Goal: Task Accomplishment & Management: Use online tool/utility

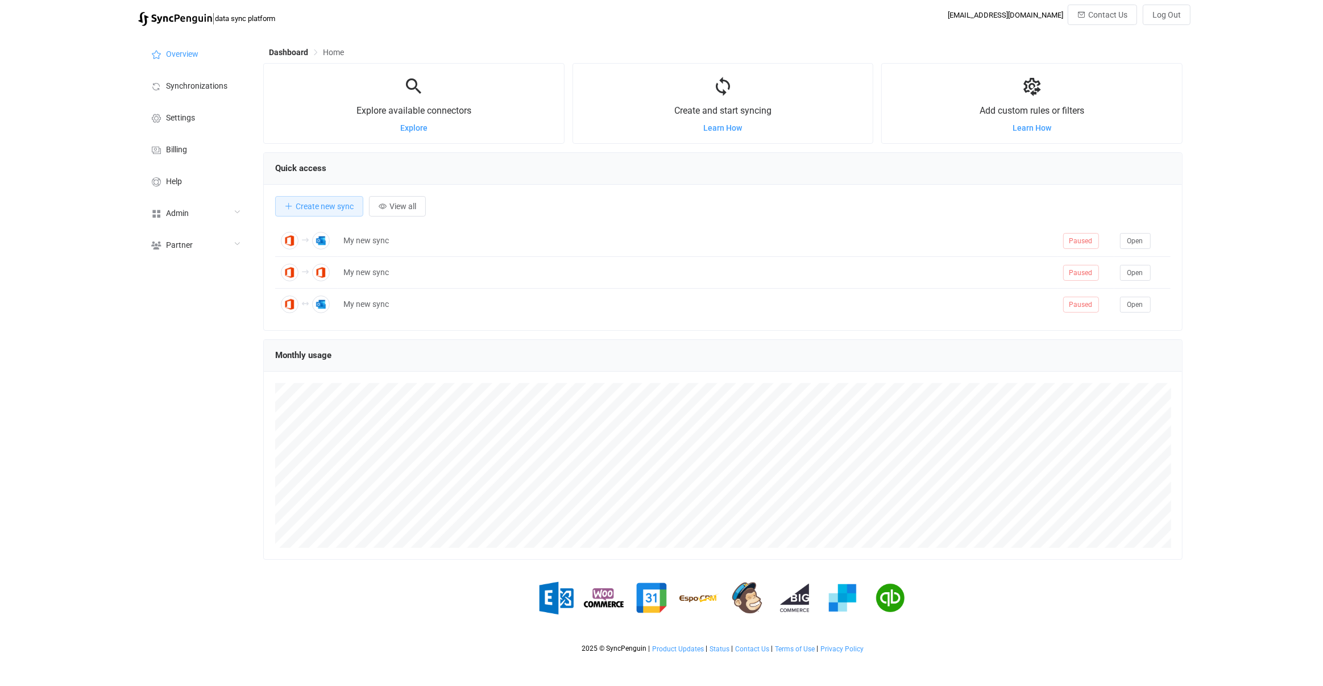
scroll to position [220, 919]
click at [213, 216] on div "Admin" at bounding box center [195, 213] width 114 height 32
click at [214, 322] on li "Users" at bounding box center [195, 328] width 114 height 28
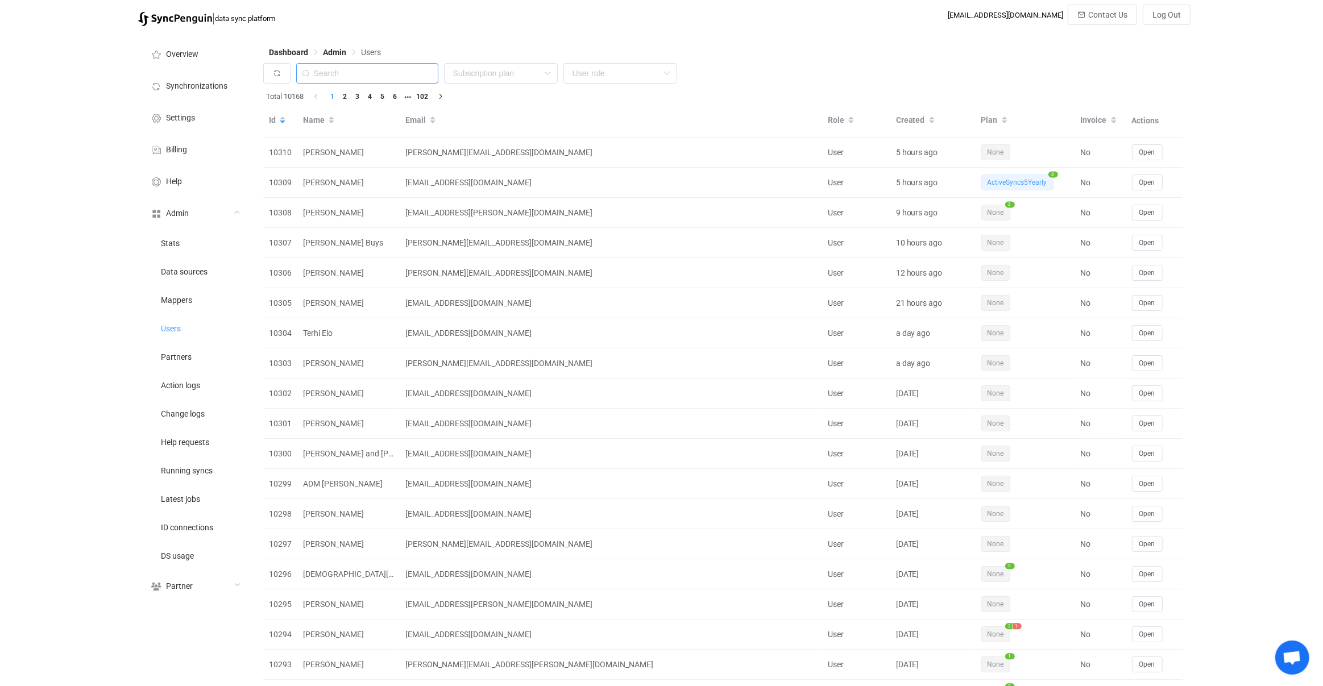
click at [371, 77] on input "text" at bounding box center [367, 73] width 142 height 20
paste input "patrick@landoleary.com"
type input "patrick@landoleary.com"
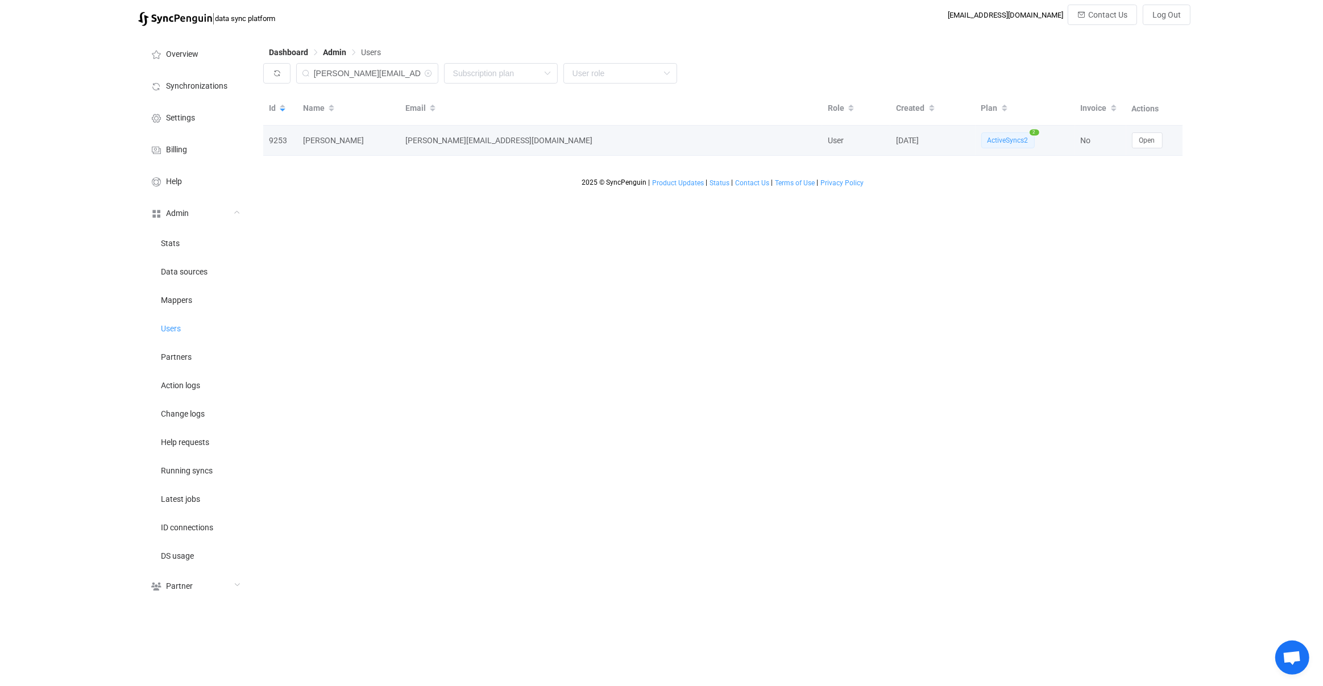
click at [1163, 140] on div "Open" at bounding box center [1154, 140] width 57 height 16
click at [1157, 143] on button "Open" at bounding box center [1147, 140] width 31 height 16
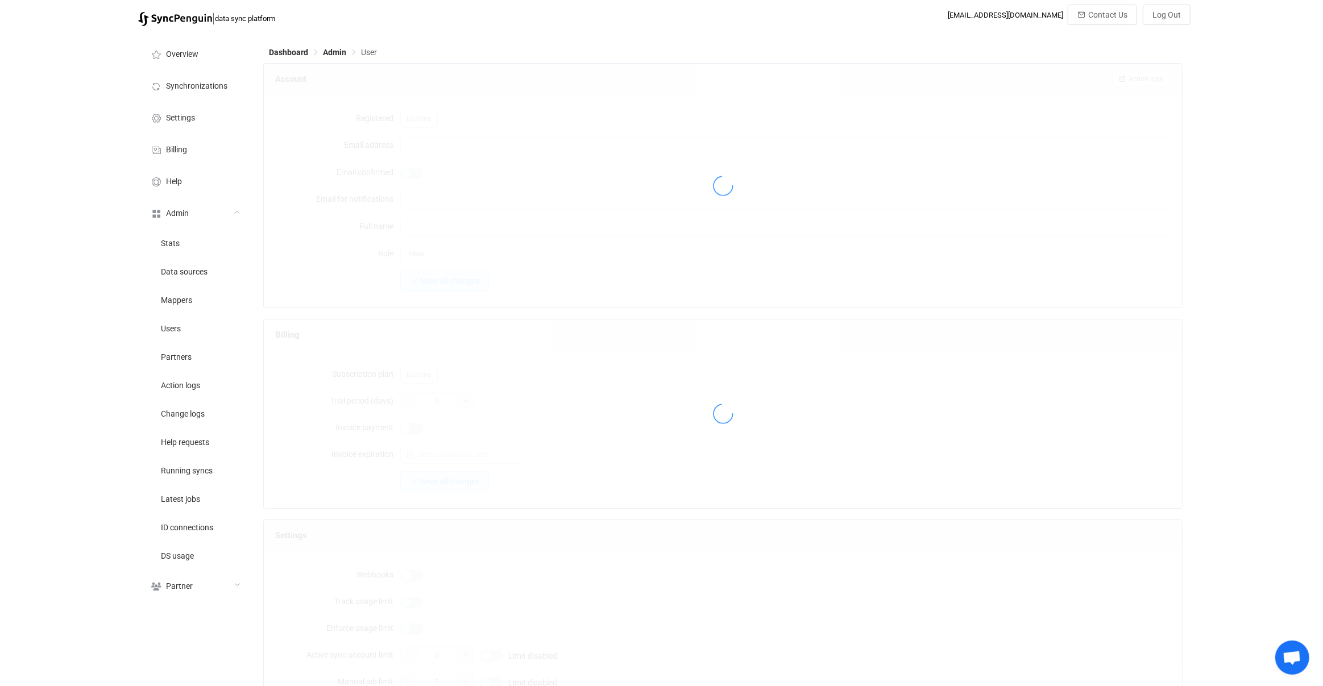
type input "patrick@landoleary.com"
type input "Patrick OLeary"
type input "14"
type input "14 days"
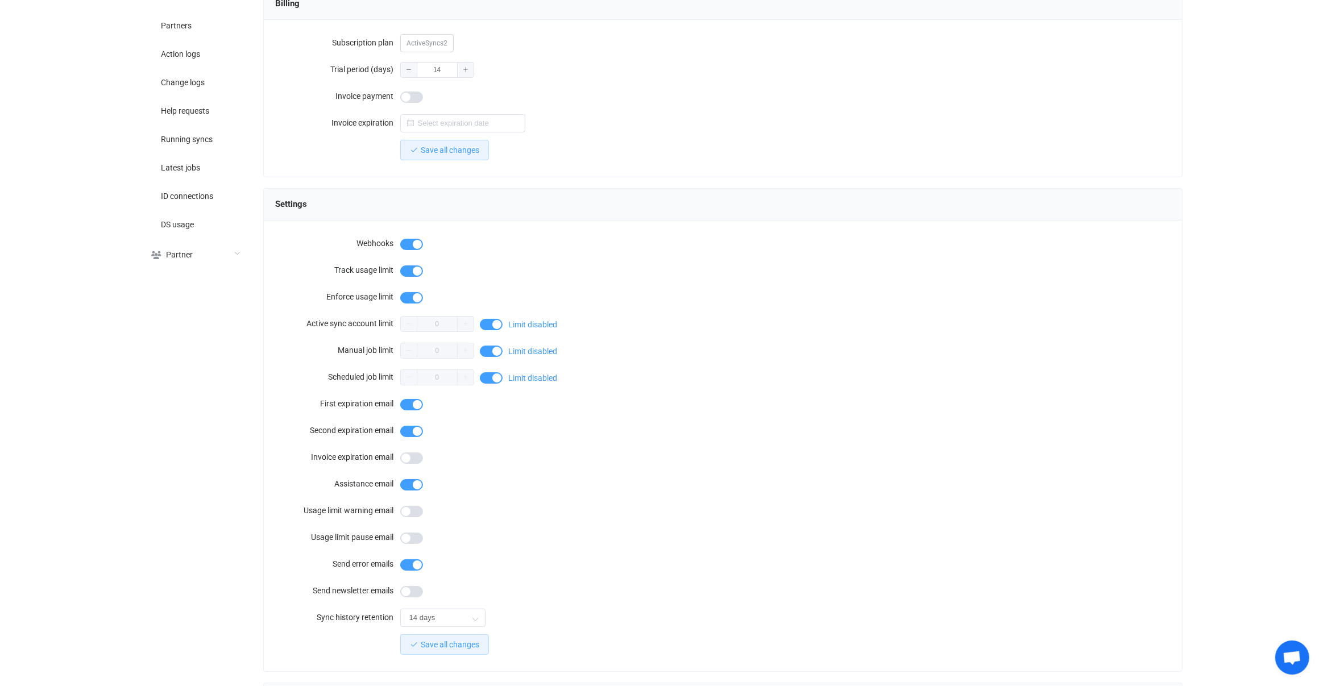
scroll to position [778, 0]
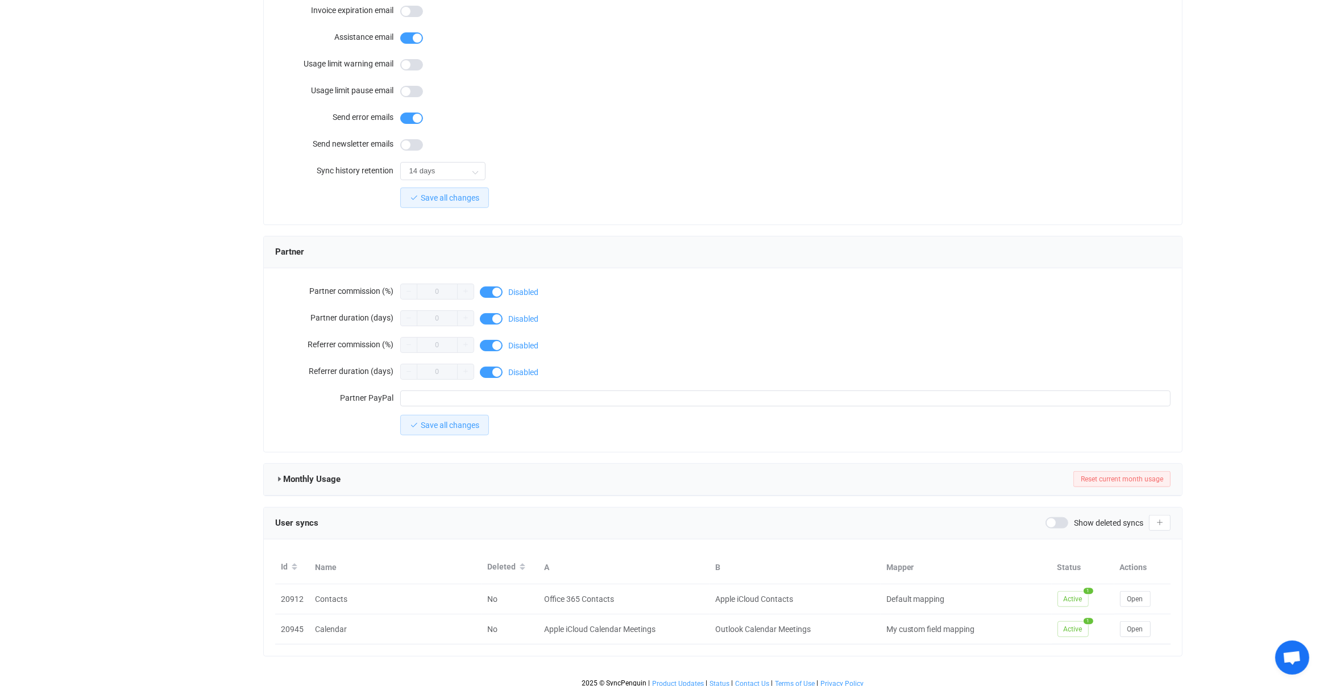
click at [1027, 475] on div "Monthly Usage Reset current month usage" at bounding box center [723, 479] width 896 height 17
click at [1143, 621] on button "Open" at bounding box center [1135, 629] width 31 height 16
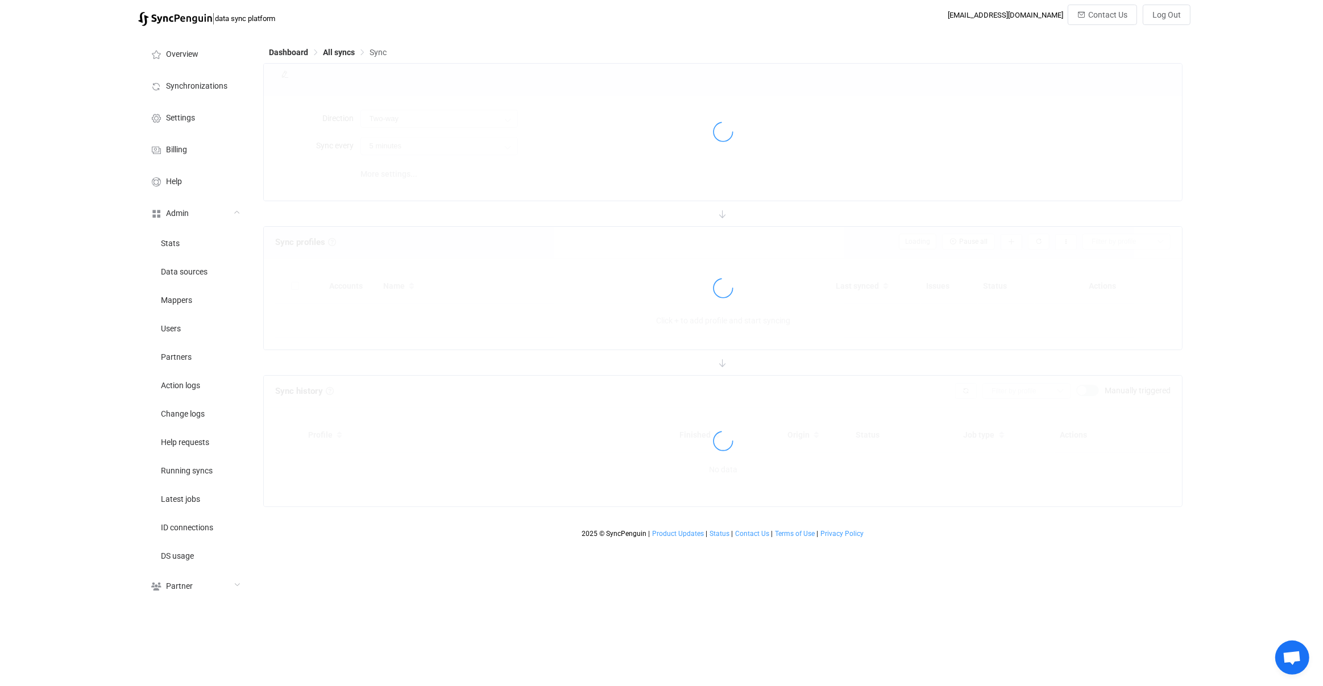
type input "10 minutes"
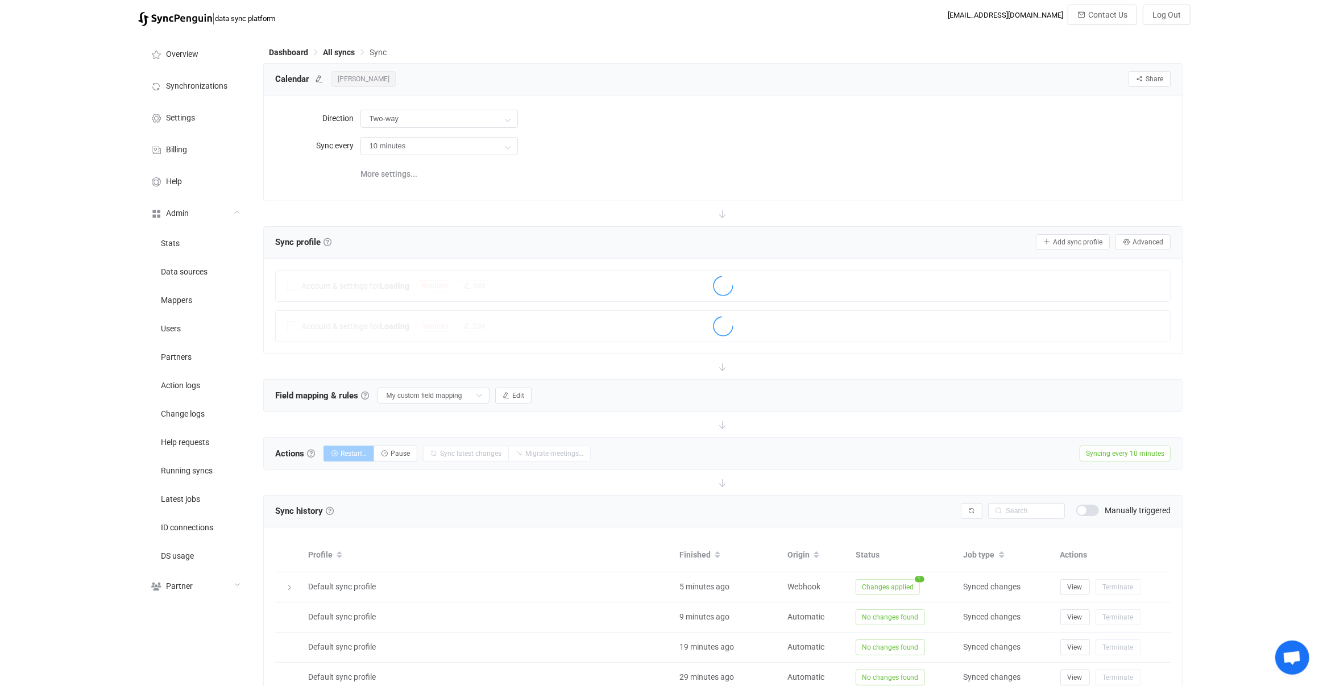
scroll to position [256, 0]
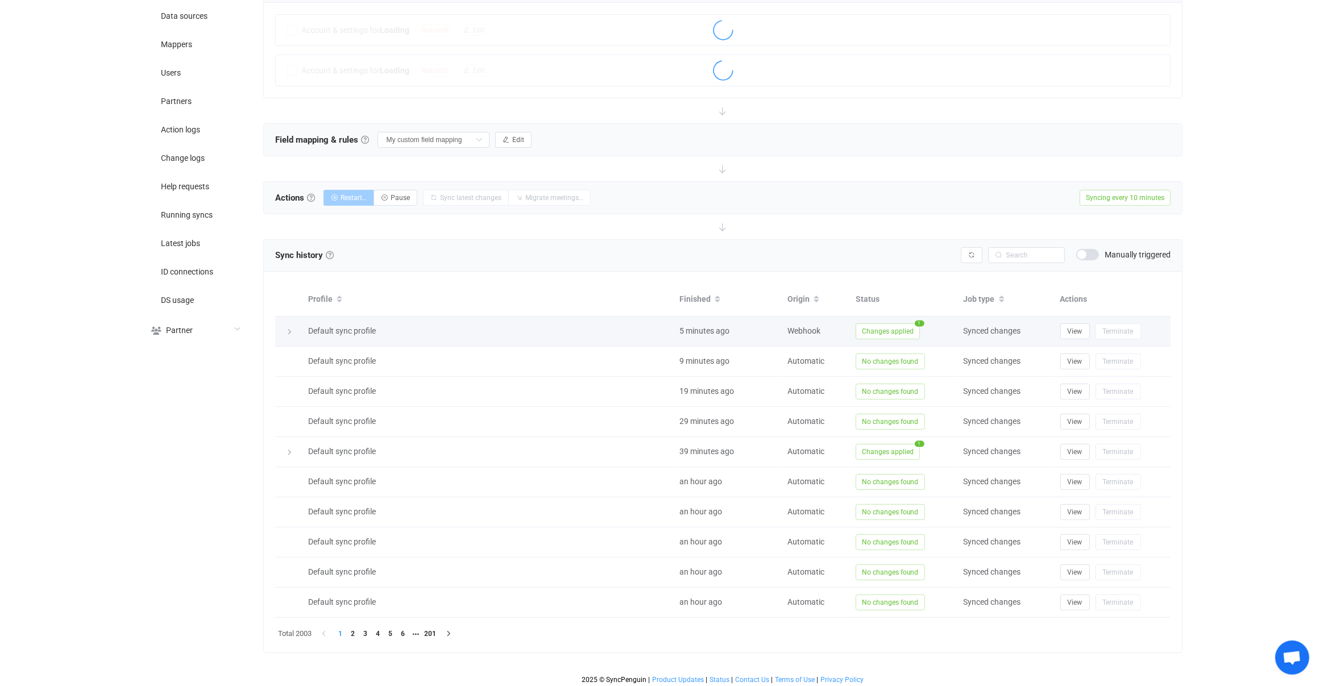
click at [879, 333] on span "Changes applied" at bounding box center [888, 332] width 64 height 16
click at [876, 330] on span "Changes applied" at bounding box center [888, 332] width 64 height 16
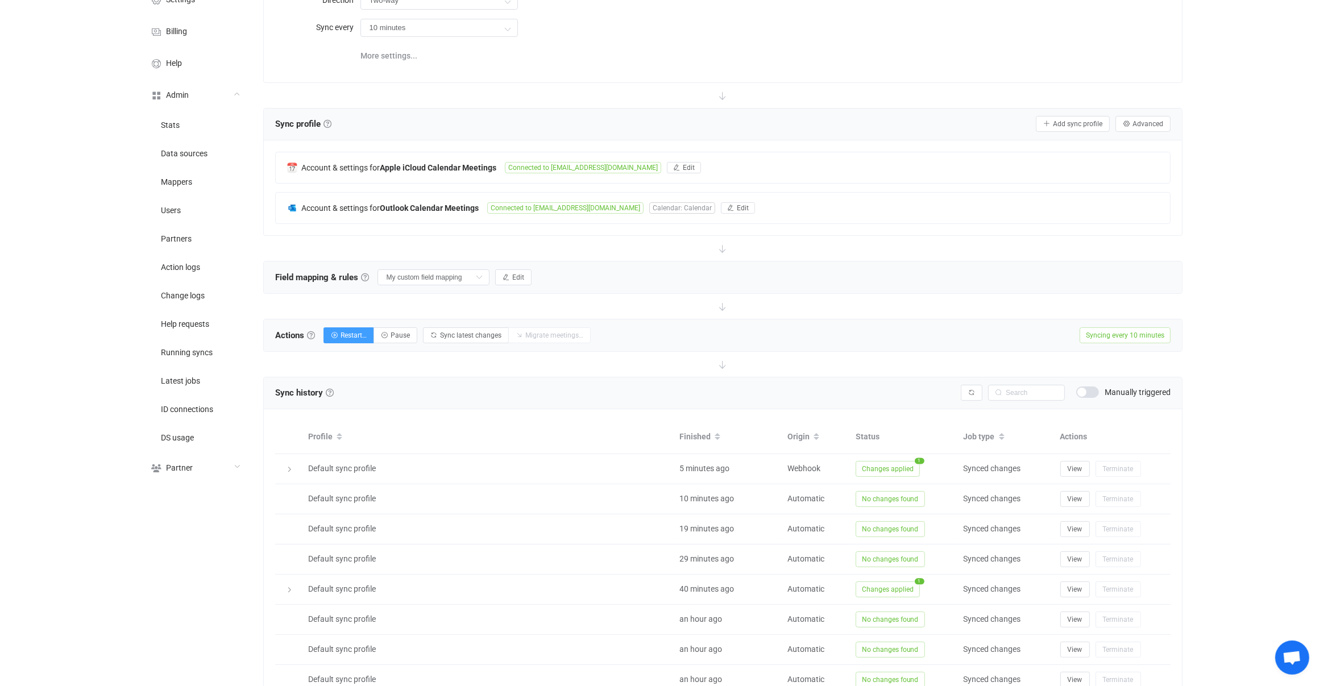
scroll to position [119, 0]
click at [1150, 120] on span "Advanced" at bounding box center [1148, 123] width 31 height 8
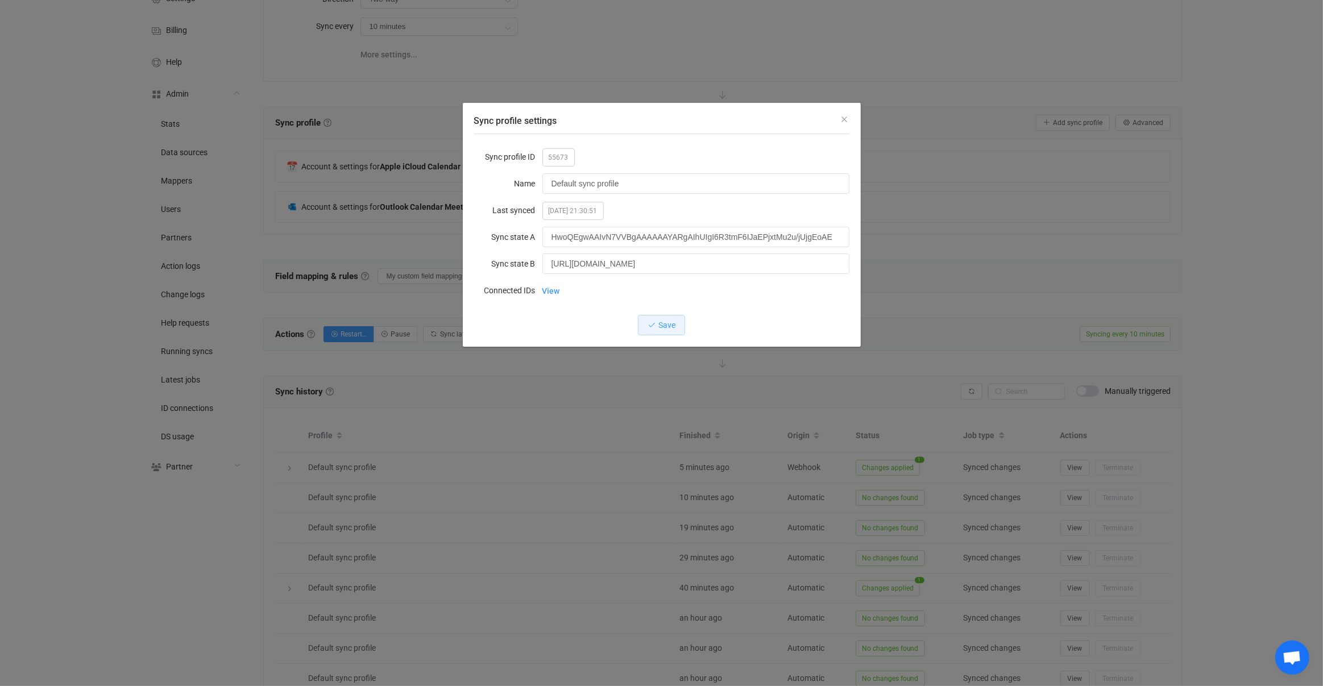
click at [1080, 316] on div "Sync profile settings Sync profile ID 55673 Name Default sync profile Last sync…" at bounding box center [661, 343] width 1323 height 686
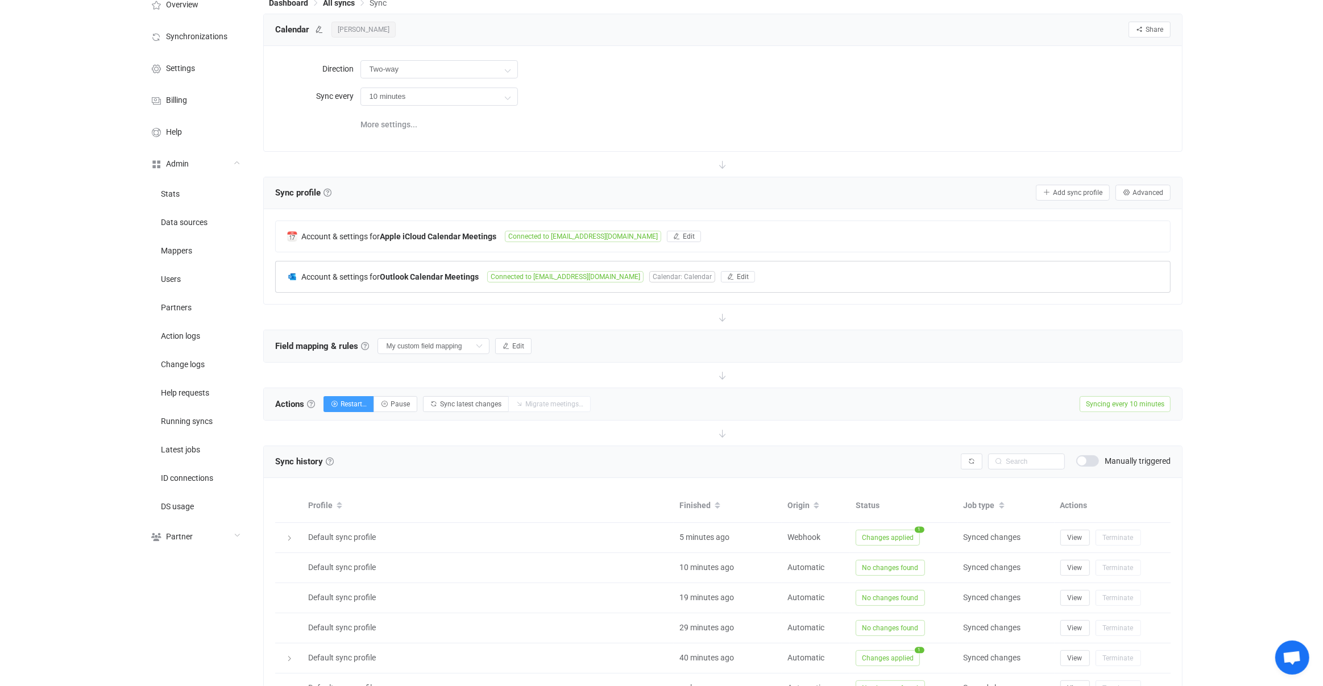
scroll to position [0, 0]
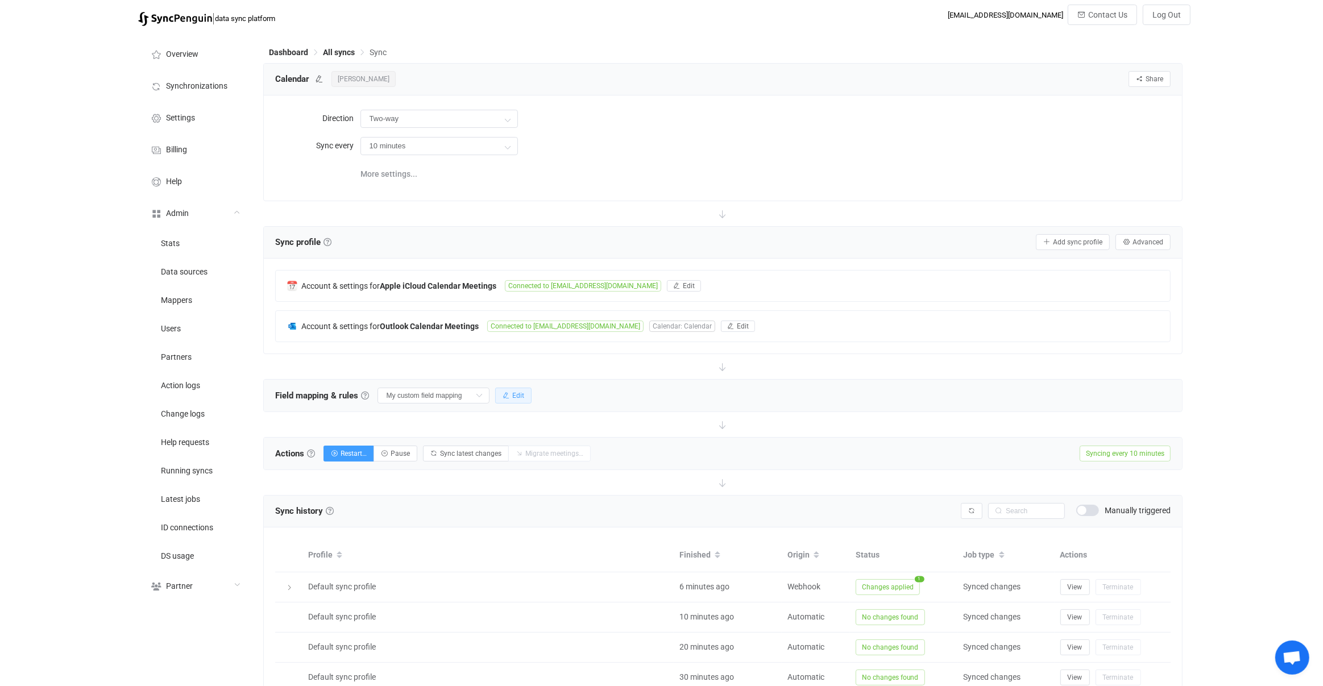
click at [514, 395] on span "Edit" at bounding box center [518, 396] width 12 height 8
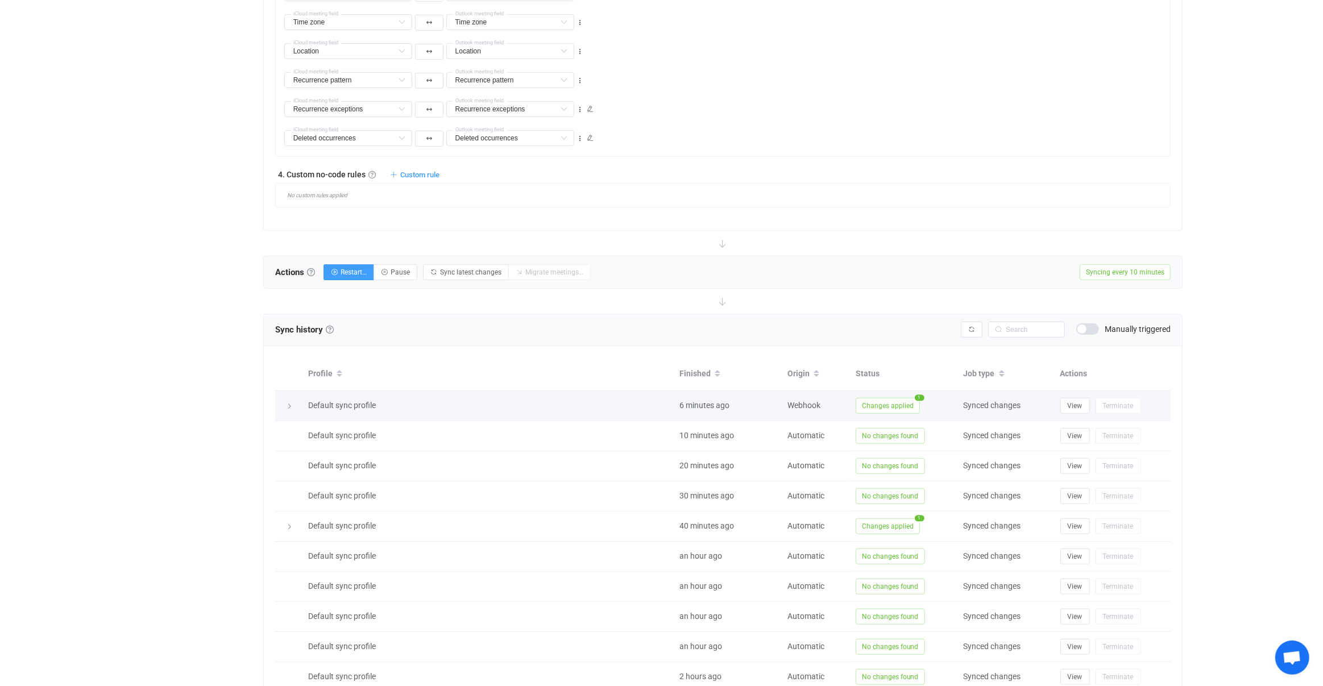
scroll to position [833, 0]
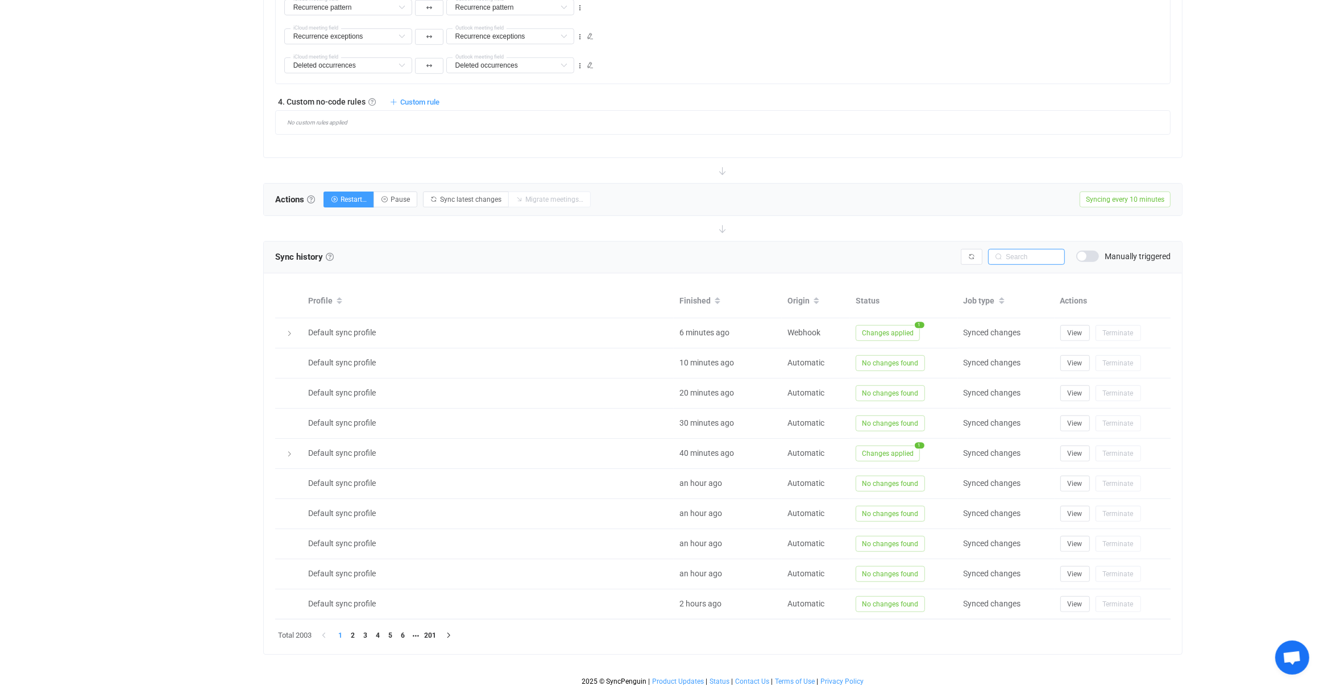
click at [1014, 257] on input "text" at bounding box center [1026, 257] width 77 height 16
click at [1096, 251] on span at bounding box center [1087, 256] width 23 height 11
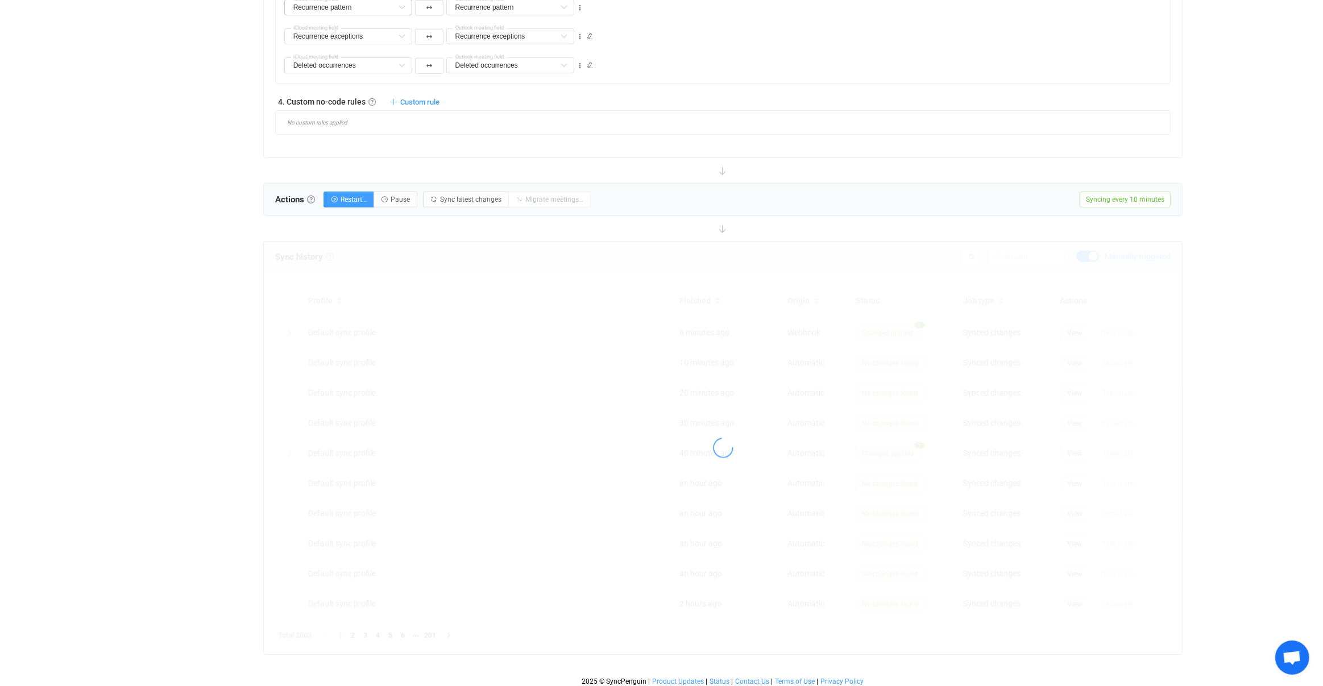
scroll to position [698, 0]
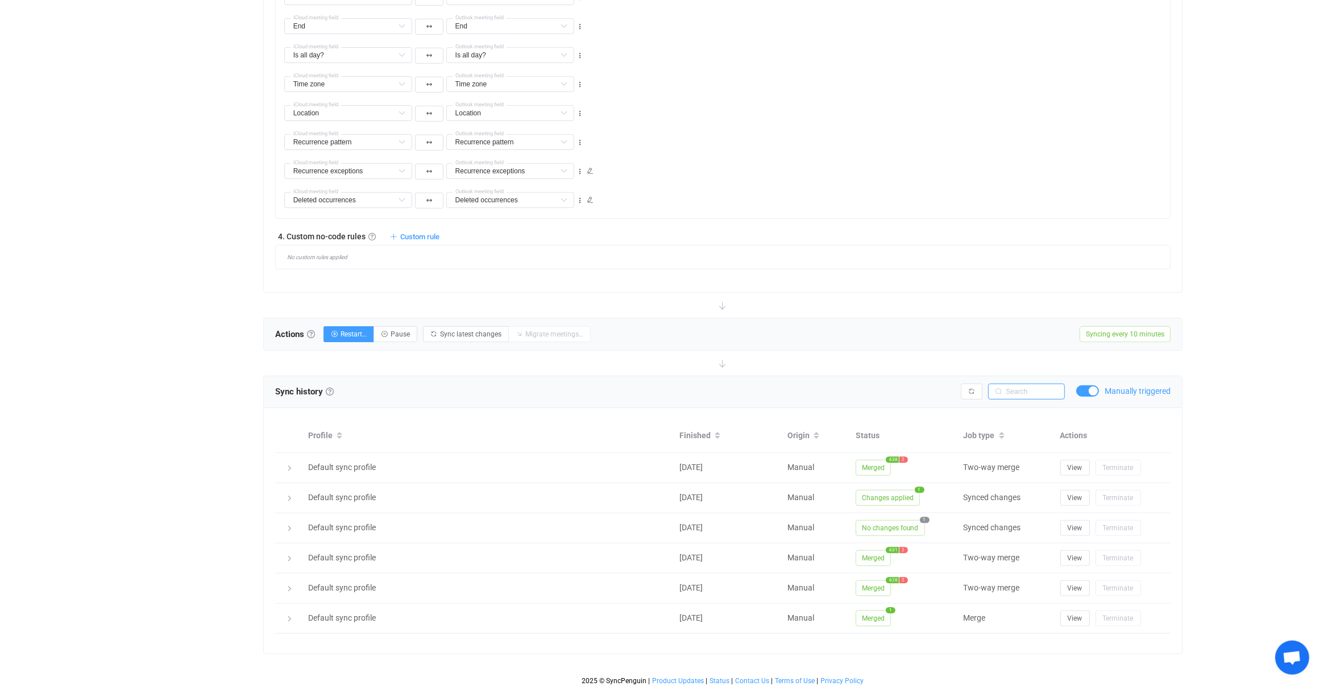
click at [1008, 393] on input "text" at bounding box center [1026, 392] width 77 height 16
type input "UKG F"
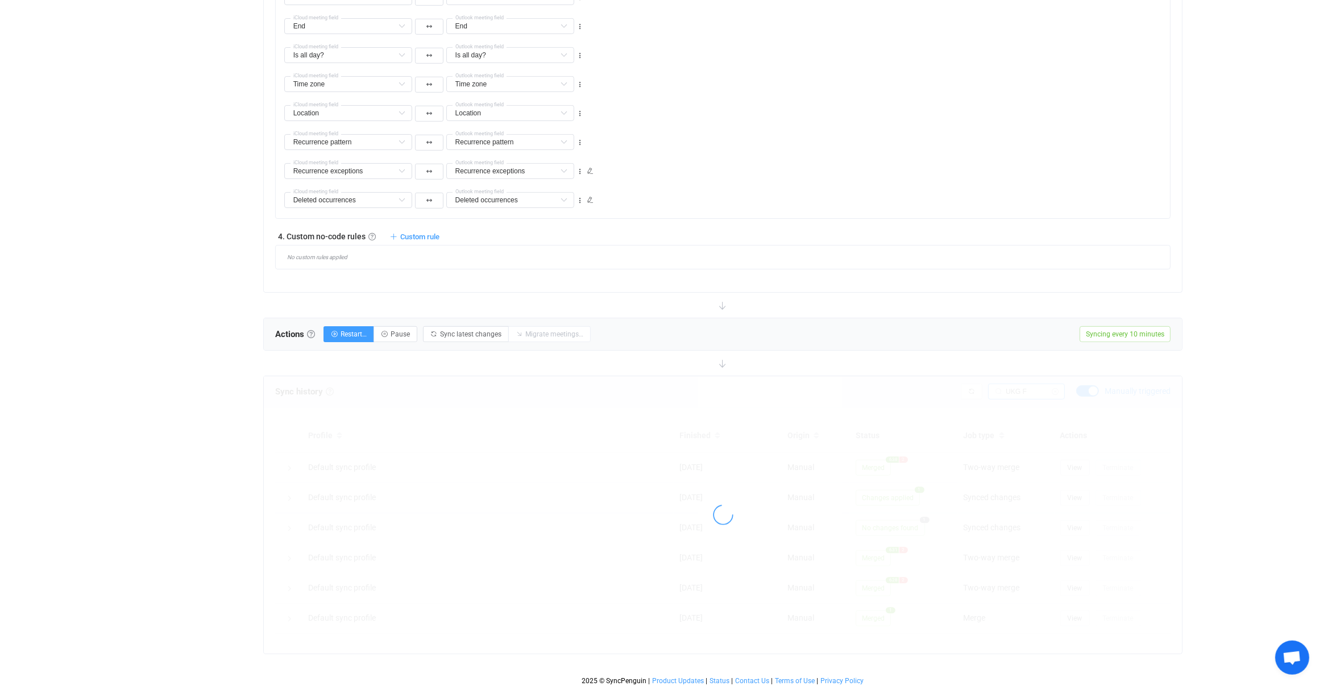
scroll to position [608, 0]
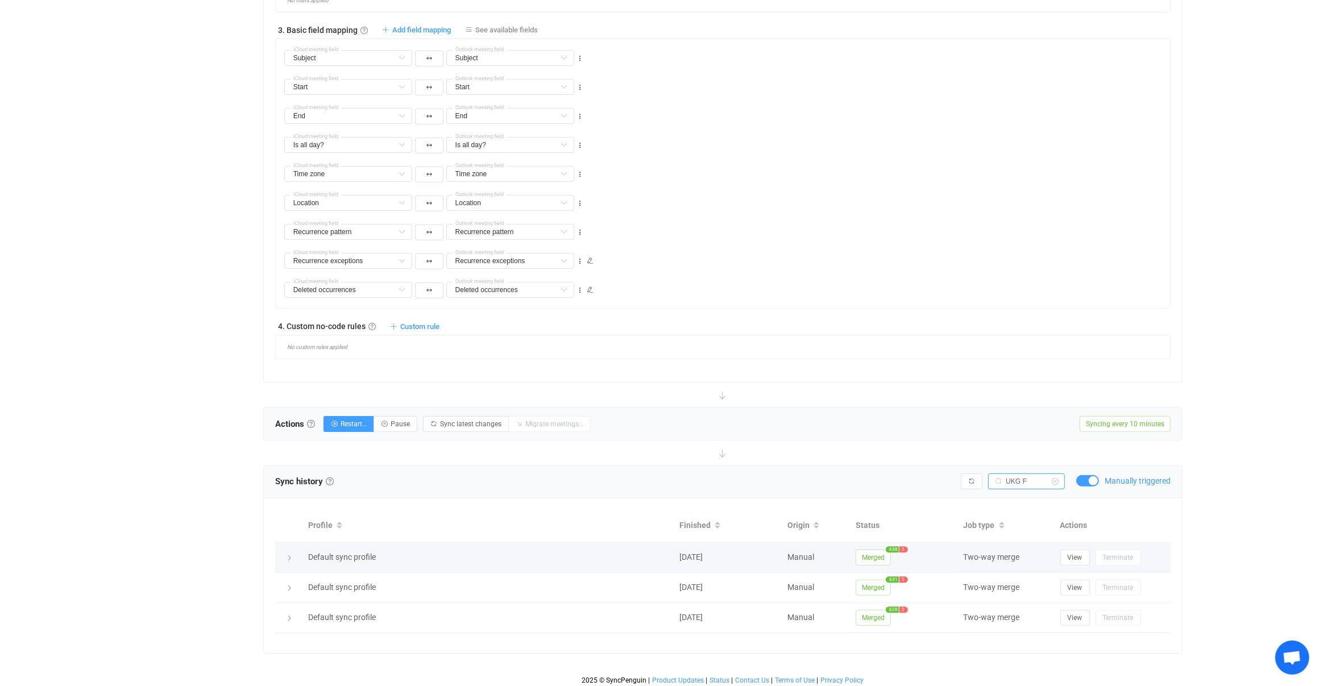
click at [881, 550] on span "Merged" at bounding box center [873, 558] width 35 height 16
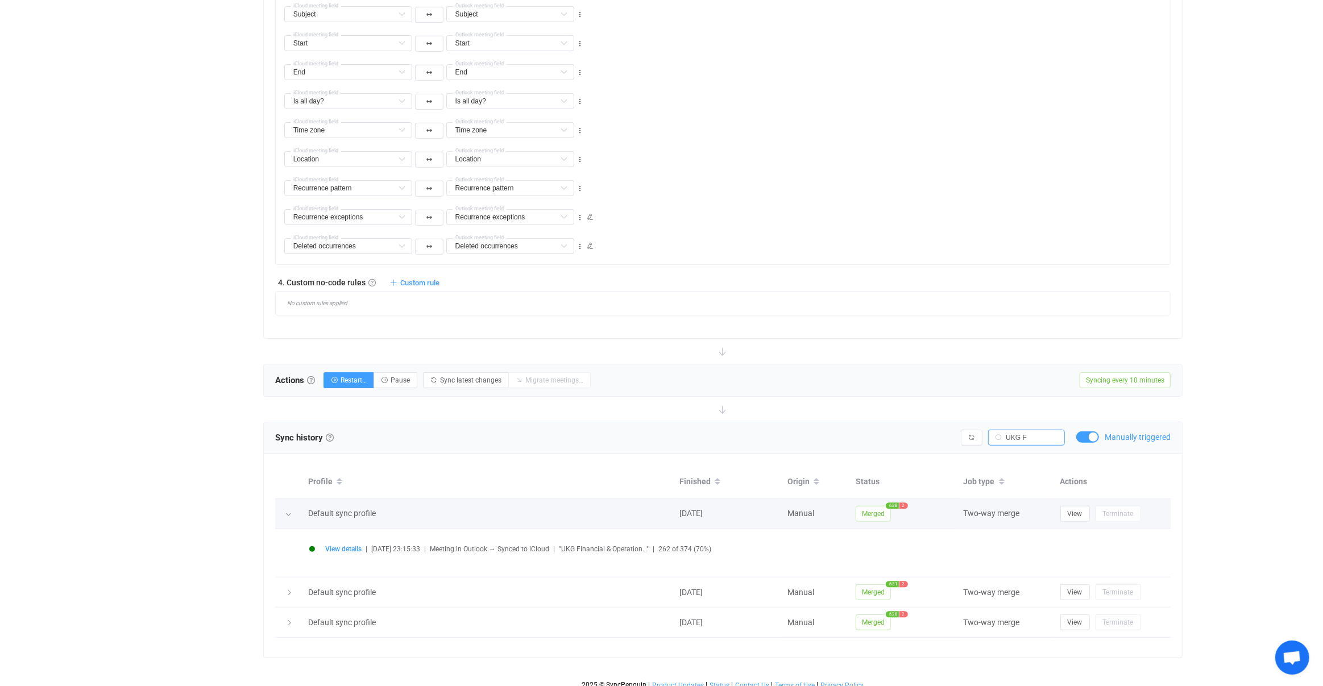
scroll to position [657, 0]
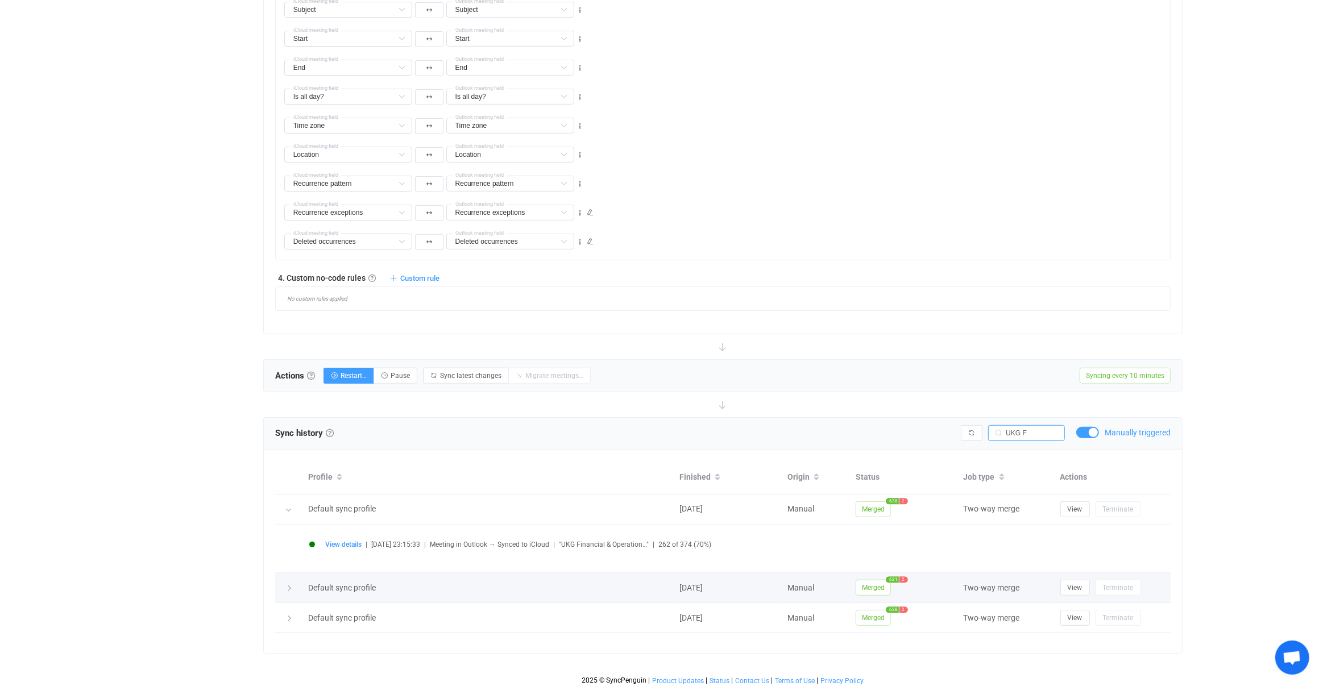
click at [879, 583] on span "Merged" at bounding box center [873, 588] width 35 height 16
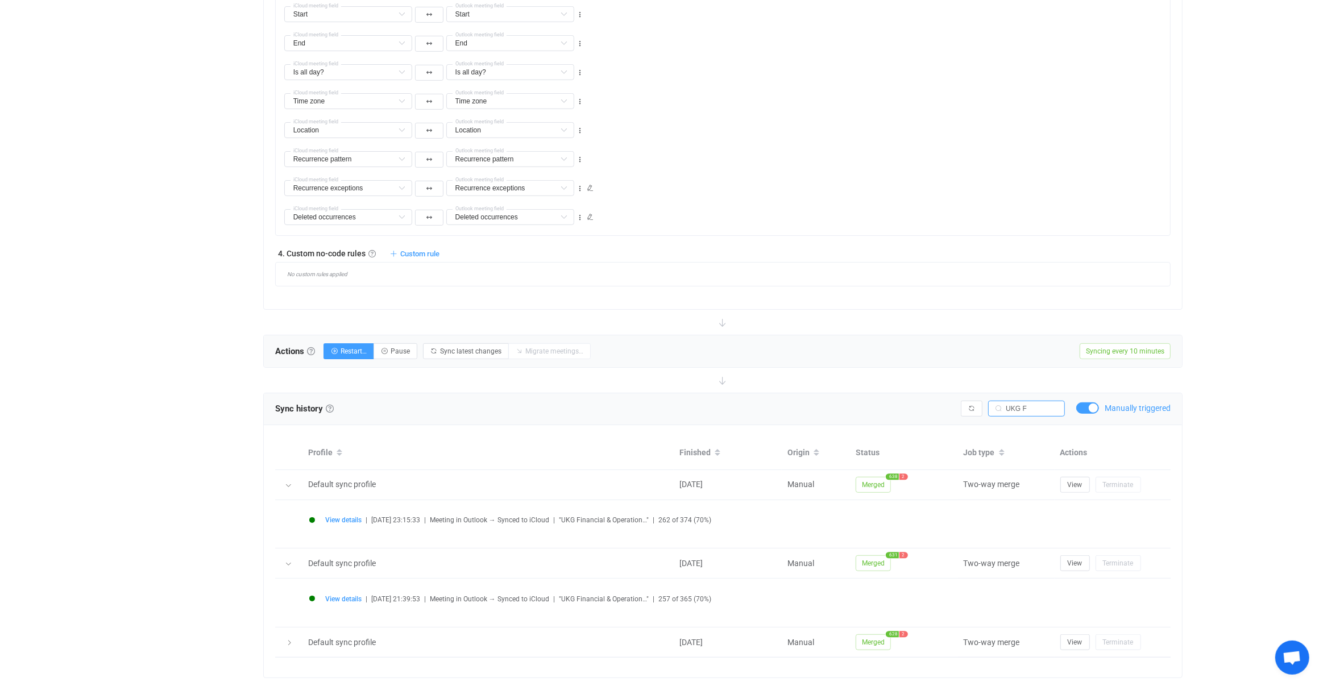
scroll to position [705, 0]
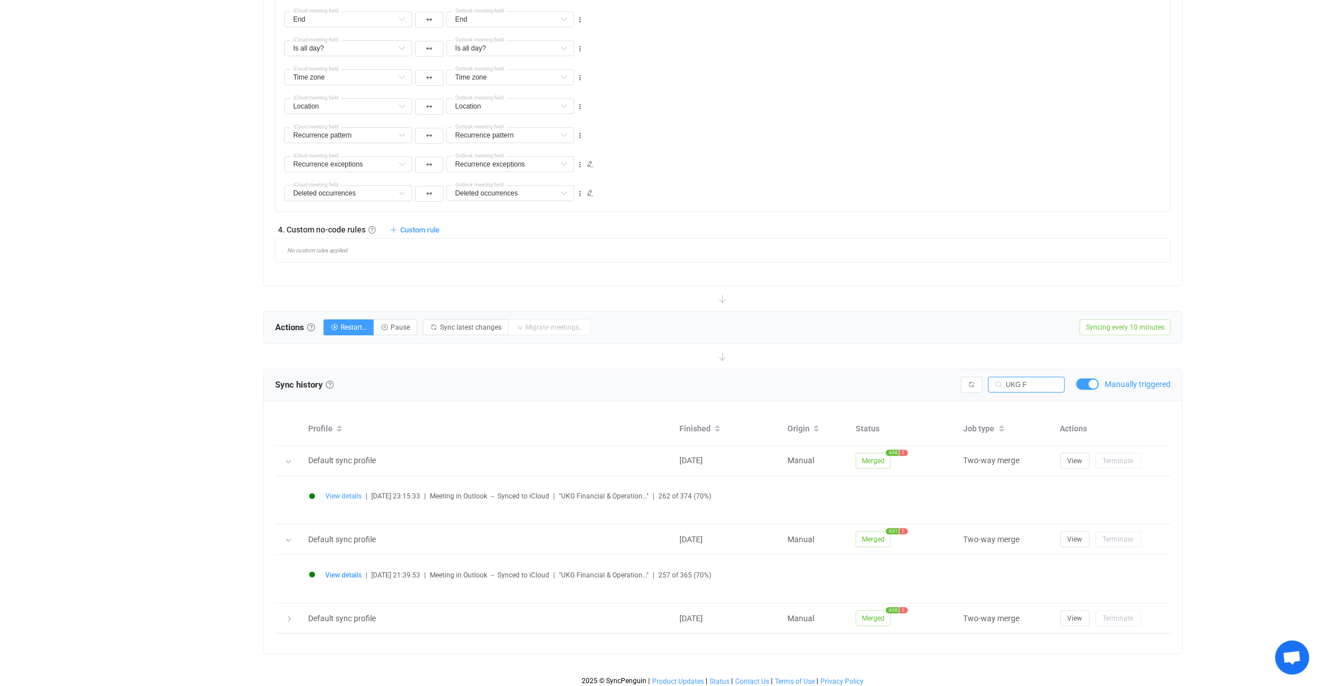
click at [336, 492] on span "View details" at bounding box center [343, 496] width 36 height 8
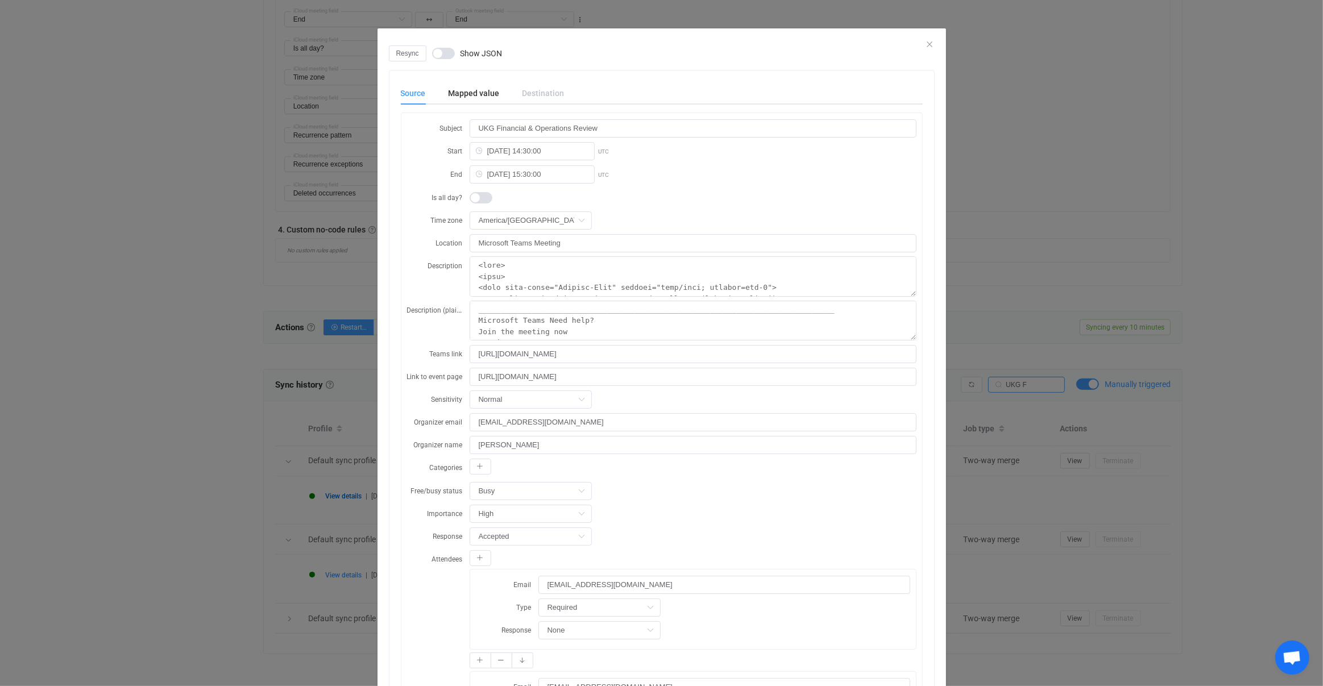
click at [1044, 418] on div "Resync Show JSON Source Mapped value Destination Subject UKG Financial & Operat…" at bounding box center [661, 343] width 1323 height 686
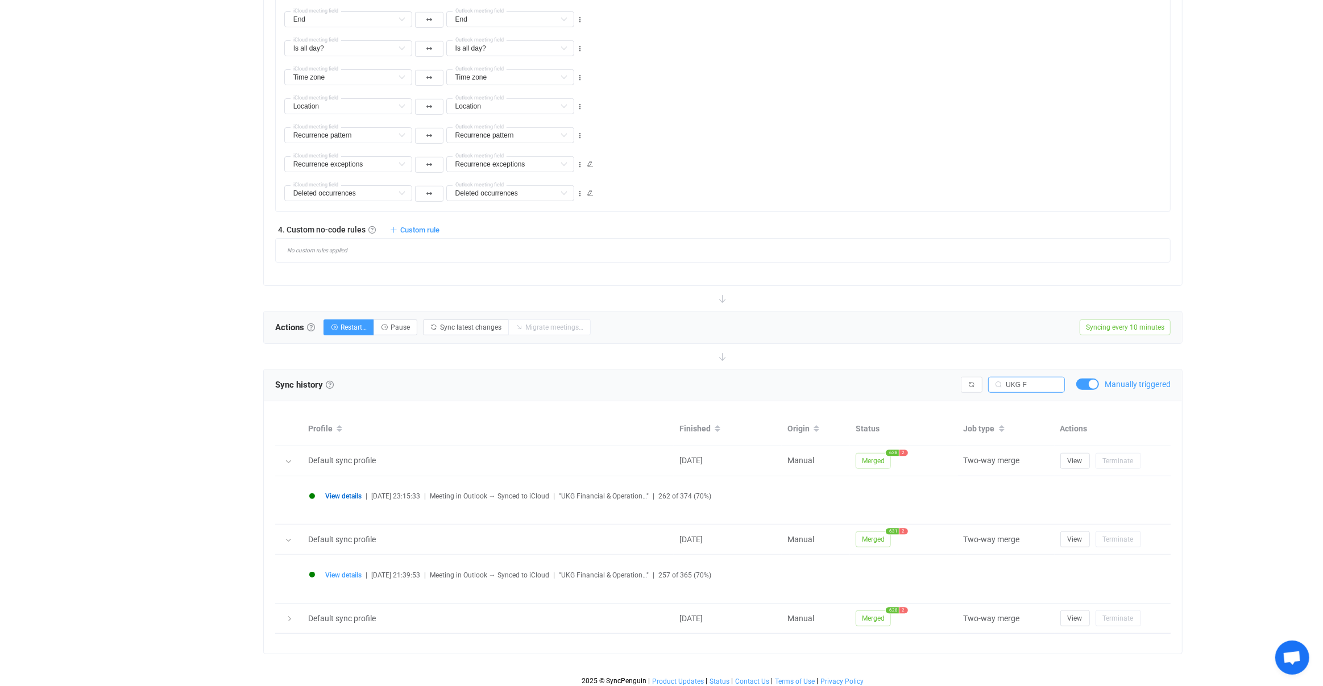
click at [1094, 384] on span at bounding box center [1087, 384] width 23 height 11
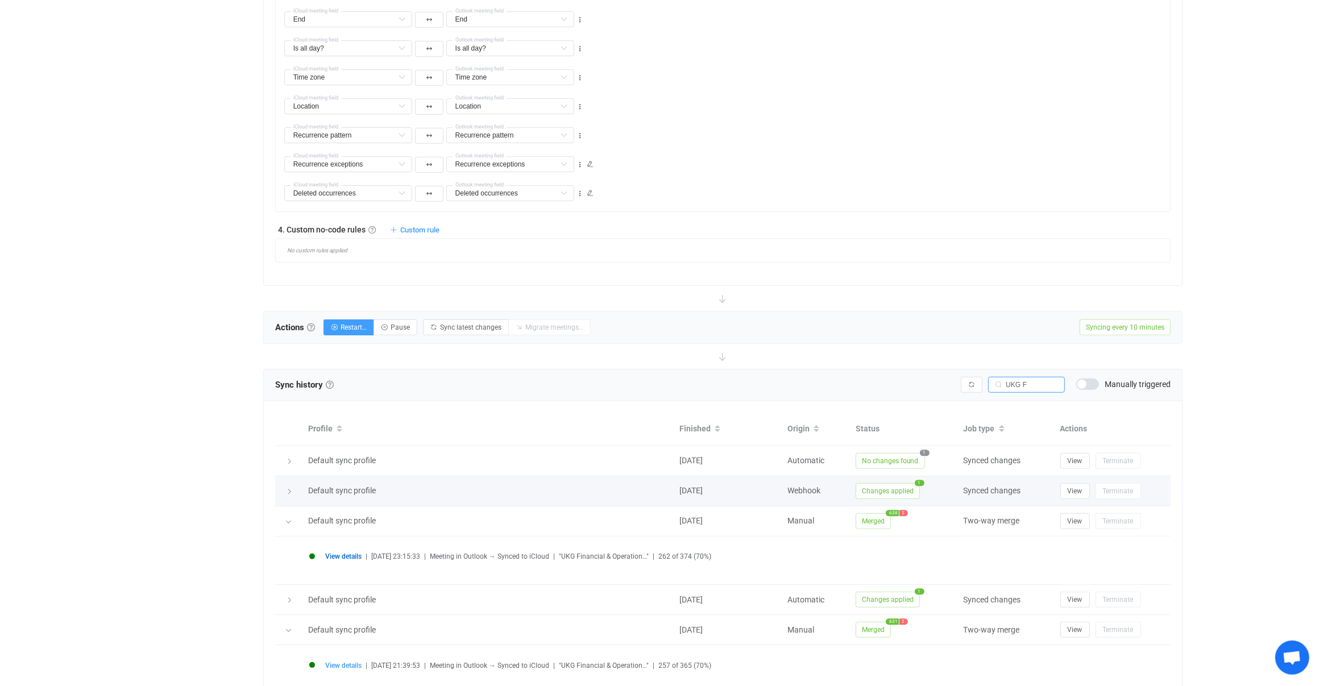
click at [890, 500] on td "Changes applied 1" at bounding box center [904, 491] width 108 height 30
click at [887, 486] on span "Changes applied" at bounding box center [888, 491] width 64 height 16
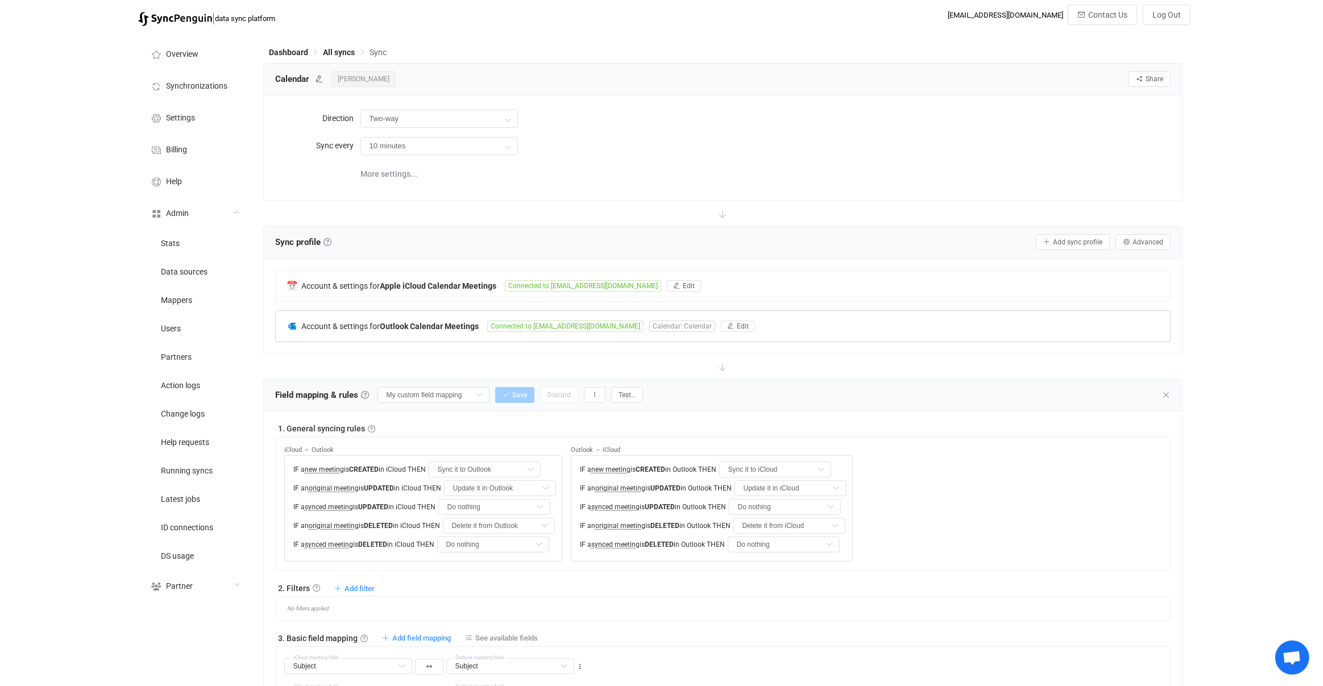
scroll to position [984, 0]
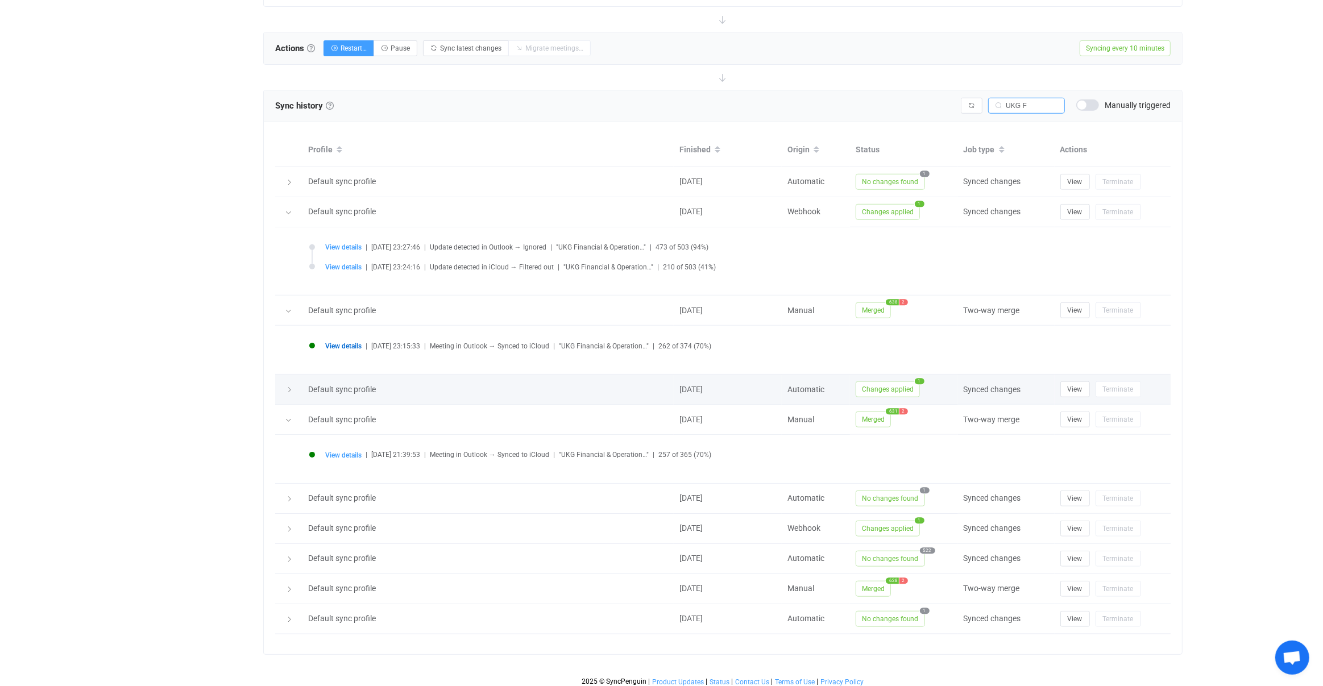
click at [286, 387] on icon at bounding box center [289, 390] width 7 height 7
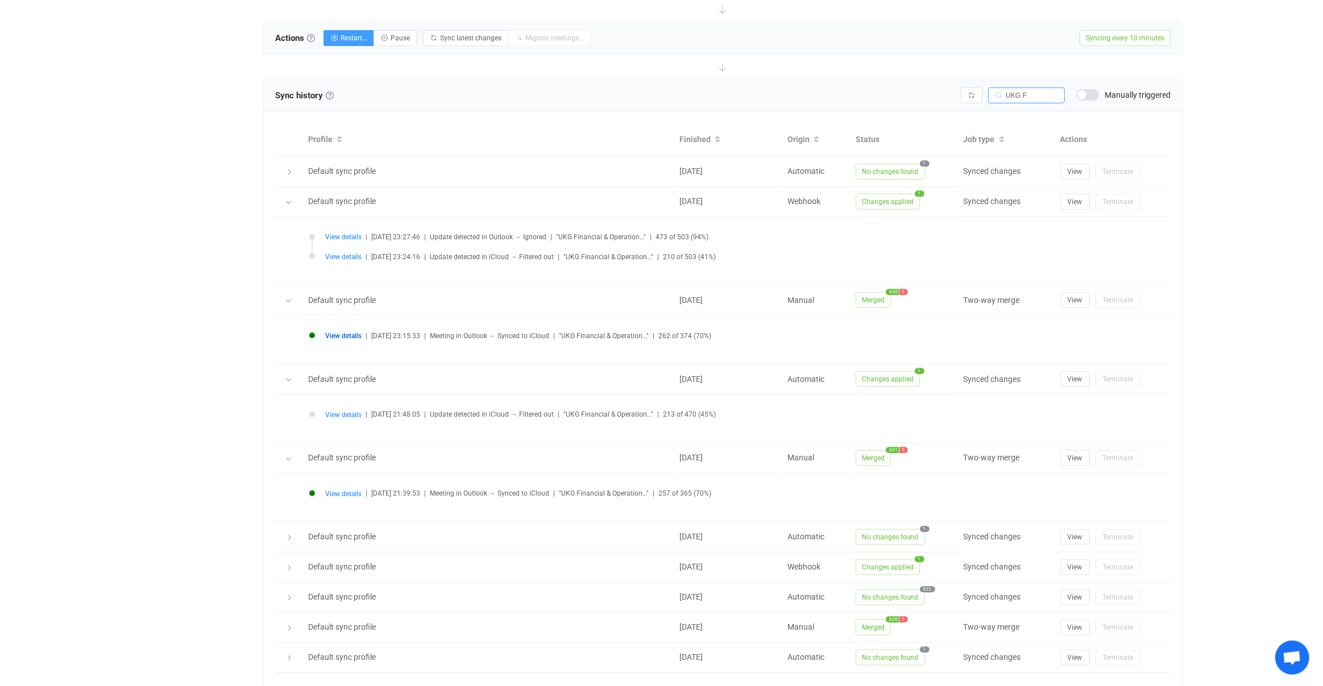
scroll to position [1005, 0]
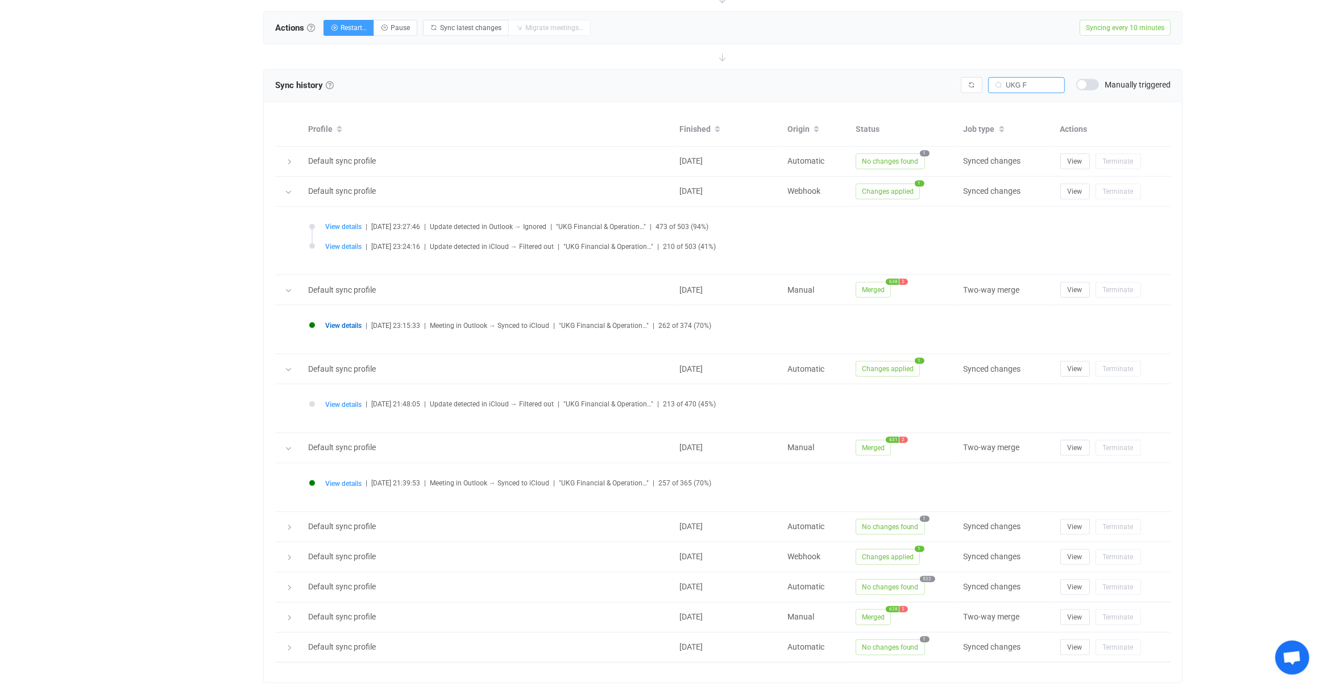
click at [346, 325] on li "View details | 2025-08-29 23:15:33 | Meeting in Outlook → Synced to iCloud | "U…" at bounding box center [726, 332] width 834 height 20
click at [347, 317] on div "View details | 2025-08-29 23:15:33 | Meeting in Outlook → Synced to iCloud | "U…" at bounding box center [723, 330] width 839 height 26
click at [347, 322] on span "View details" at bounding box center [343, 326] width 36 height 8
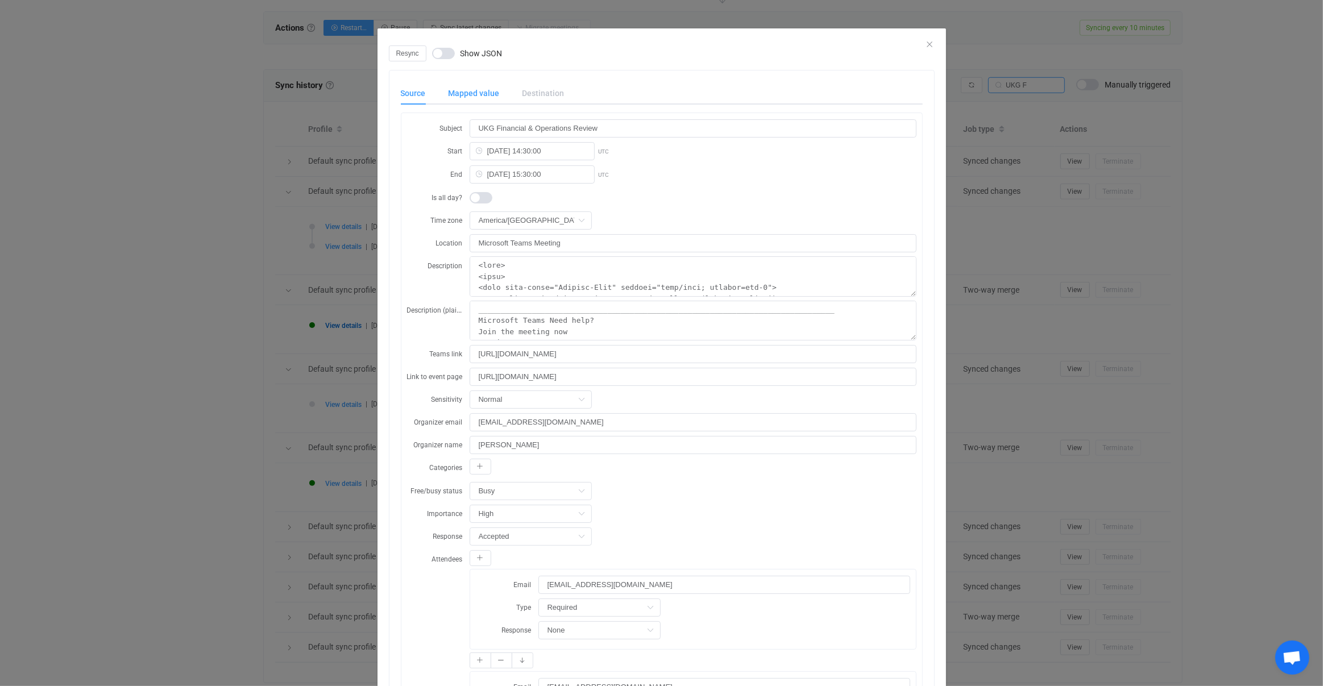
click at [491, 98] on div "Mapped value" at bounding box center [474, 93] width 74 height 23
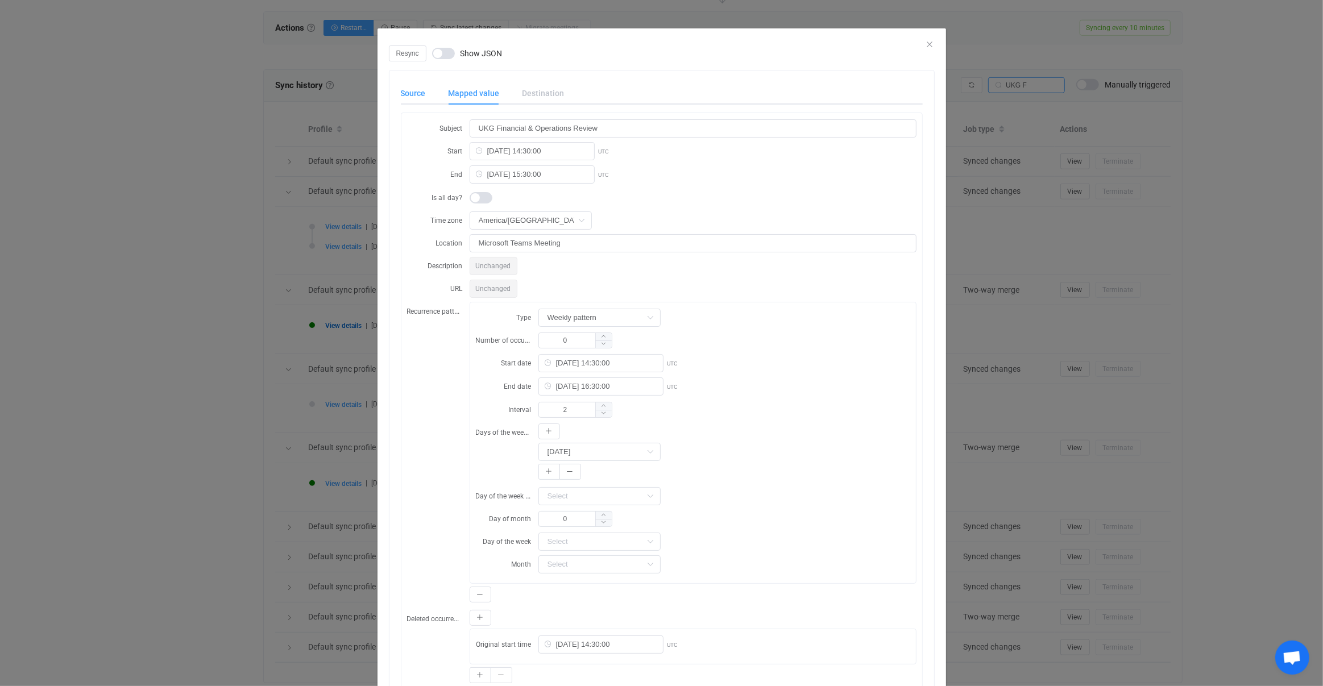
click at [435, 98] on div "Source" at bounding box center [419, 93] width 36 height 23
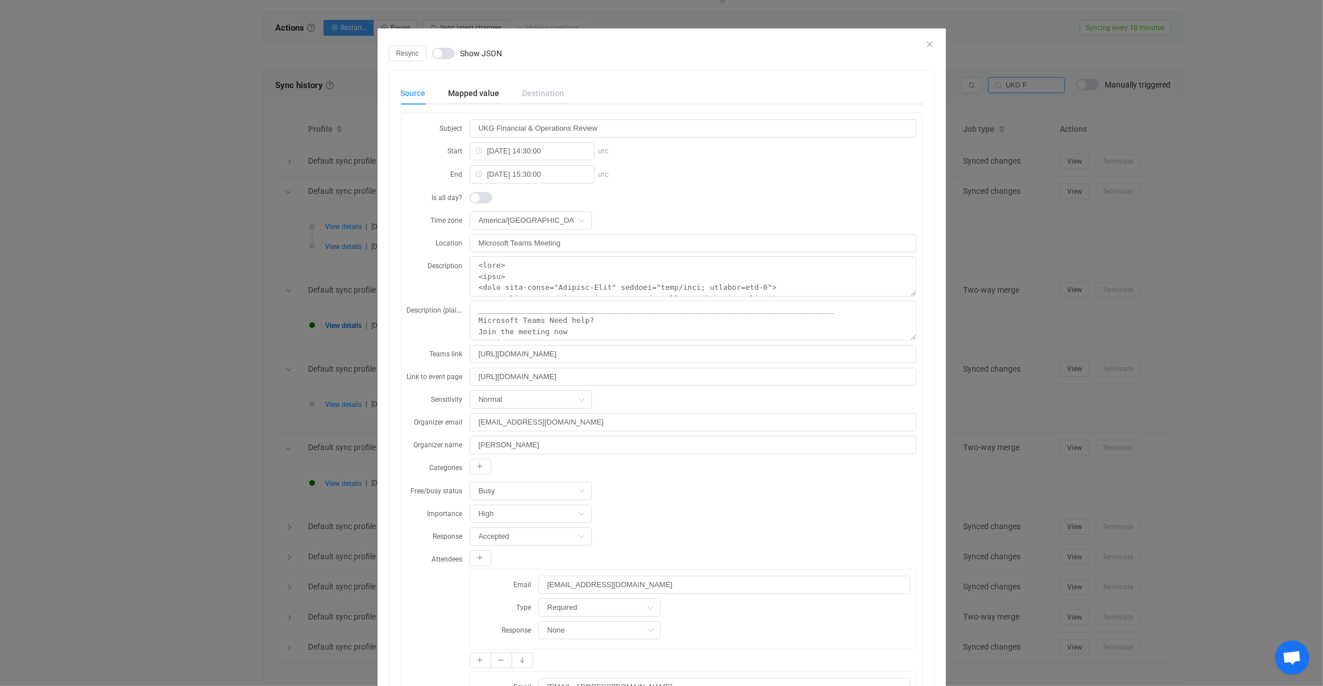
click at [323, 275] on div "Resync Show JSON Source Mapped value Destination Subject UKG Financial & Operat…" at bounding box center [661, 343] width 1323 height 686
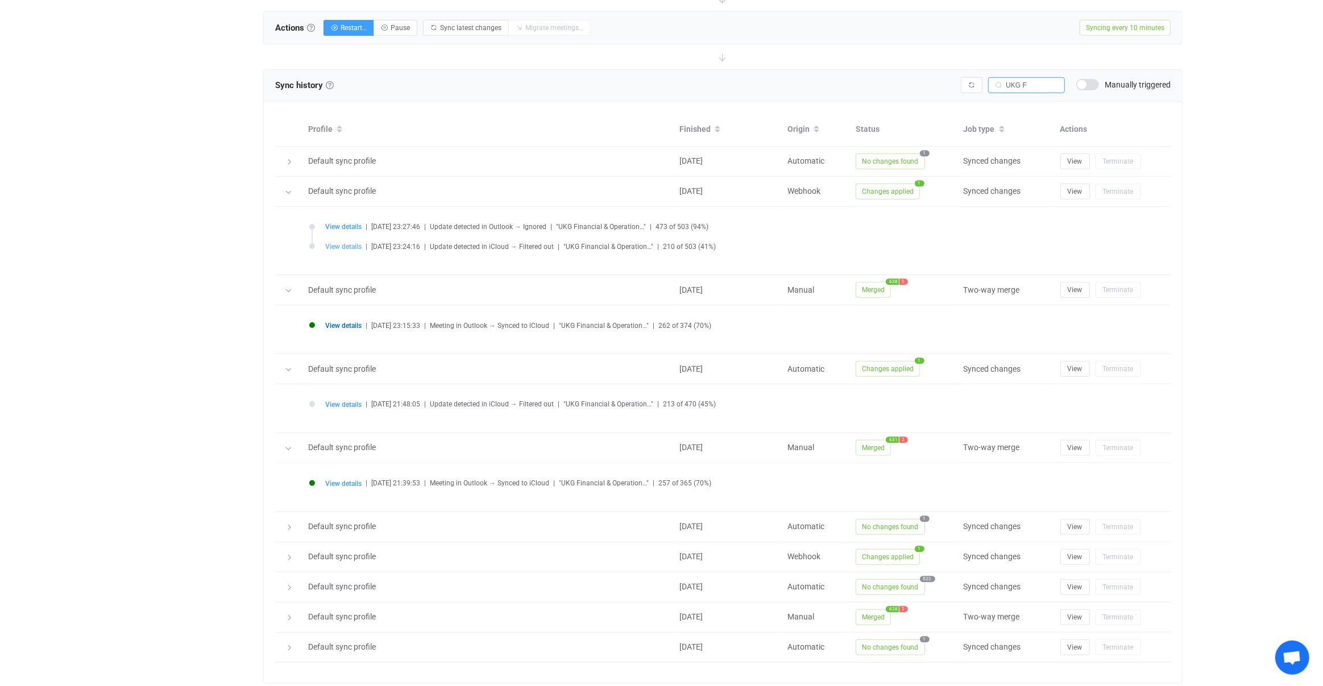
click at [341, 243] on span "View details" at bounding box center [343, 247] width 36 height 8
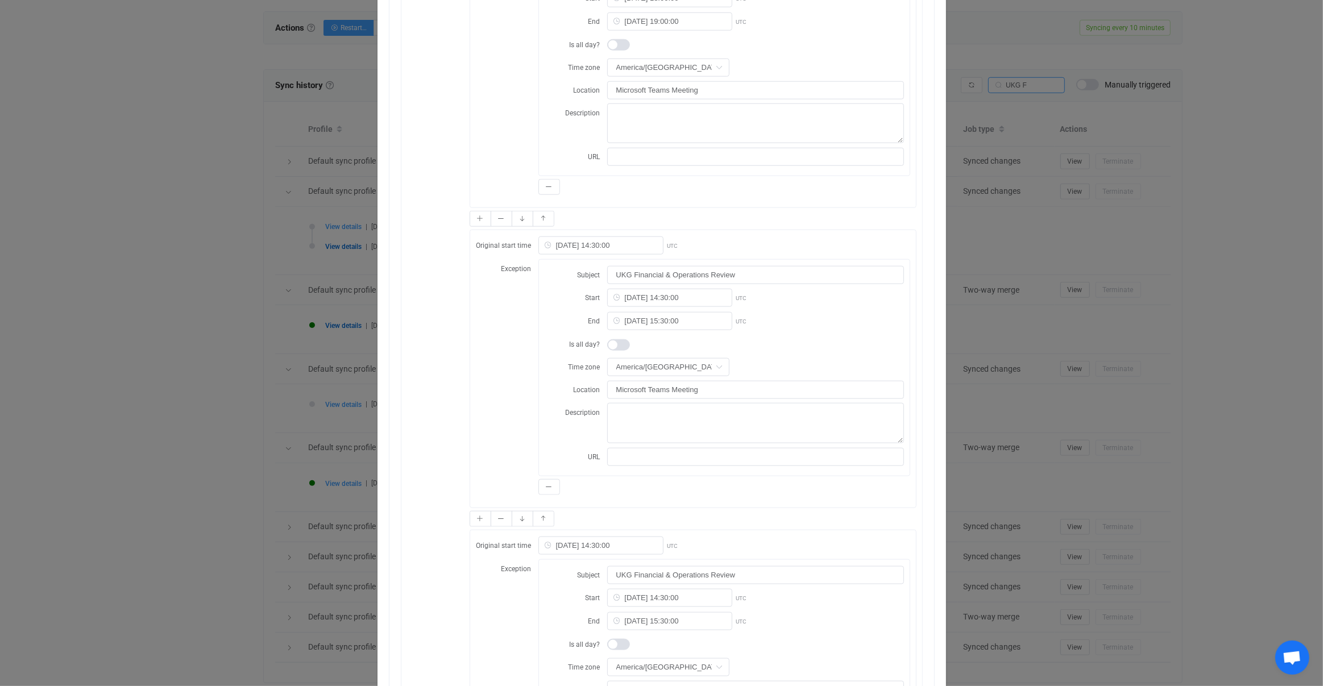
scroll to position [1634, 0]
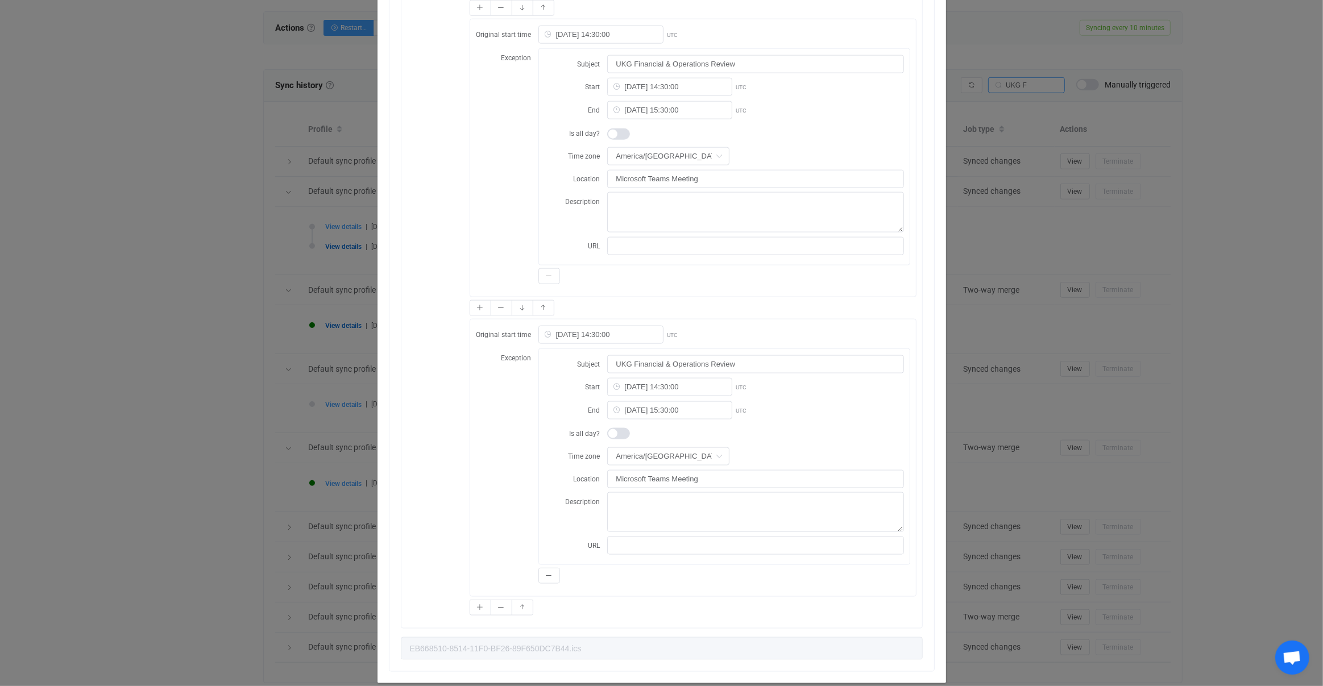
click at [309, 432] on div "Resync Show JSON Source Mapped value Destination Subject UKG Financial & Operat…" at bounding box center [661, 343] width 1323 height 686
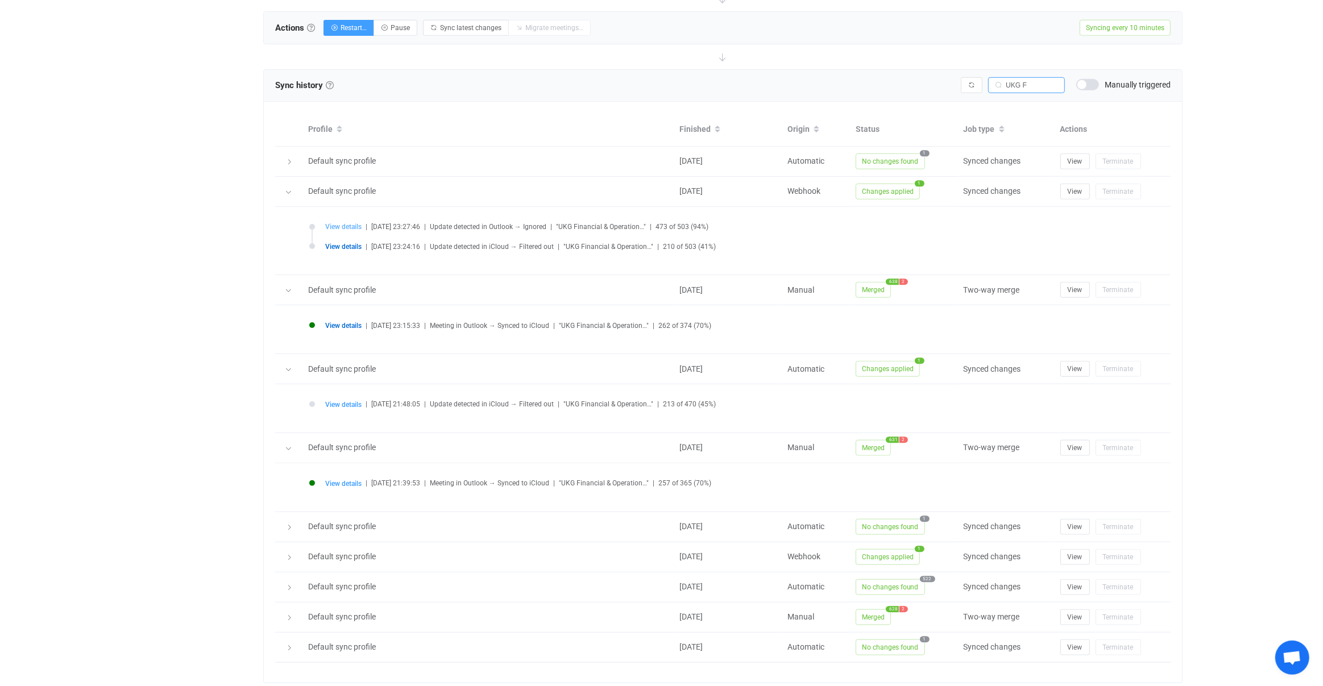
click at [350, 226] on span "View details" at bounding box center [343, 227] width 36 height 8
type textarea "<html> <head> <meta http-equiv="Content-Type" content="text/html; charset=utf-8…"
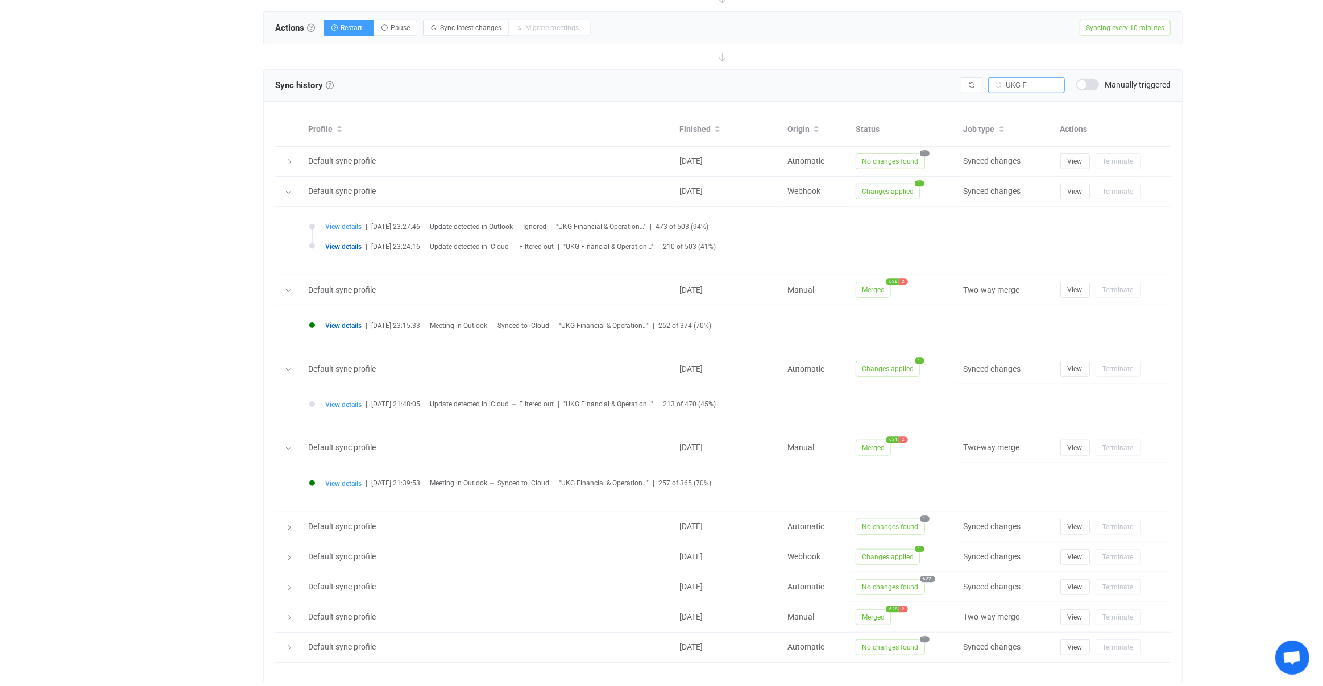
type textarea "<html> <head> <meta http-equiv="Content-Type" content="text/html; charset=utf-8…"
type input "AQMkAGJmZGViMDE2LTE2YWItNDI3NC05YjRiLWQ0MWYyMDJjZjUyOABGAAADBs9Iu-4rHk2xw-MeeW3…"
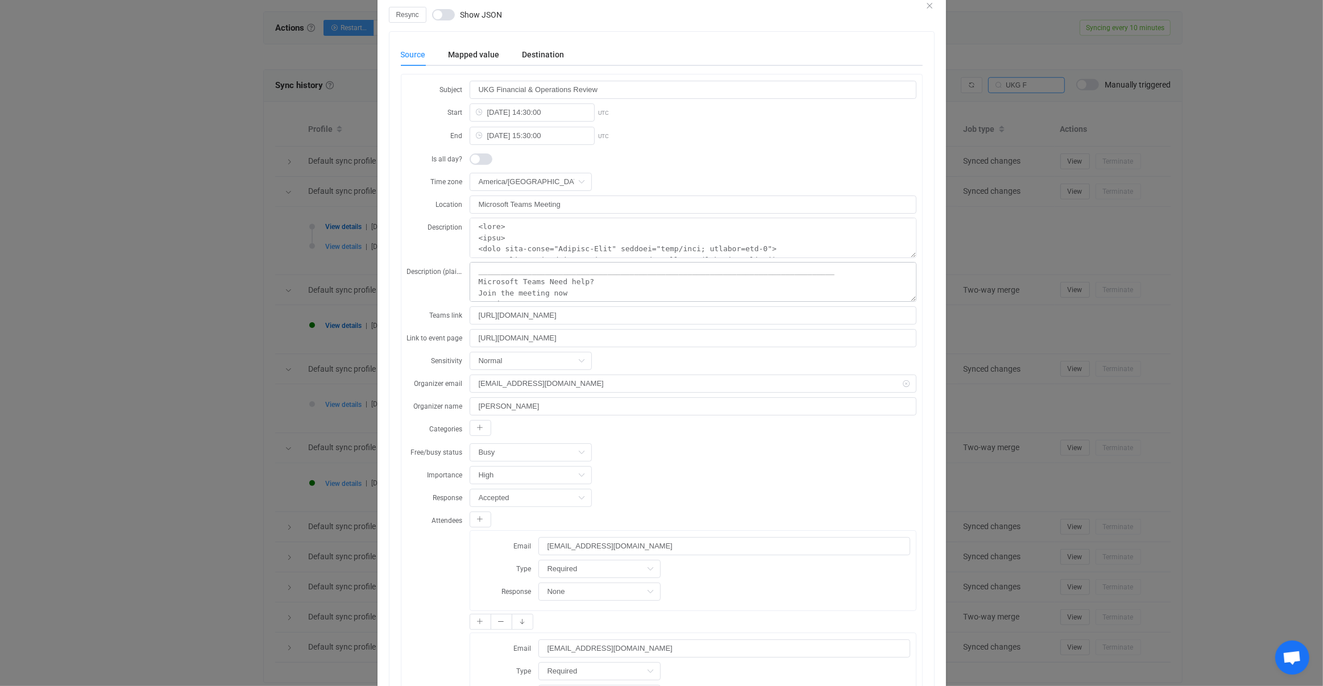
scroll to position [0, 0]
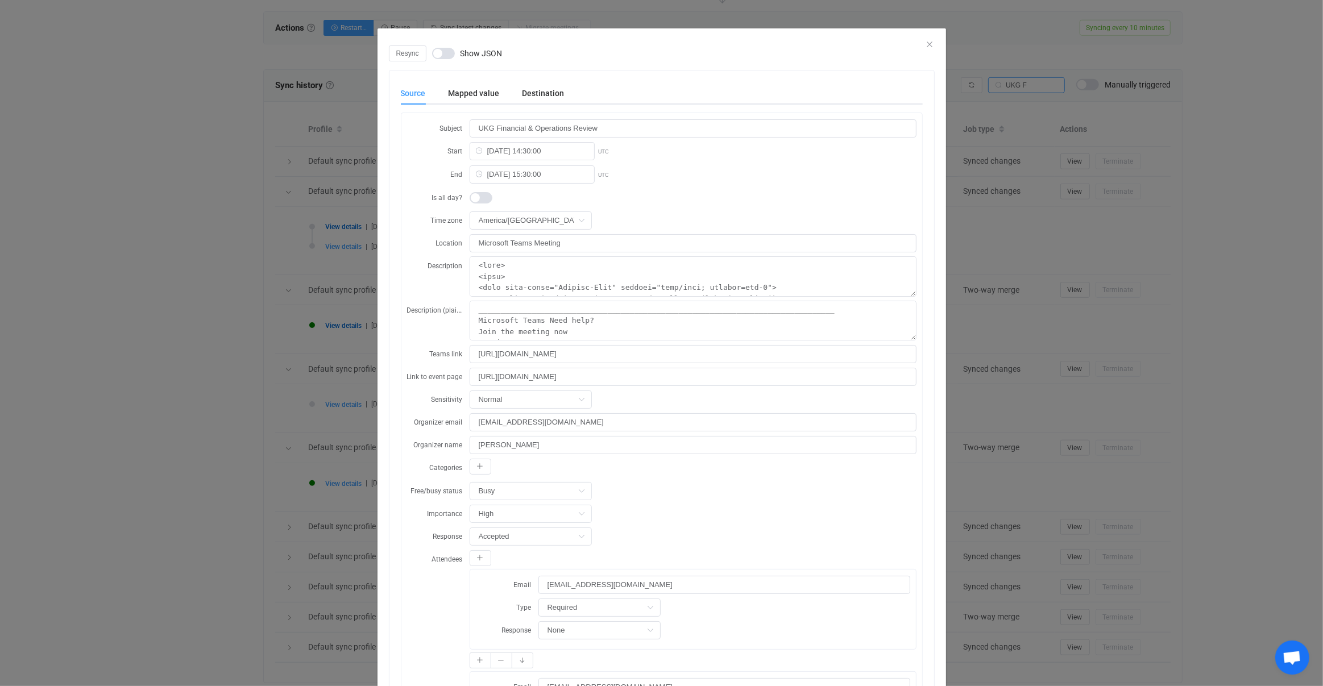
click at [553, 96] on div "Destination" at bounding box center [537, 93] width 53 height 23
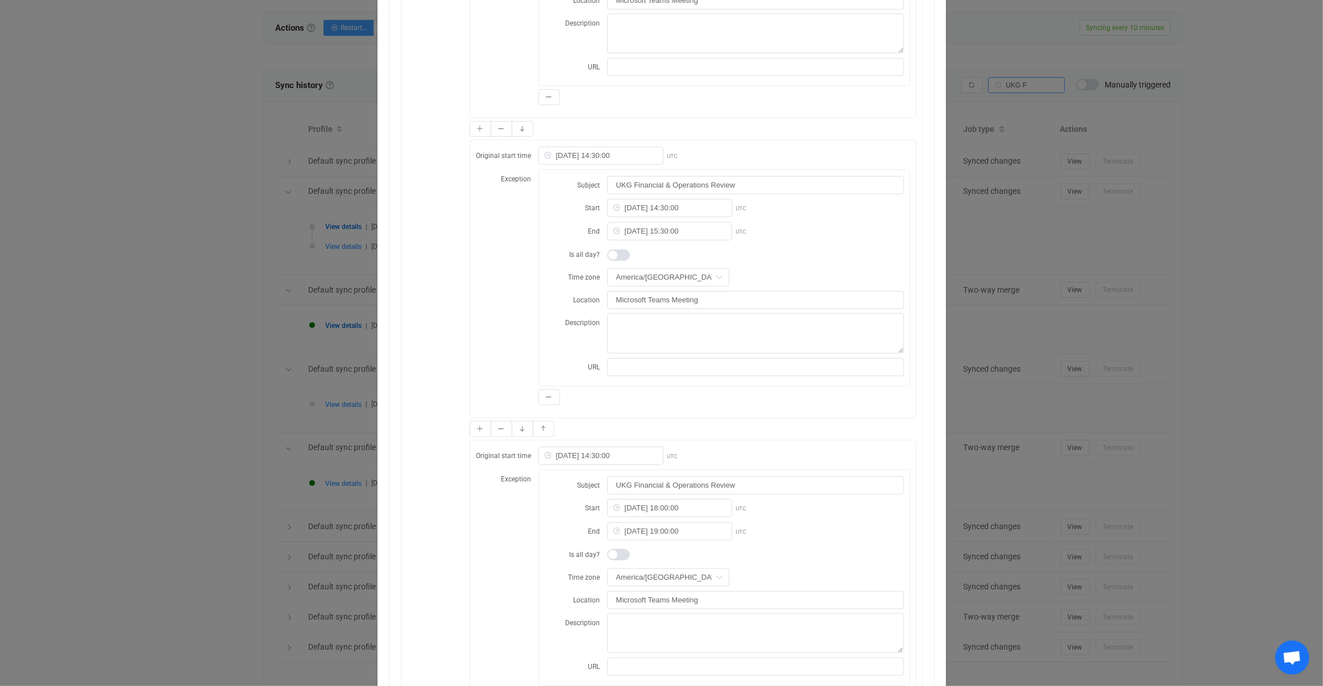
scroll to position [692, 0]
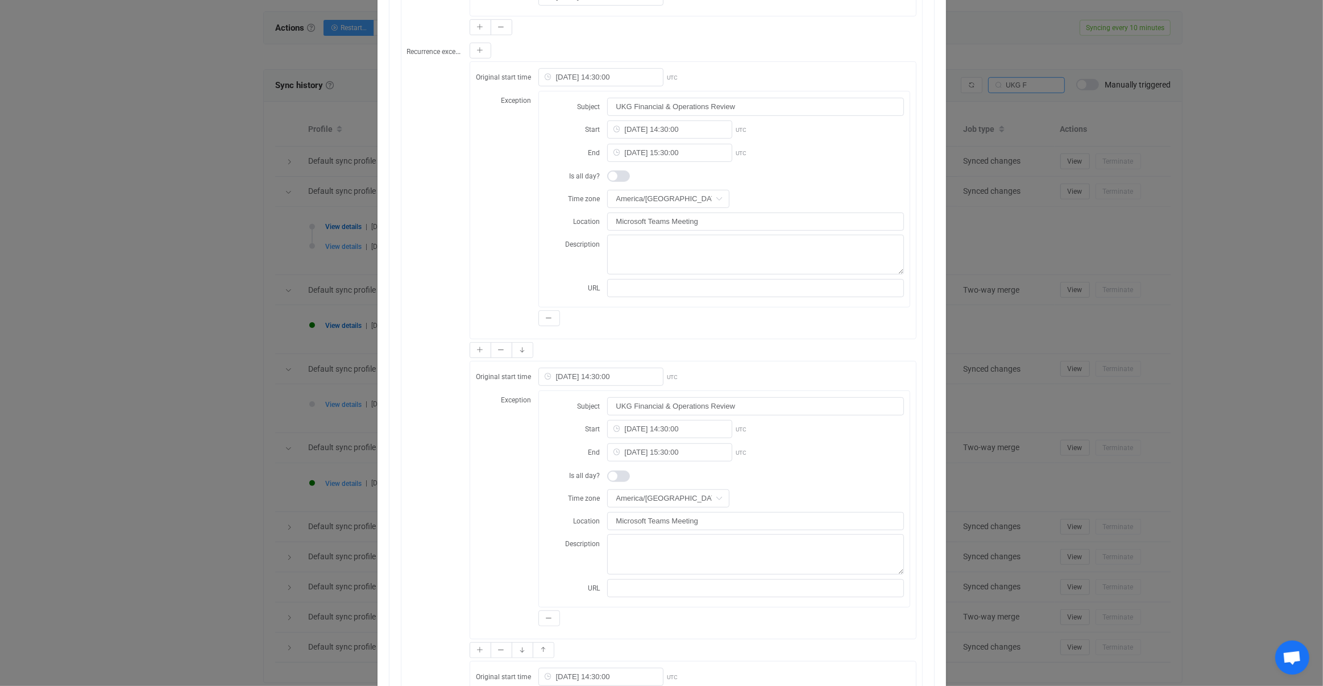
click at [320, 413] on div "Resync Show JSON Source Mapped value Destination Subject UKG Financial & Operat…" at bounding box center [661, 343] width 1323 height 686
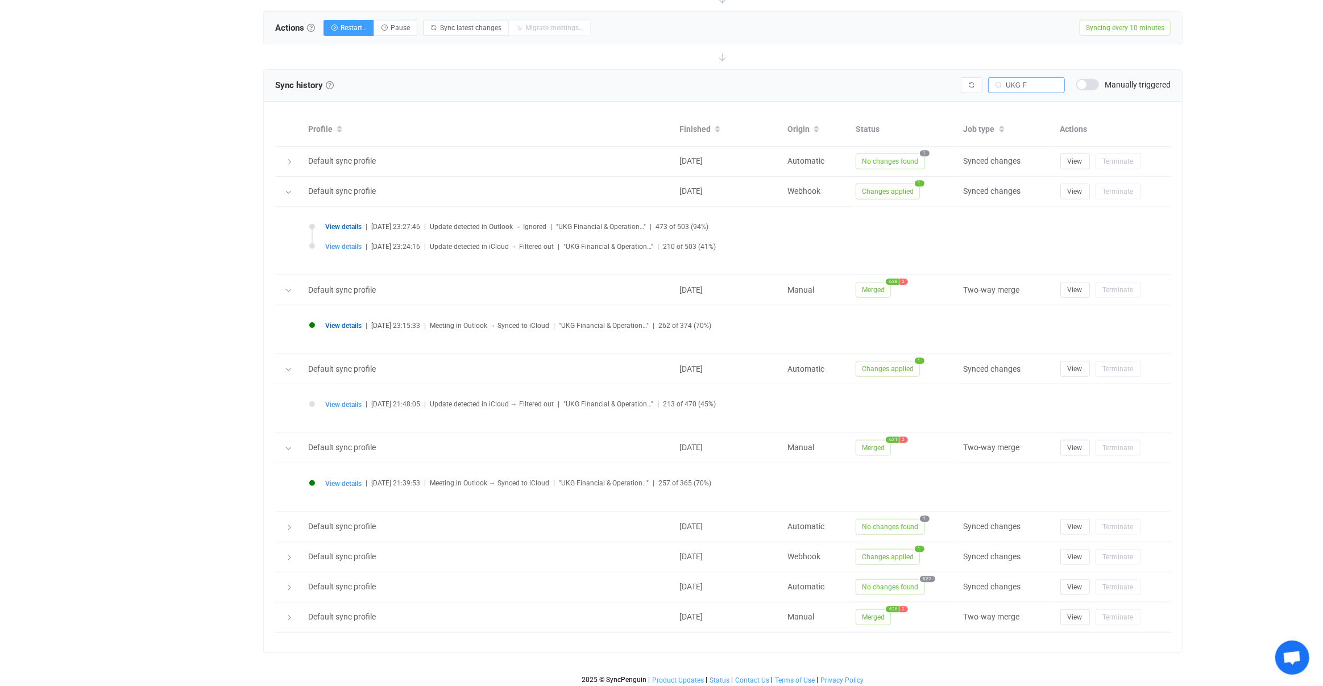
scroll to position [1003, 0]
click at [350, 324] on span "View details" at bounding box center [343, 328] width 36 height 8
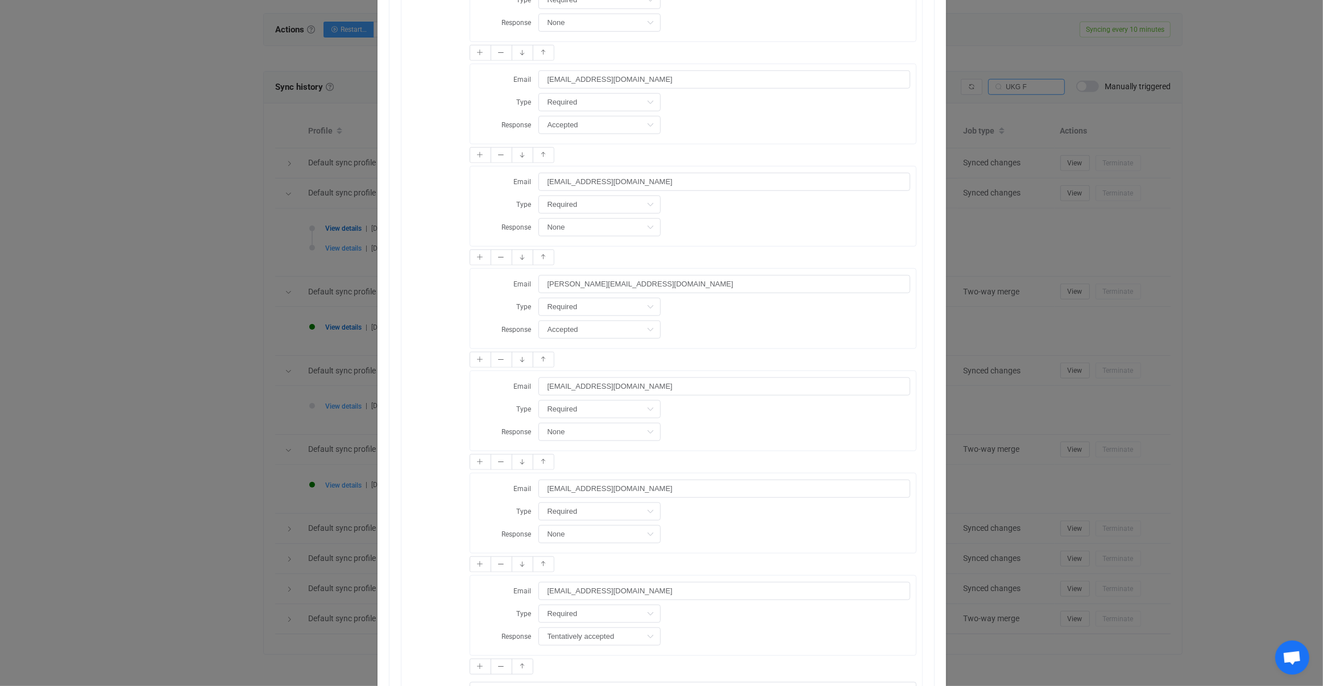
scroll to position [2151, 0]
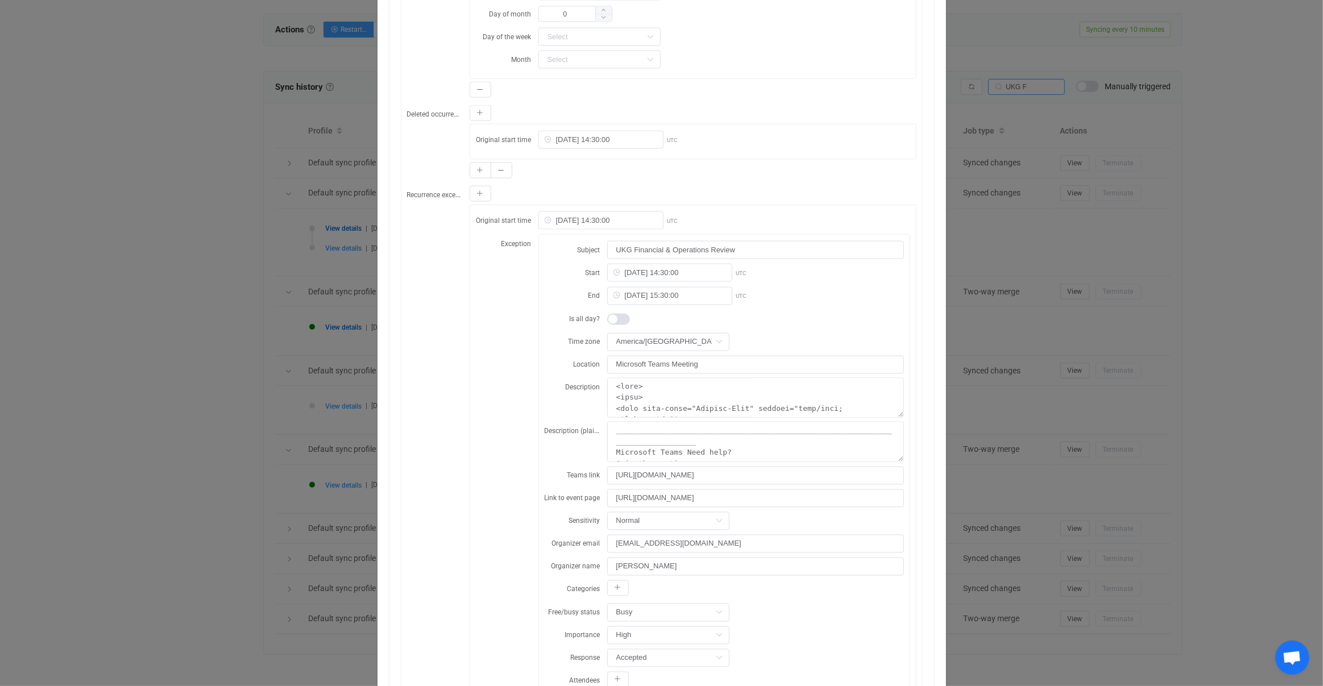
click at [300, 339] on div "Resync Show JSON Source Mapped value Destination Subject UKG Financial & Operat…" at bounding box center [661, 343] width 1323 height 686
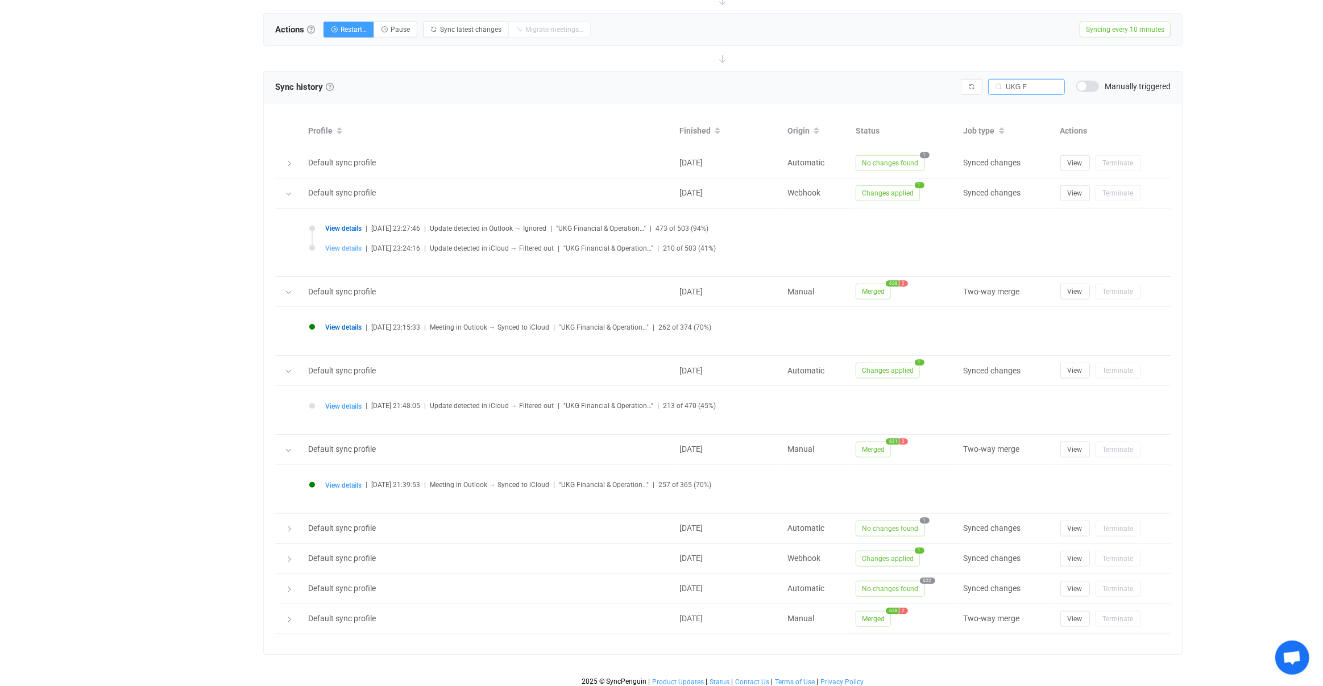
click at [344, 245] on span "View details" at bounding box center [343, 248] width 36 height 8
type input "EB668510-8514-11F0-BF26-89F650DC7B44.ics"
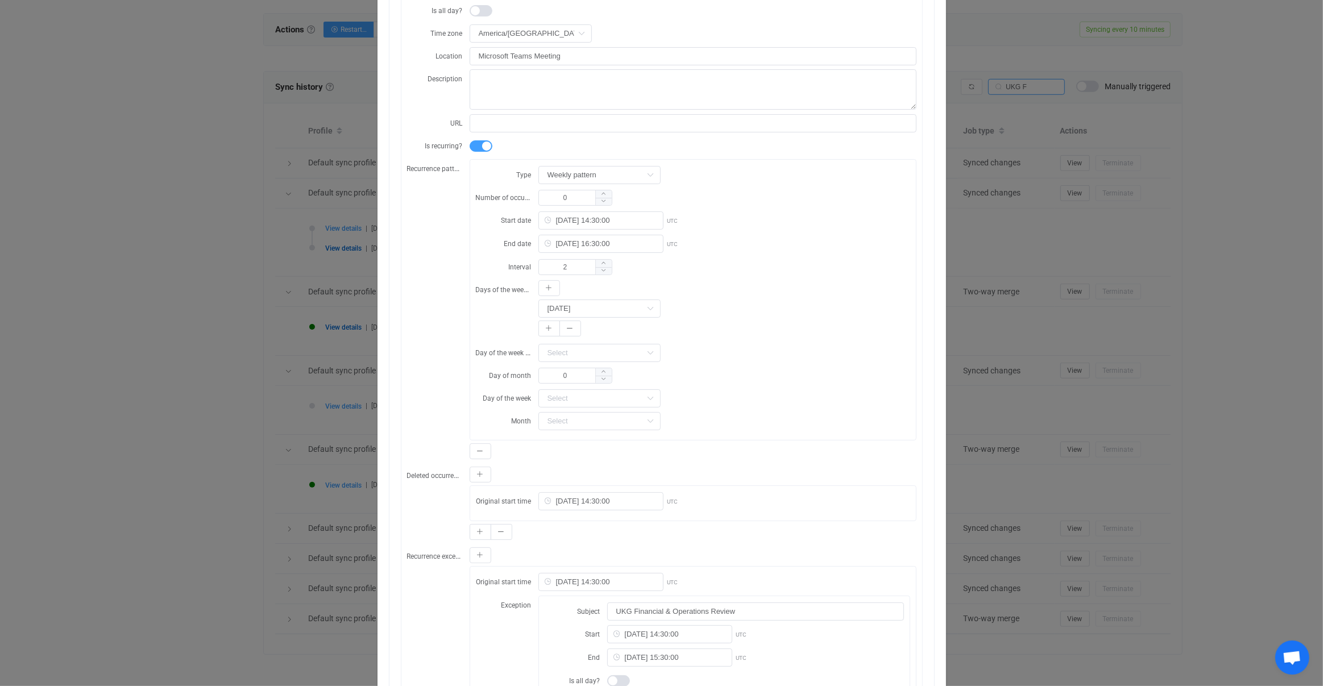
scroll to position [183, 0]
click at [277, 355] on div "Resync Show JSON Source Mapped value Destination Subject UKG Financial & Operat…" at bounding box center [661, 343] width 1323 height 686
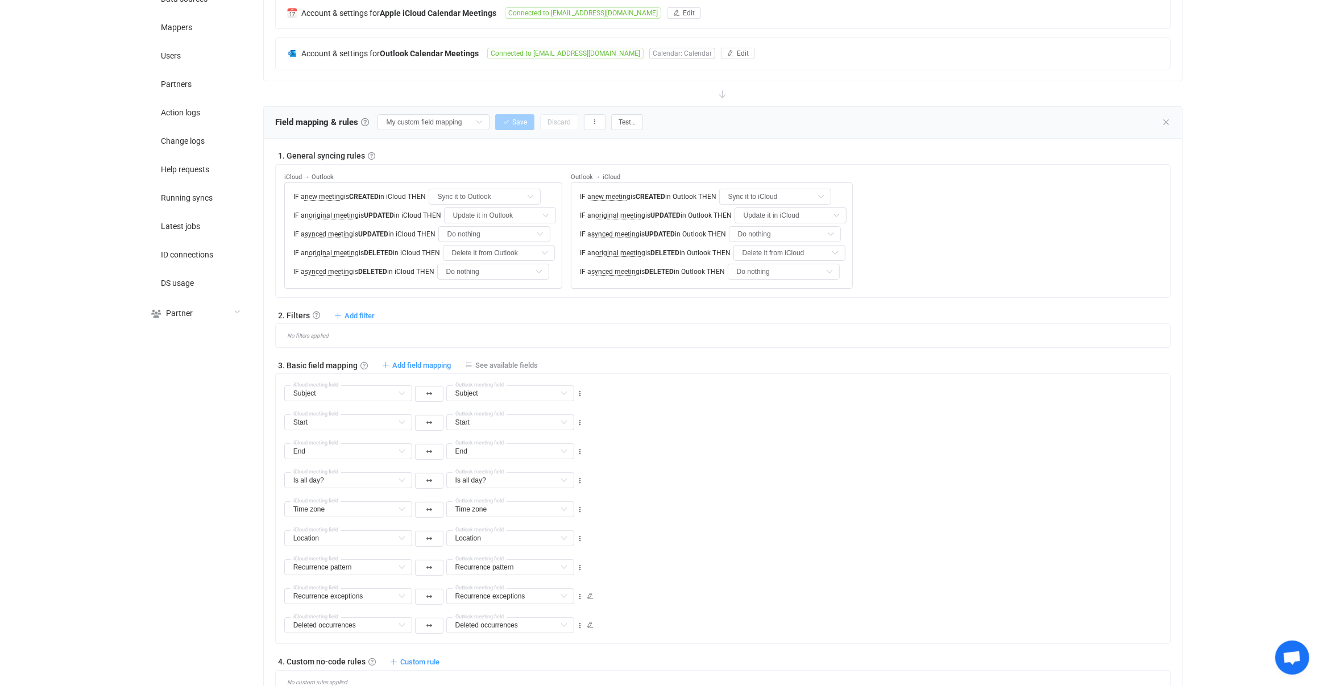
scroll to position [0, 0]
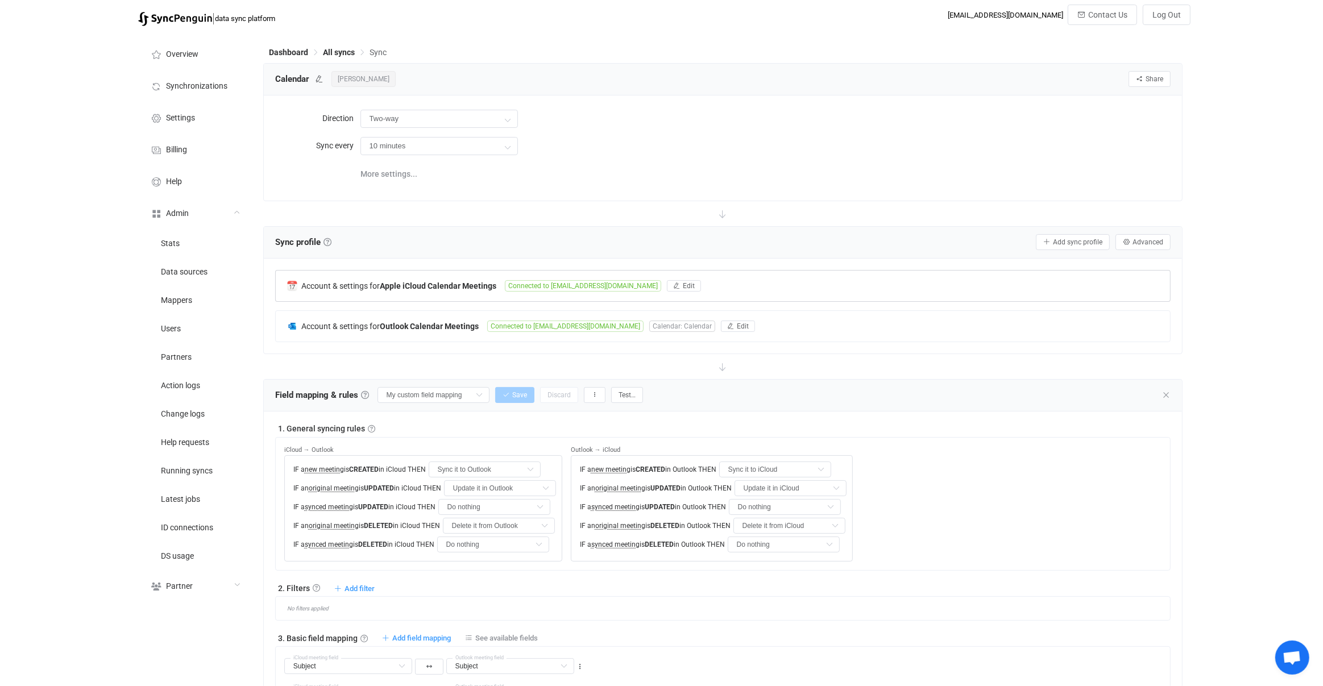
click at [557, 284] on span "Connected to olearypatrick@icloud.com" at bounding box center [583, 285] width 156 height 11
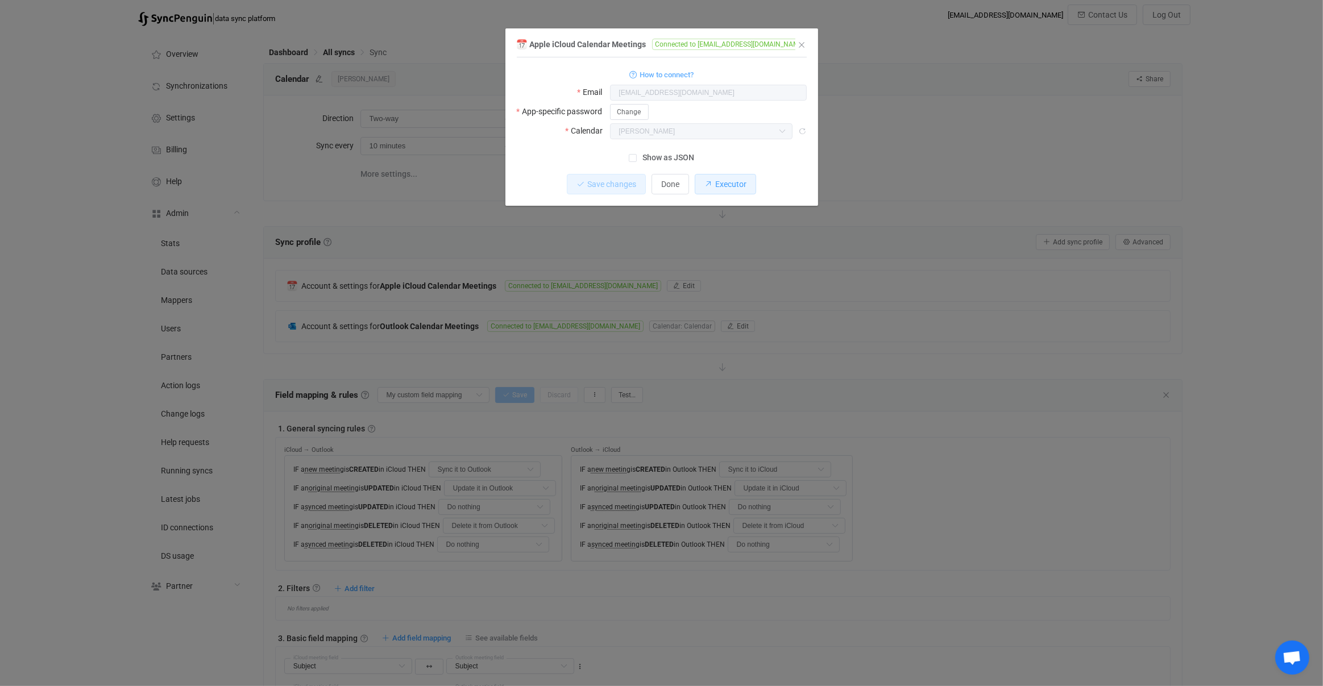
click at [731, 178] on button "Executor" at bounding box center [725, 184] width 61 height 20
click at [604, 295] on div "Apple iCloud Calendar Meetings Connected to olearypatrick@icloud.com 1 { { "use…" at bounding box center [661, 343] width 1323 height 686
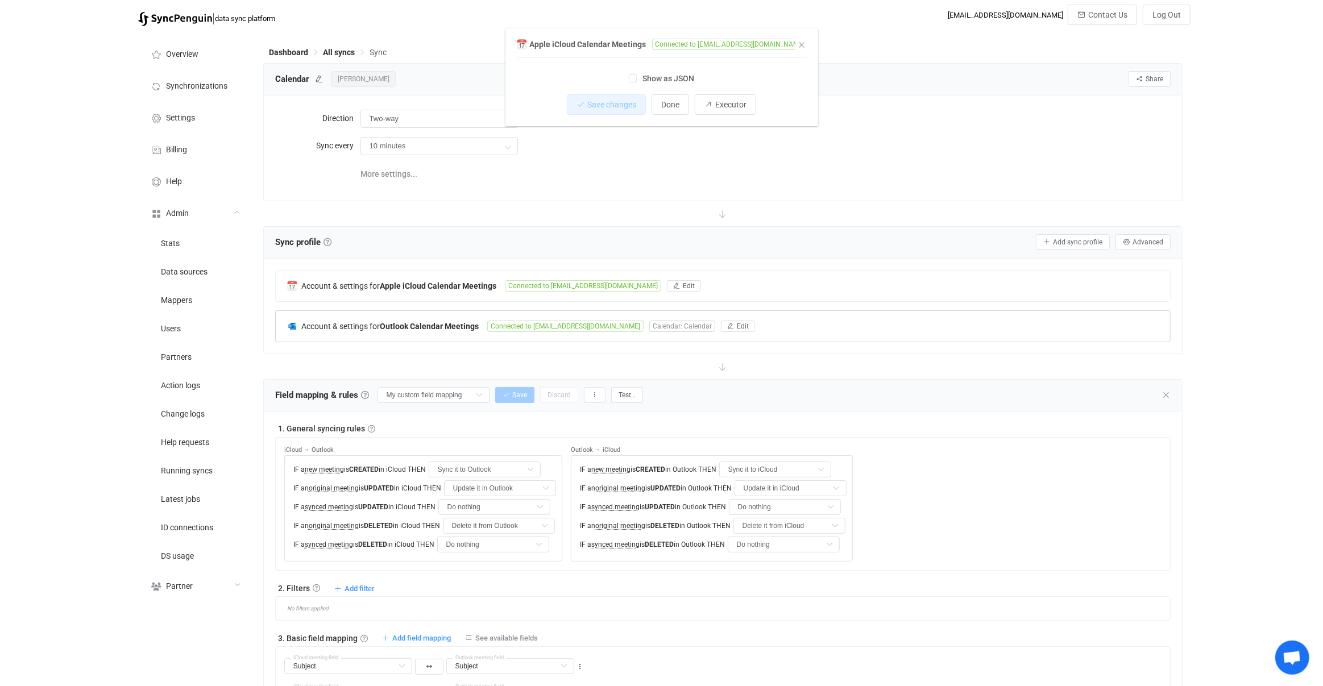
click at [595, 333] on div "Account & settings for Outlook Calendar Meetings Connected to poleary@connorsgr…" at bounding box center [723, 326] width 895 height 31
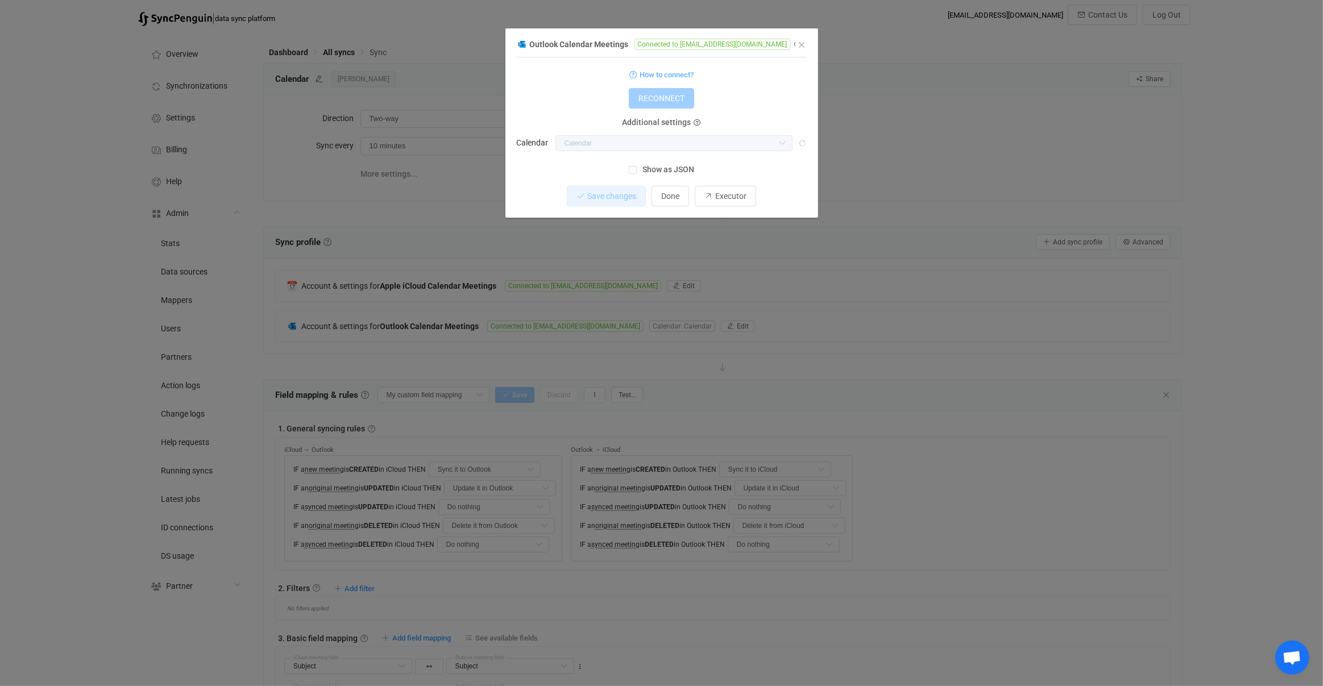
click at [596, 327] on div "Outlook Calendar Meetings Connected to poleary@connorsgroup.co 1 { { "connectio…" at bounding box center [661, 343] width 1323 height 686
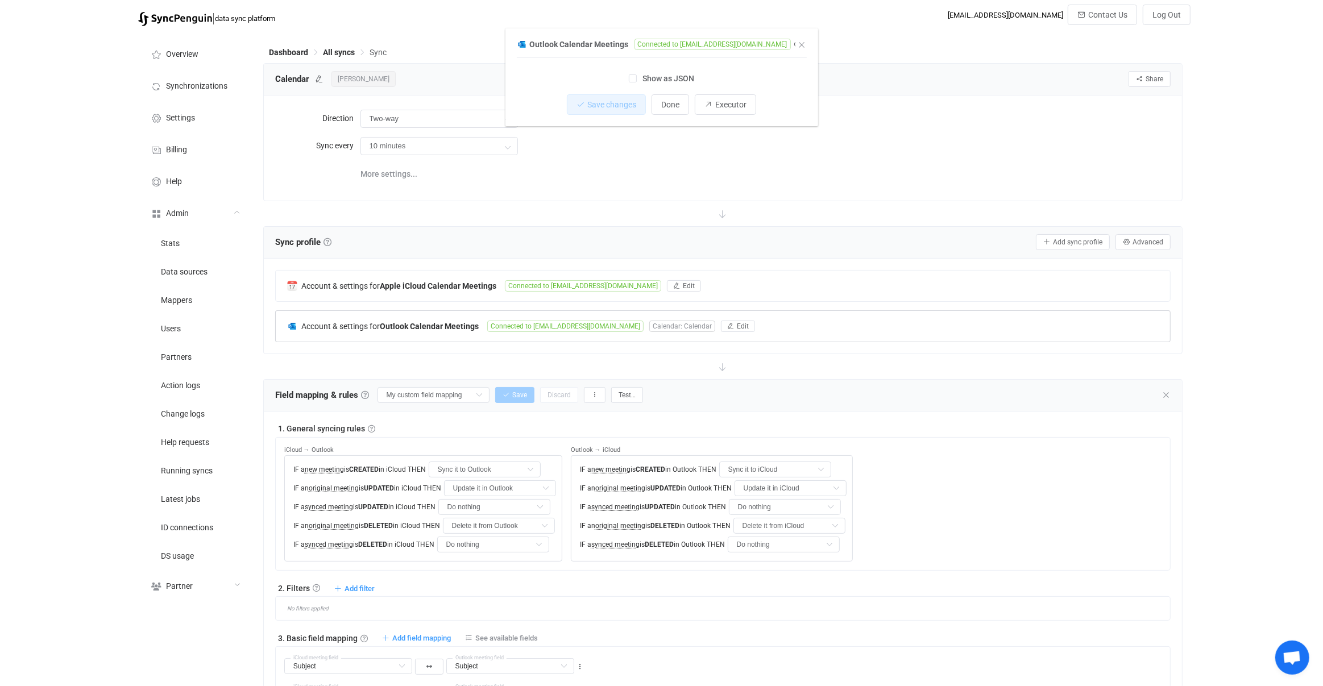
click at [597, 318] on div "Account & settings for Outlook Calendar Meetings Connected to poleary@connorsgr…" at bounding box center [723, 326] width 895 height 31
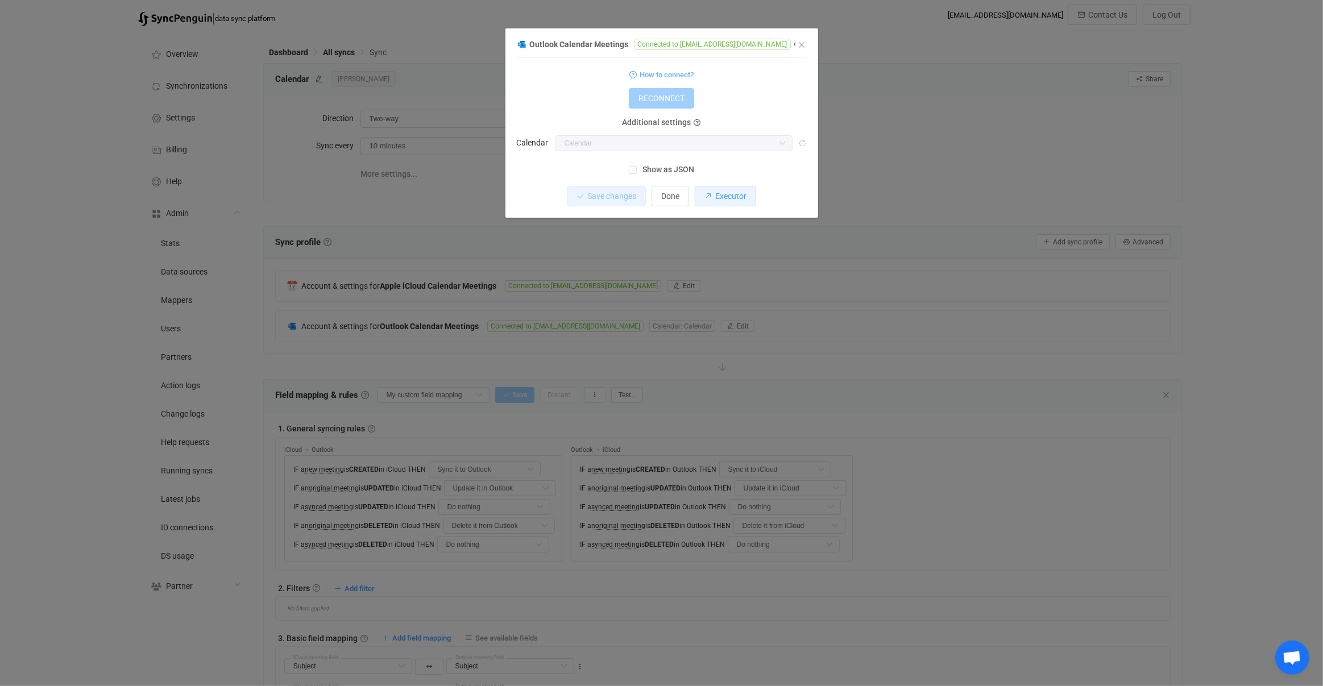
click at [716, 192] on span "Executor" at bounding box center [730, 196] width 31 height 9
click at [642, 222] on div "Outlook Calendar Meetings Connected to poleary@connorsgroup.co 1 { { "connectio…" at bounding box center [661, 343] width 1323 height 686
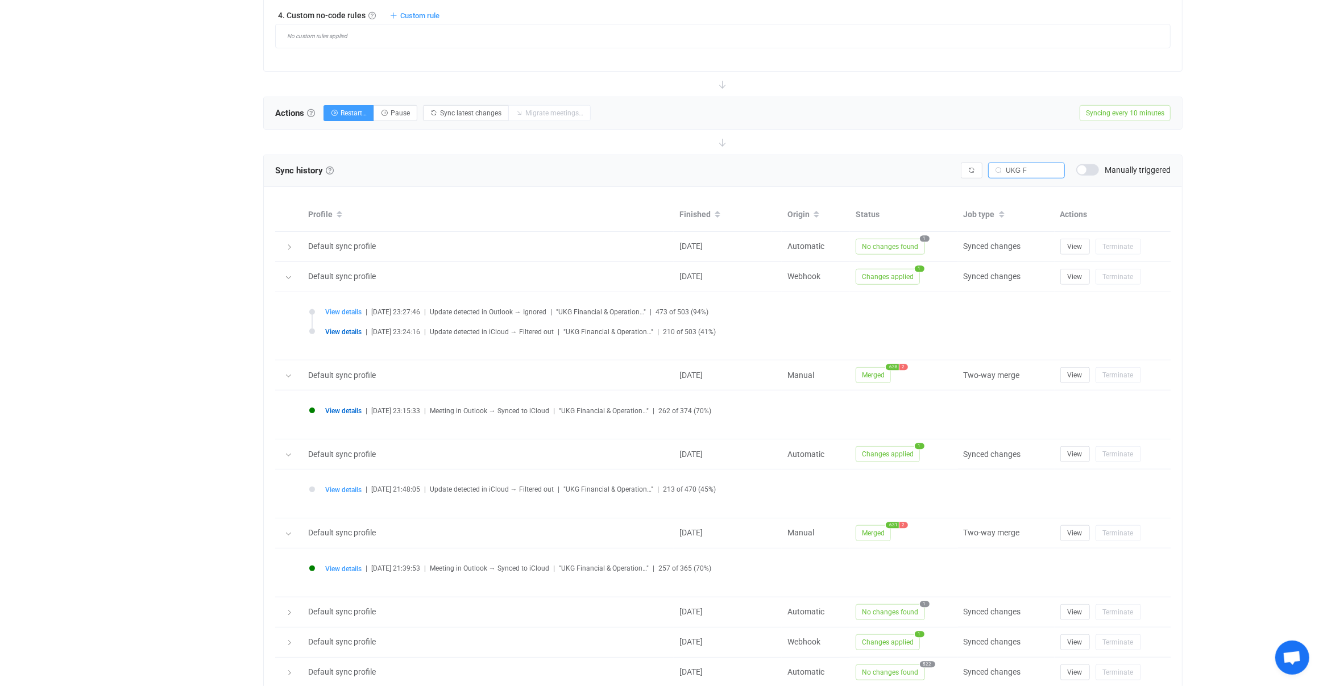
scroll to position [919, 0]
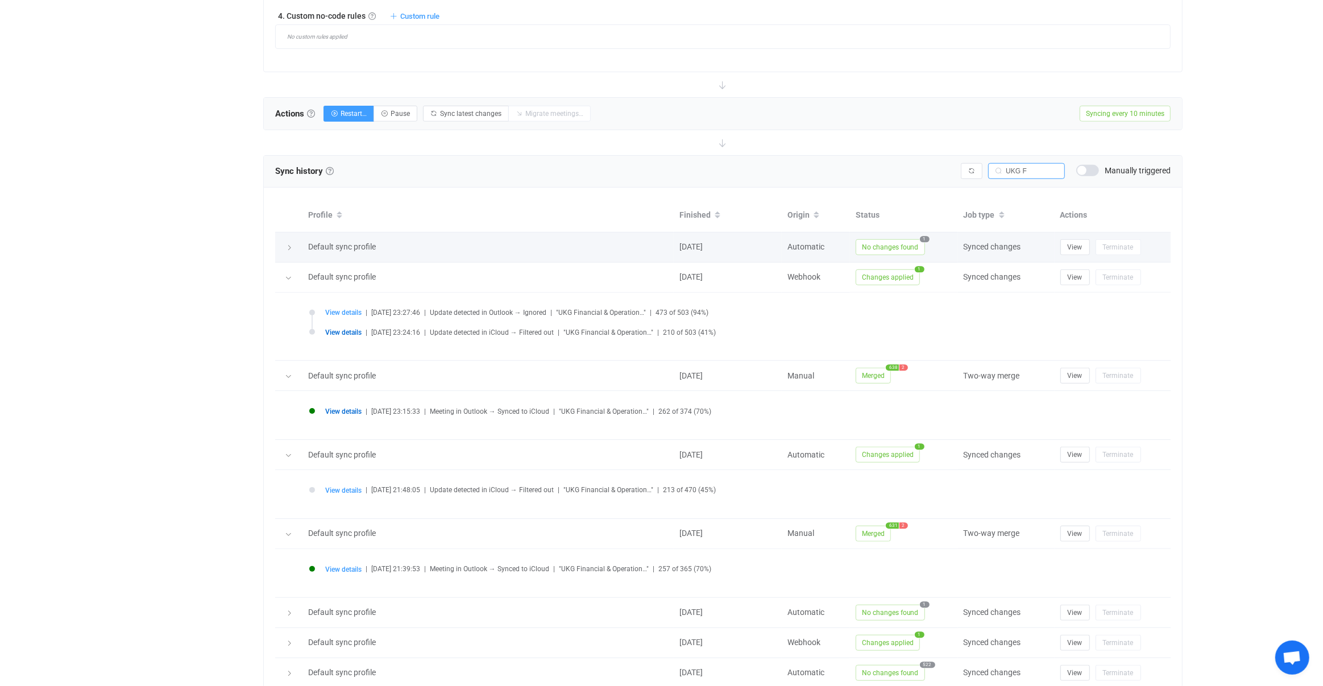
click at [287, 246] on icon at bounding box center [289, 247] width 7 height 7
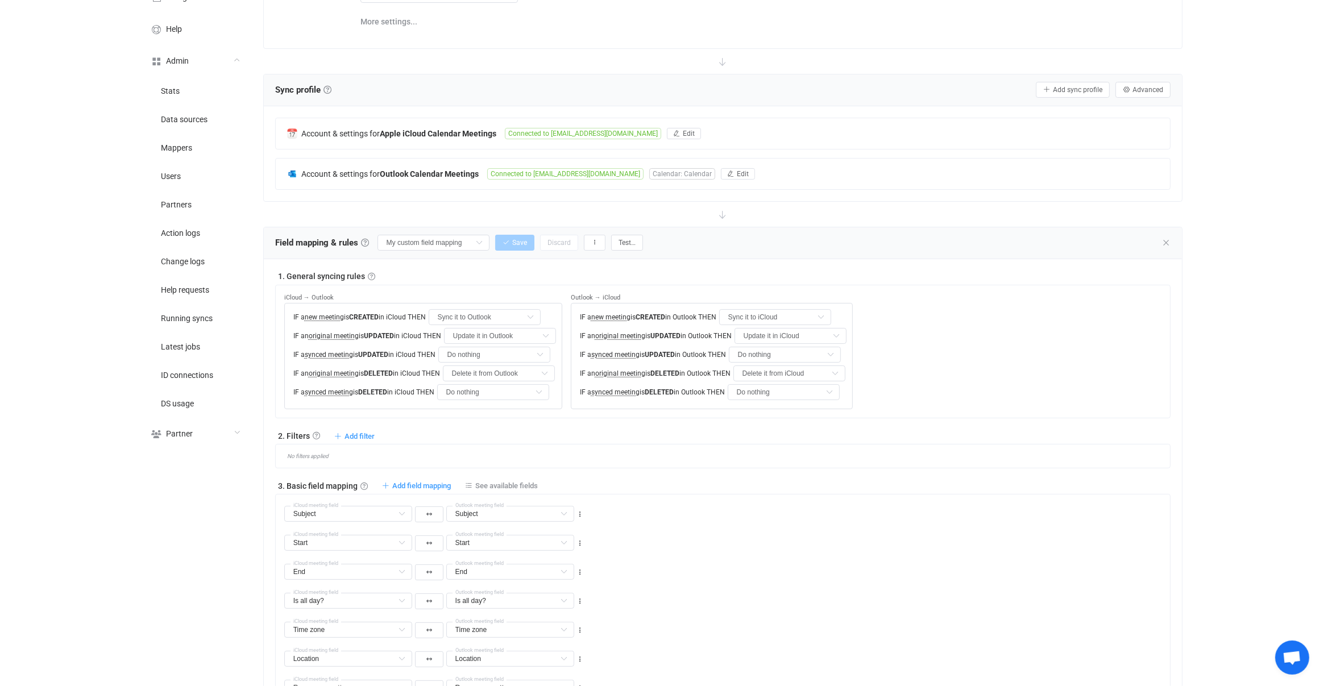
scroll to position [0, 0]
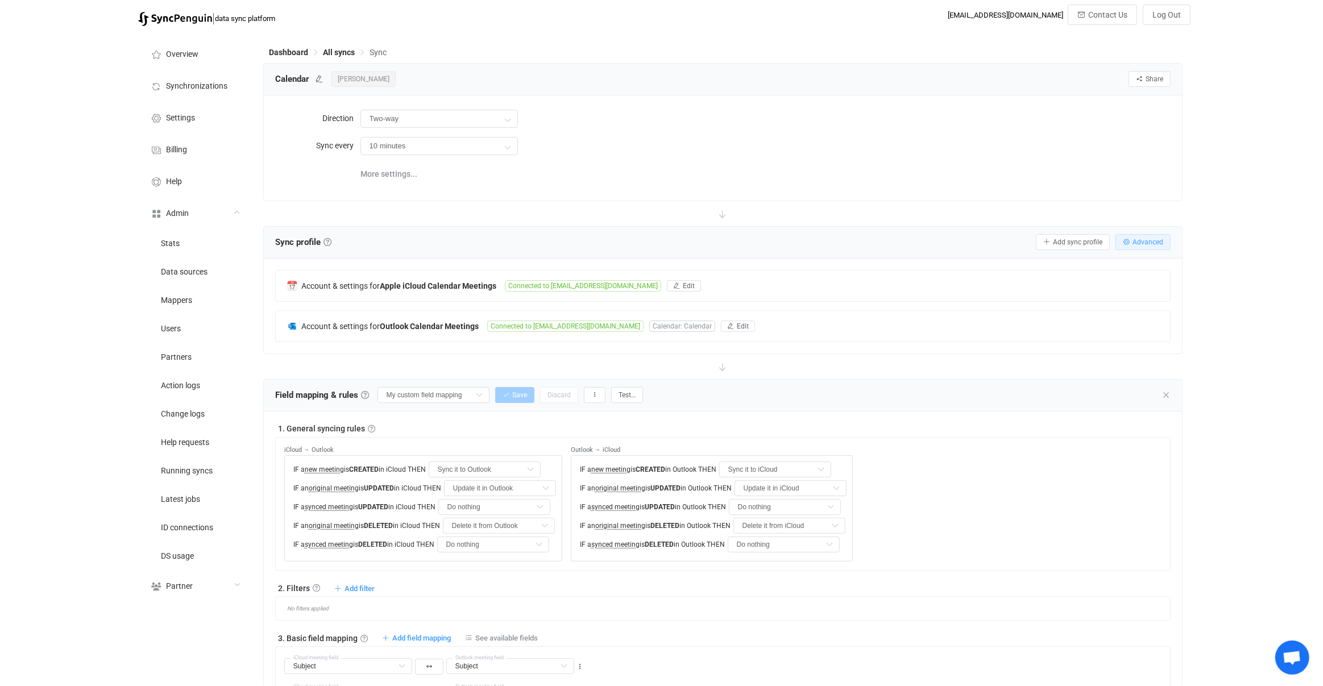
drag, startPoint x: 1133, startPoint y: 224, endPoint x: 1135, endPoint y: 242, distance: 17.7
click at [1133, 226] on div "Sync profile Sync profile A sync profile represents a single pair of calendars …" at bounding box center [723, 290] width 920 height 128
click at [1135, 242] on span "Advanced" at bounding box center [1148, 242] width 31 height 8
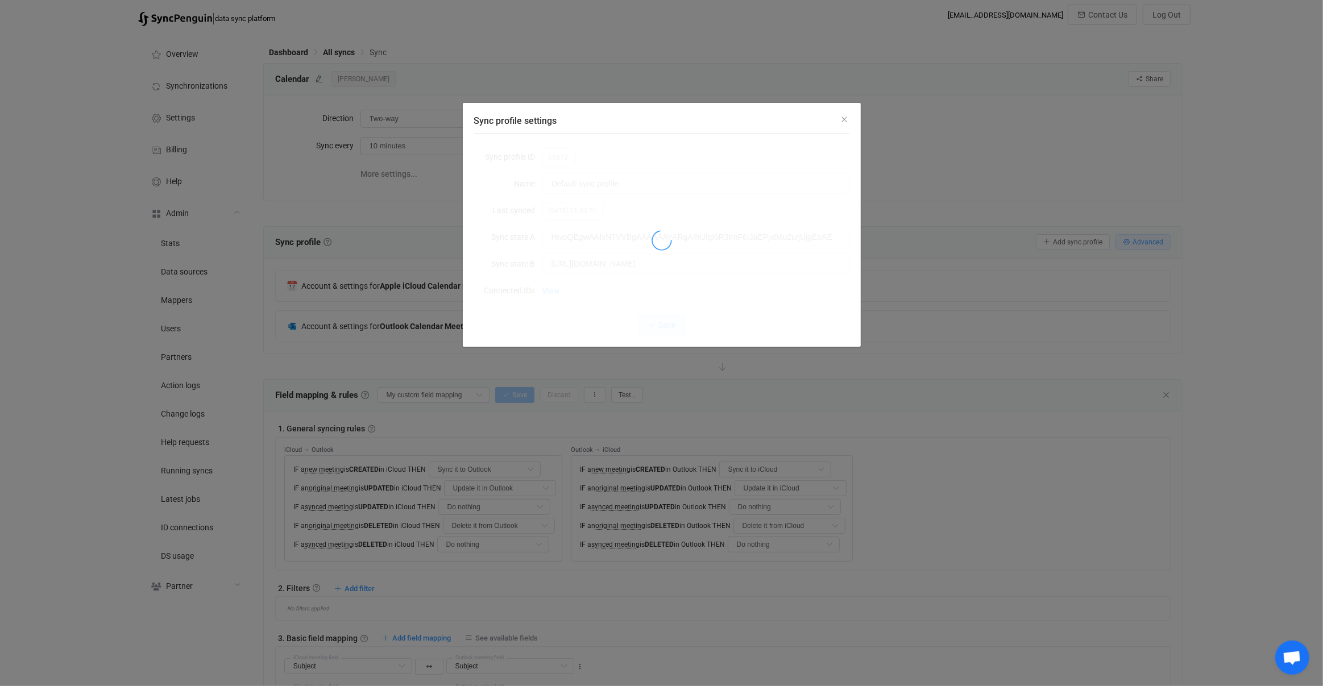
type input "HwoQEgwAAIvOewg/DgAAAAAYARgAIhUIgI6R3tmF6IJaEPjxtMu2u/jUjgEoAEgA"
type input "https://graph.microsoft.com/beta/me/calendars('AQMkAGJmZGViMDE2LTE2YWItNDI3NC05…"
click at [553, 155] on span "55673" at bounding box center [558, 157] width 32 height 18
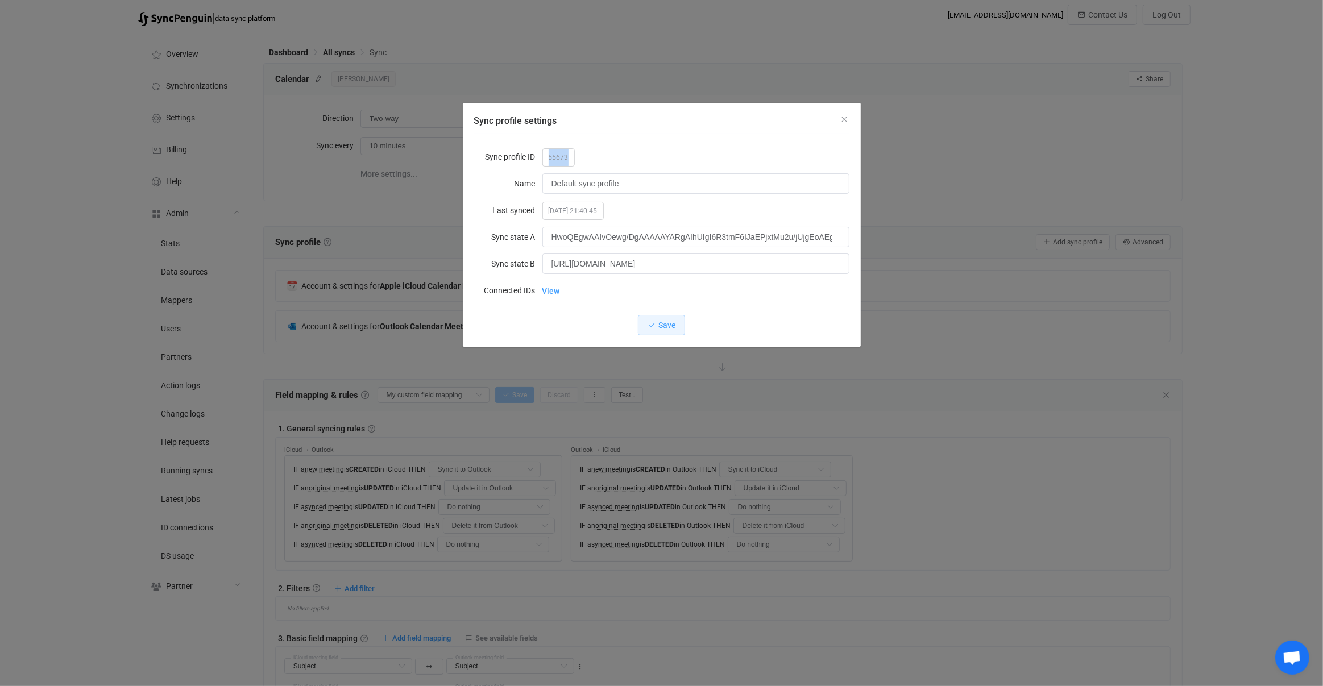
click at [553, 156] on span "55673" at bounding box center [558, 157] width 32 height 18
copy span "55673"
click at [546, 547] on div "Sync profile settings Sync profile ID 55673 Name Default sync profile Last sync…" at bounding box center [661, 343] width 1323 height 686
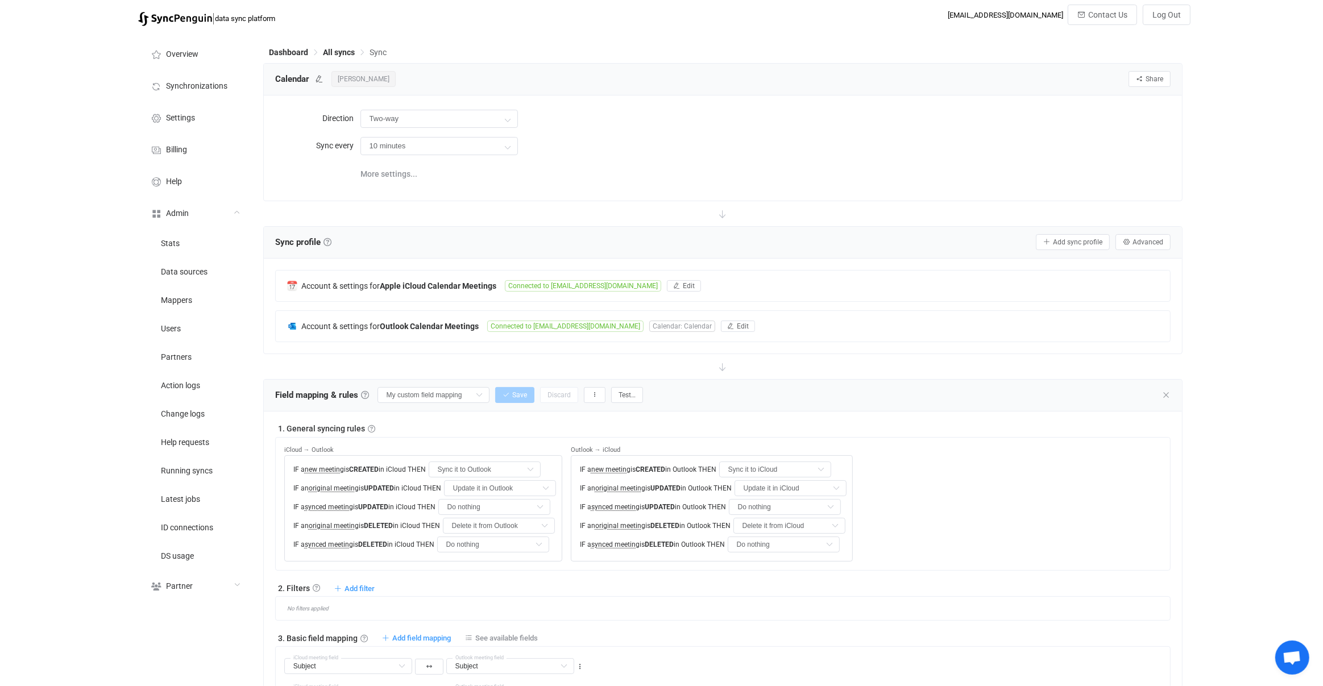
click at [584, 340] on div "Account & settings for Apple iCloud Calendar Meetings Connected to olearypatric…" at bounding box center [723, 306] width 919 height 95
click at [579, 330] on div "Account & settings for Outlook Calendar Meetings Connected to poleary@connorsgr…" at bounding box center [723, 326] width 895 height 31
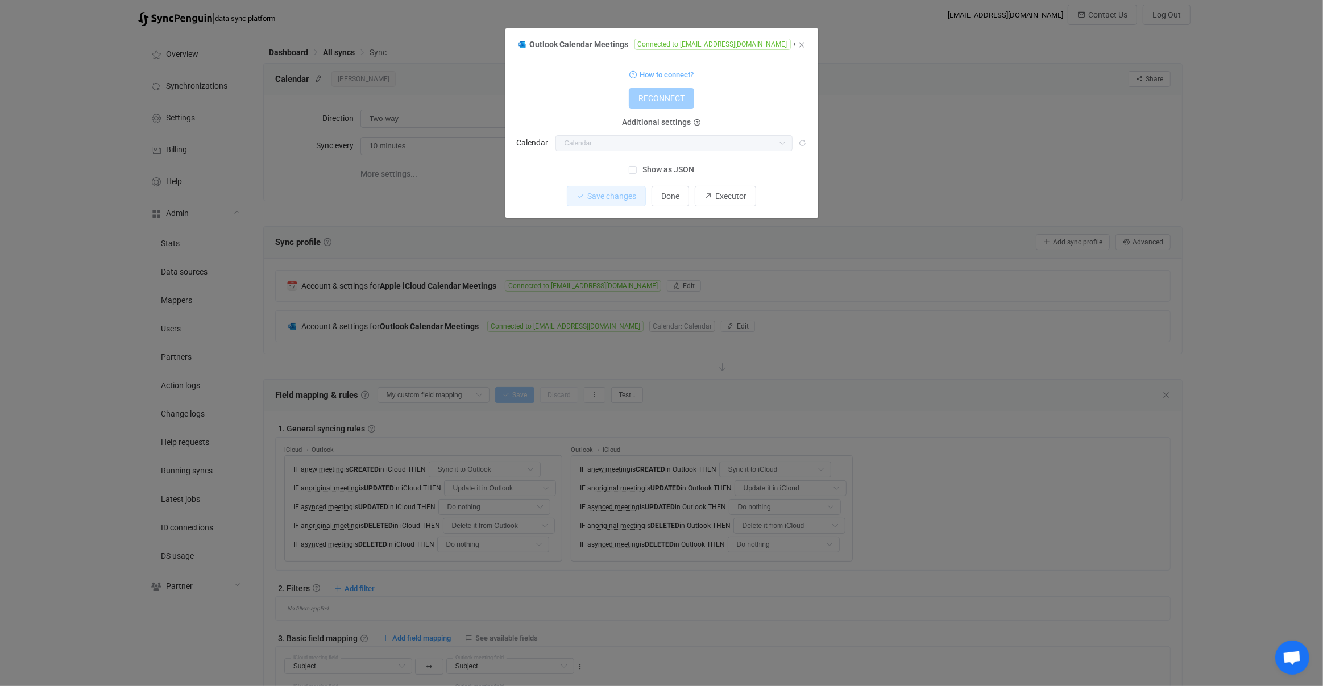
click at [591, 352] on div "Outlook Calendar Meetings Connected to poleary@connorsgroup.co 1 { { "connectio…" at bounding box center [661, 343] width 1323 height 686
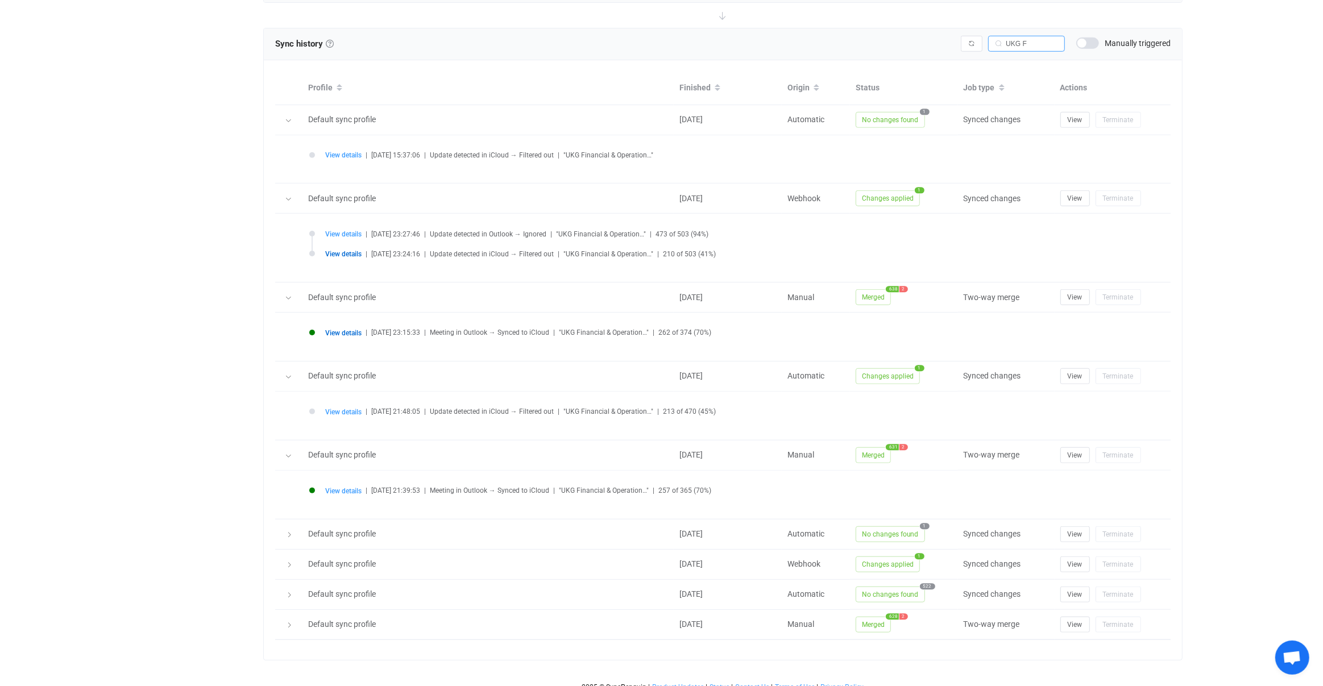
scroll to position [1052, 0]
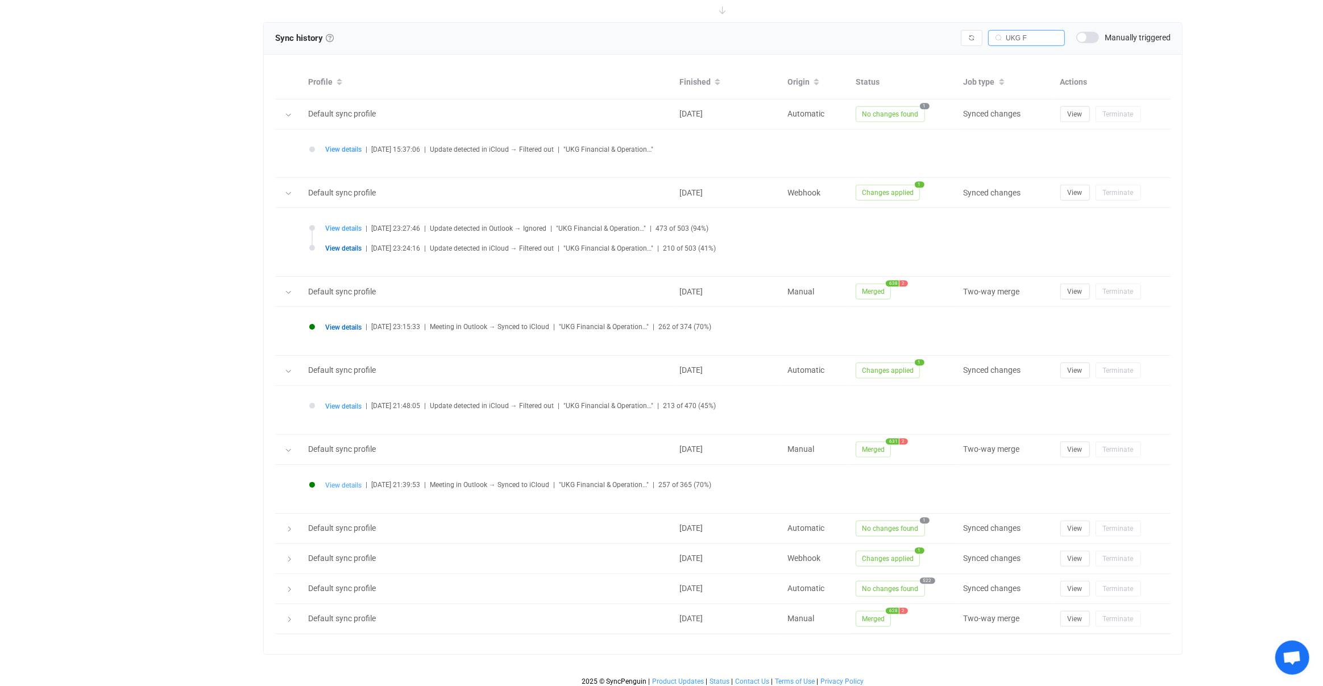
click at [338, 483] on span "View details" at bounding box center [343, 486] width 36 height 8
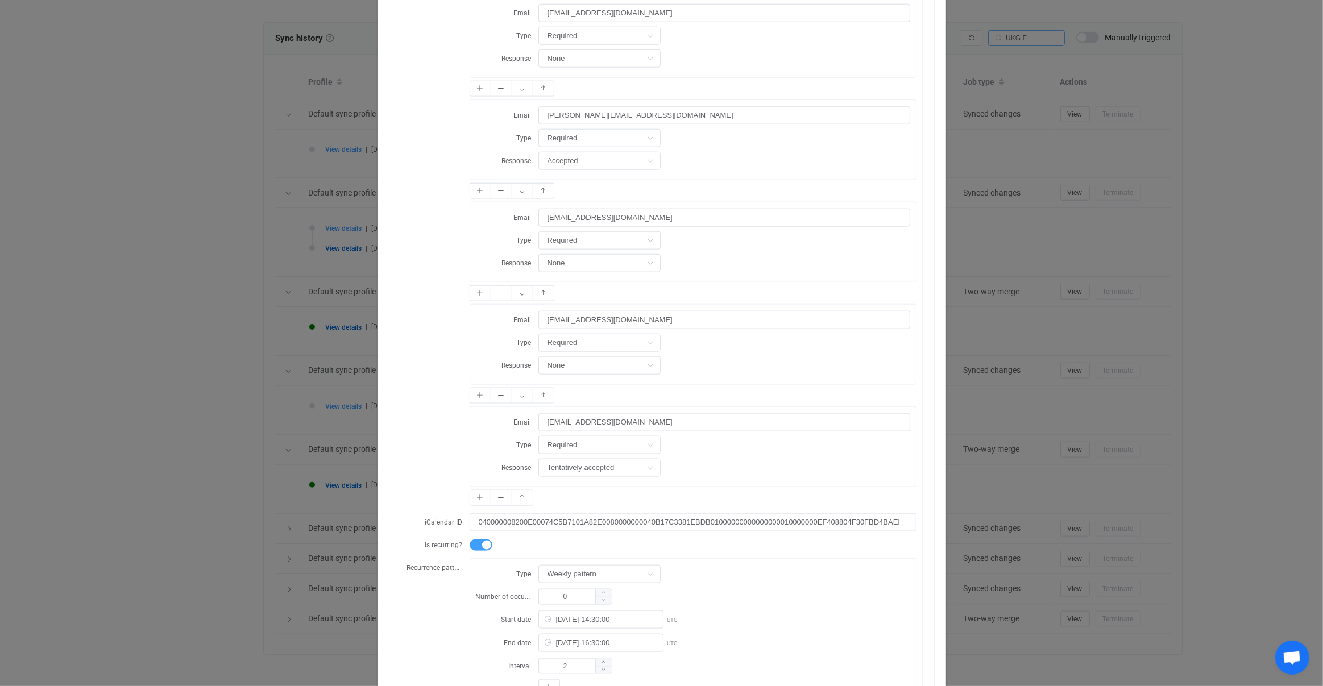
scroll to position [1780, 0]
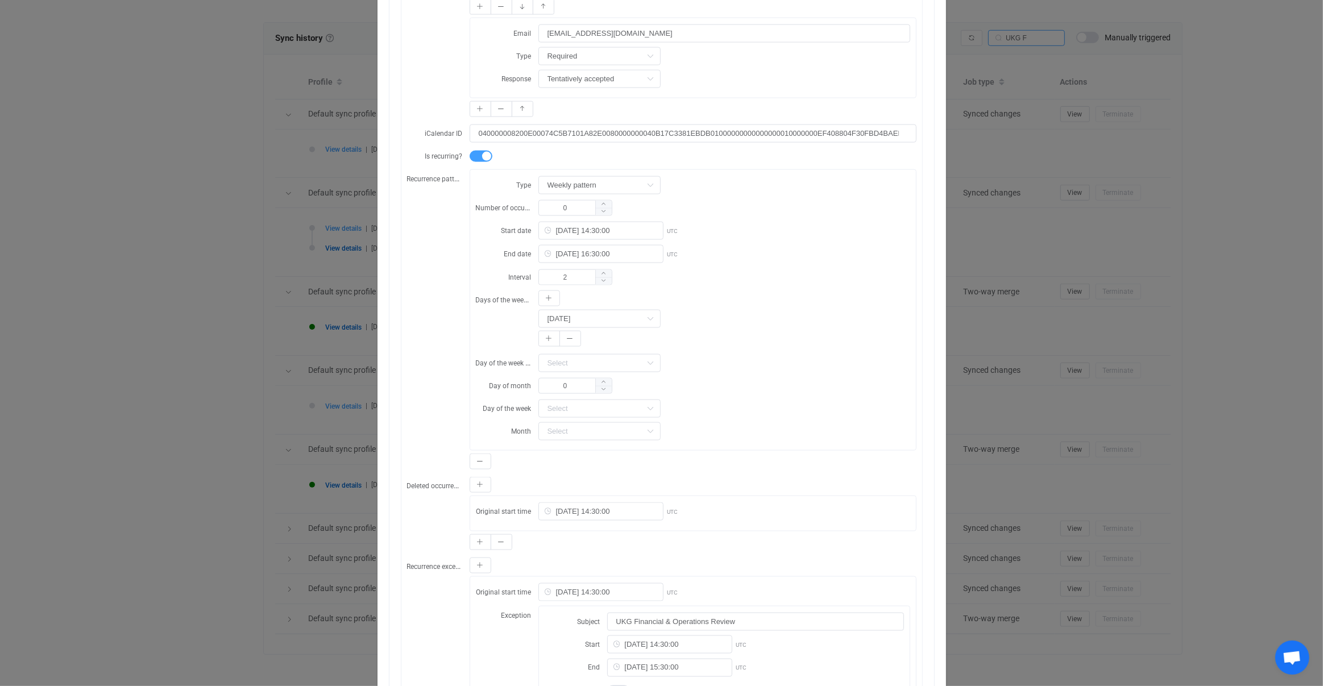
click at [258, 325] on div "Resync Show JSON Source Mapped value Destination Subject UKG Financial & Operat…" at bounding box center [661, 343] width 1323 height 686
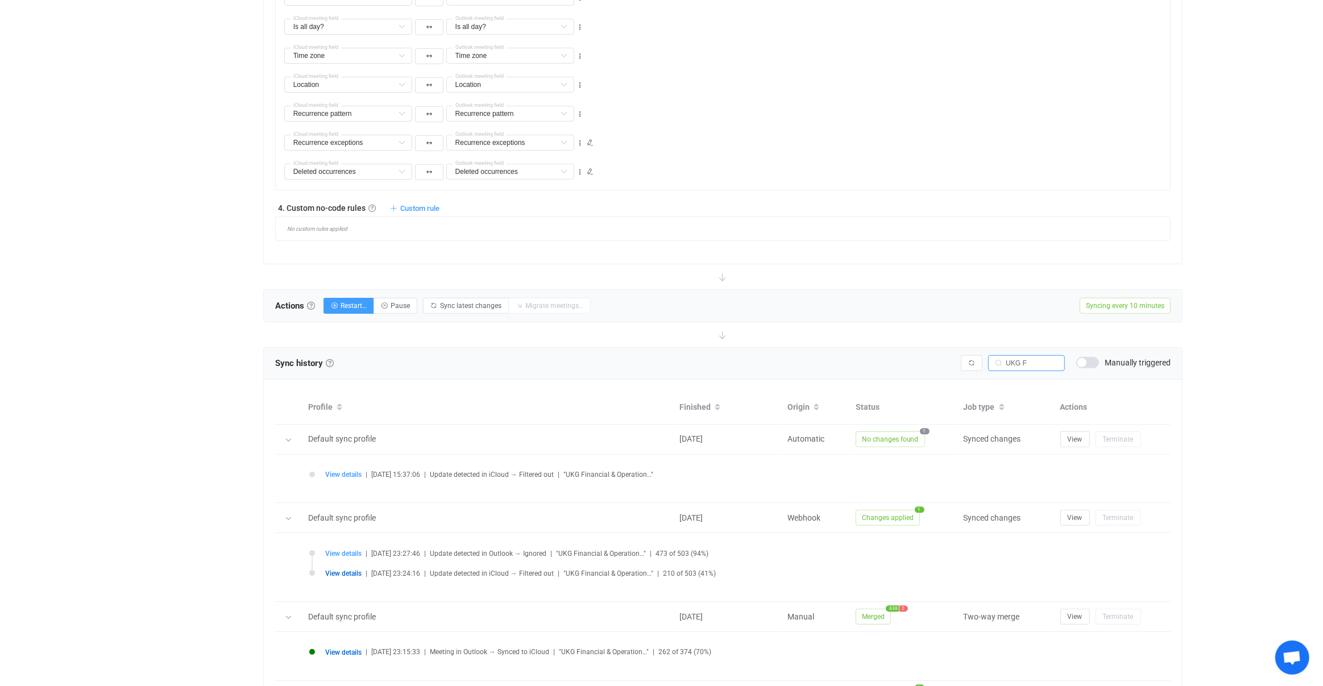
scroll to position [847, 0]
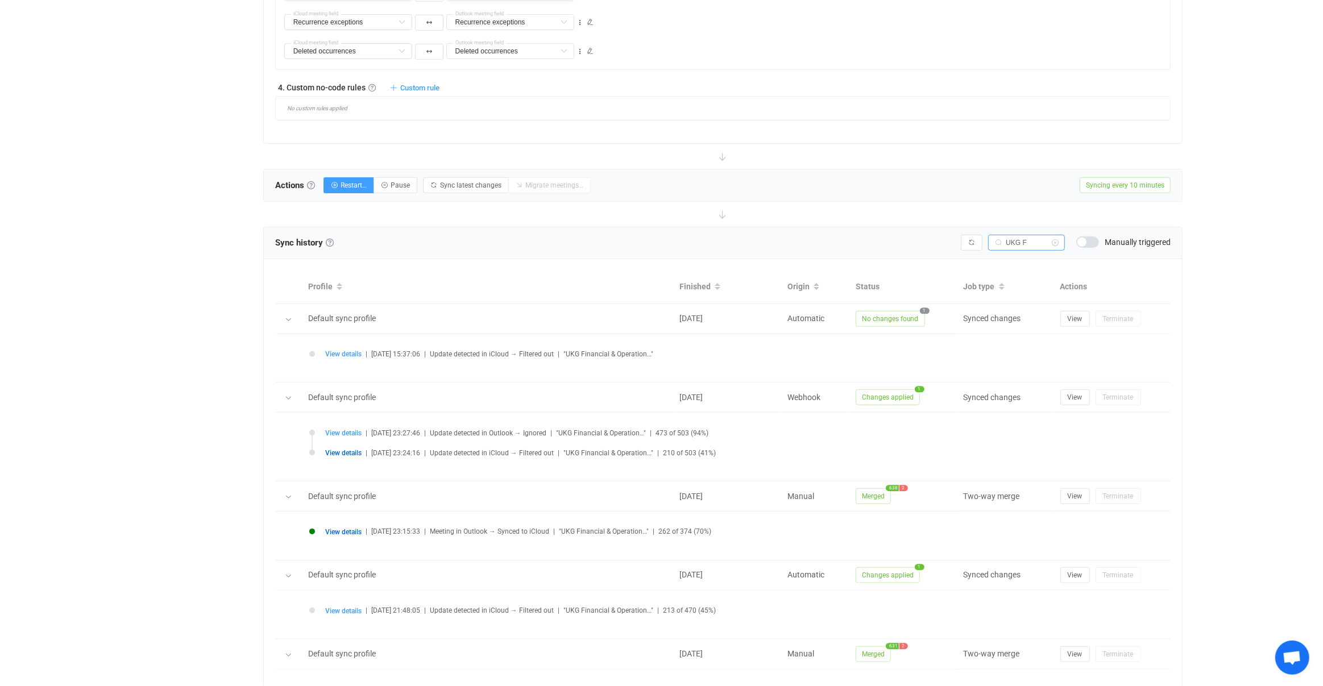
click at [1040, 235] on input "UKG F" at bounding box center [1026, 243] width 77 height 16
click at [1038, 235] on input "UKG F" at bounding box center [1026, 243] width 77 height 16
click at [1034, 235] on input "UKG F" at bounding box center [1026, 243] width 77 height 16
type input "Ops Review |"
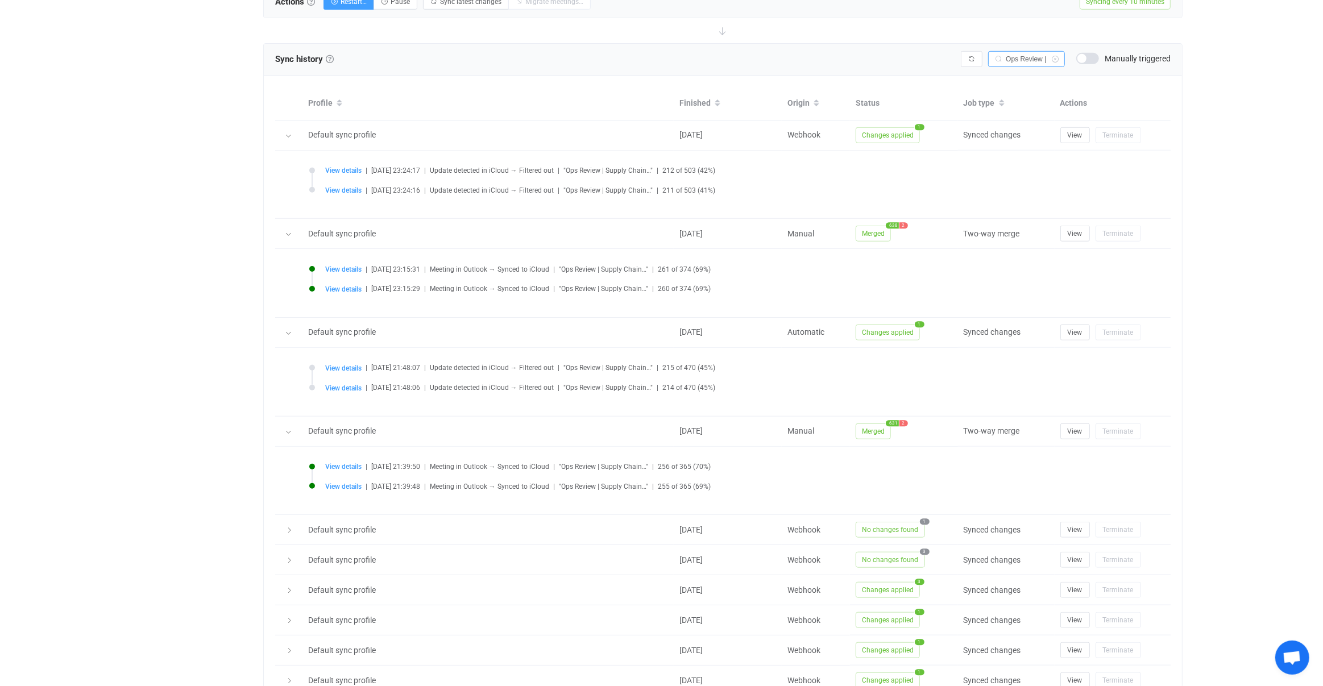
scroll to position [1005, 0]
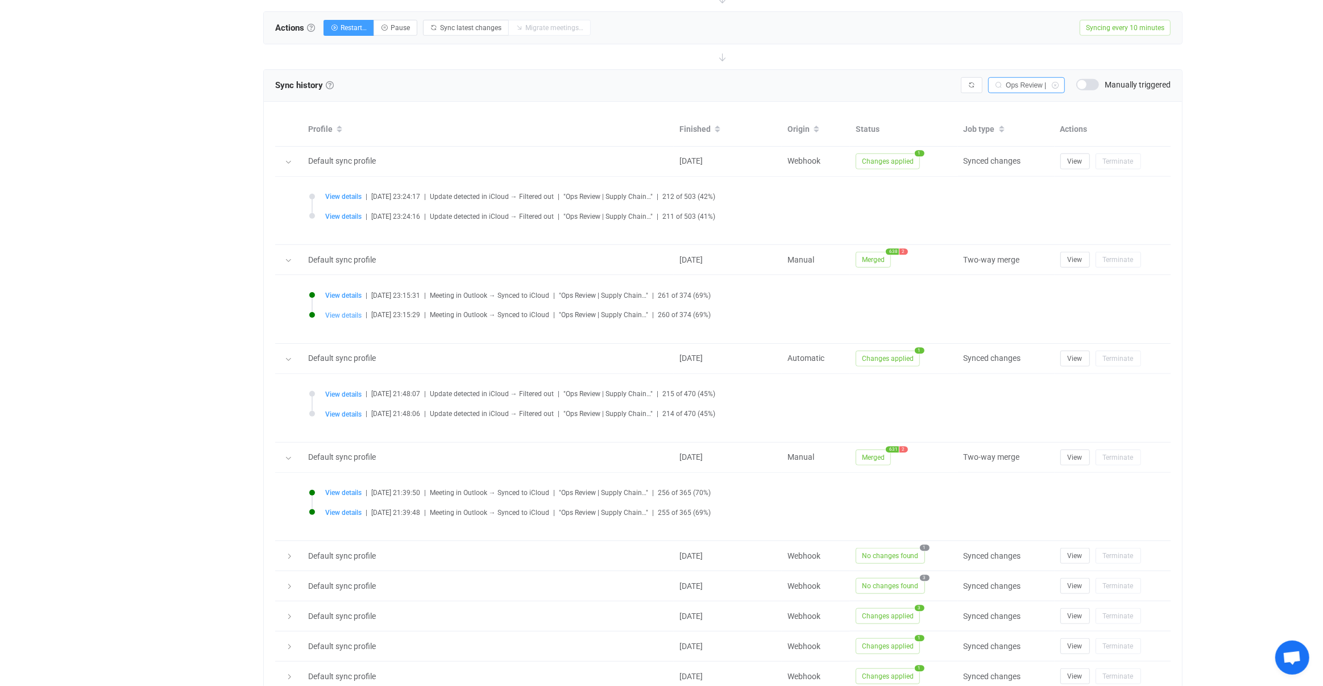
click at [337, 312] on span "View details" at bounding box center [343, 316] width 36 height 8
type input "Ops Review | Supply Chain - Financial Summary"
type input "2025-07-02 17:30:00"
type input "2025-07-02 18:00:00"
type input "America/New_York"
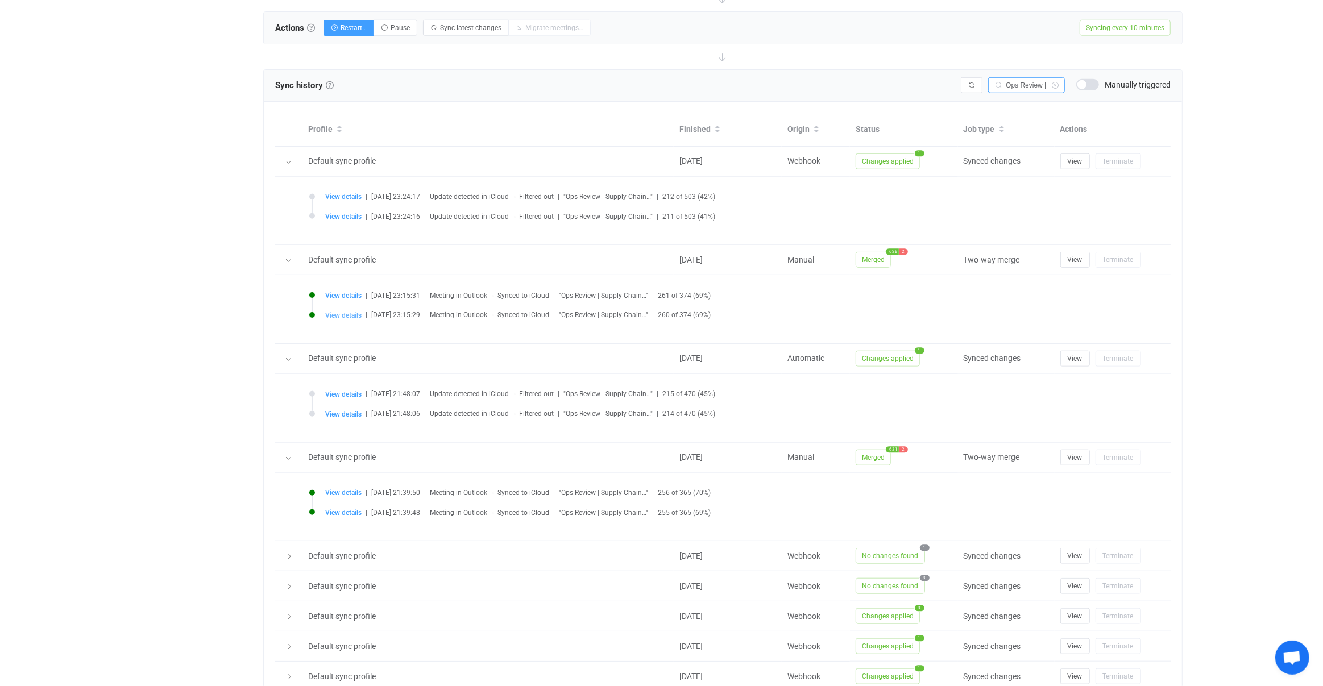
type textarea "<html> <head> <meta http-equiv="Content-Type" content="text/html; charset=utf-8…"
type textarea "Review latest practice financial health including project breakdowns __________…"
type input "https://teams.microsoft.com/l/meetup-join/19%3ameeting_ZmRlNjgwMGYtOWVkYy00NDkz…"
type input "https://outlook.office365.com/owa/?itemid=AQMkAGJmZGViMDE2LTE2YWItNDI3NC05YjRiL…"
type input "ahunter@connorsllc.com"
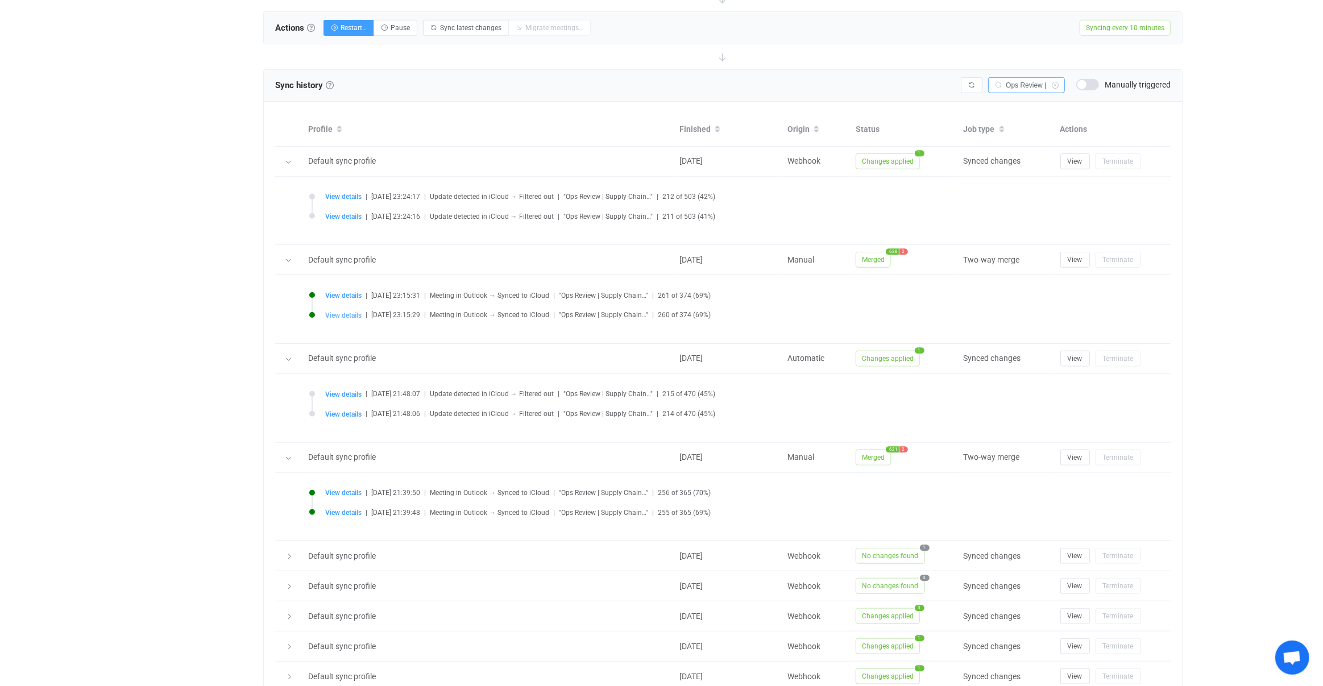
type input "Andy Hunter"
type input "Normal"
type input "ahunter@connorsllc.com"
type input "dhamerling@connorsllc.com"
type input "None"
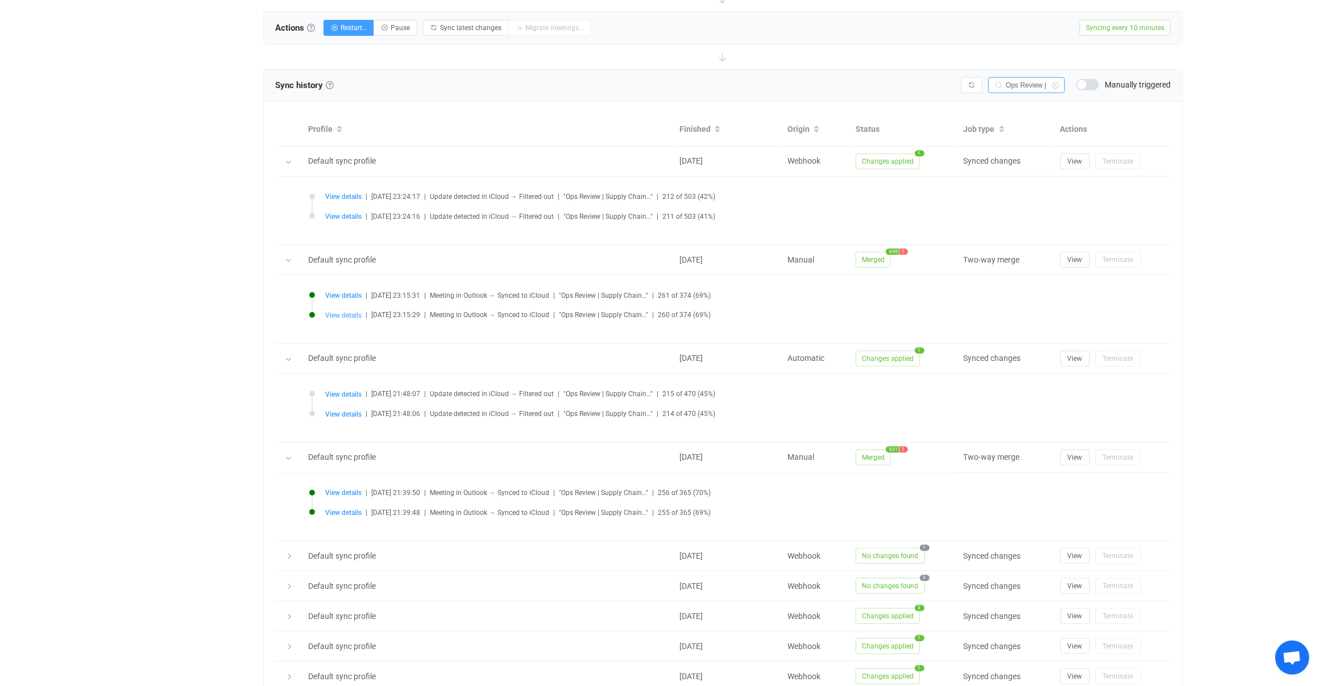
type input "emartin@connorsllc.com"
type input "ccraig@connorsllc.com"
type input "Accepted"
type input "sroche@connorsllc.com"
type input "040000008200E00074C5B7101A82E00800000000503CB1A7C5E5DB0100000000000000001000000…"
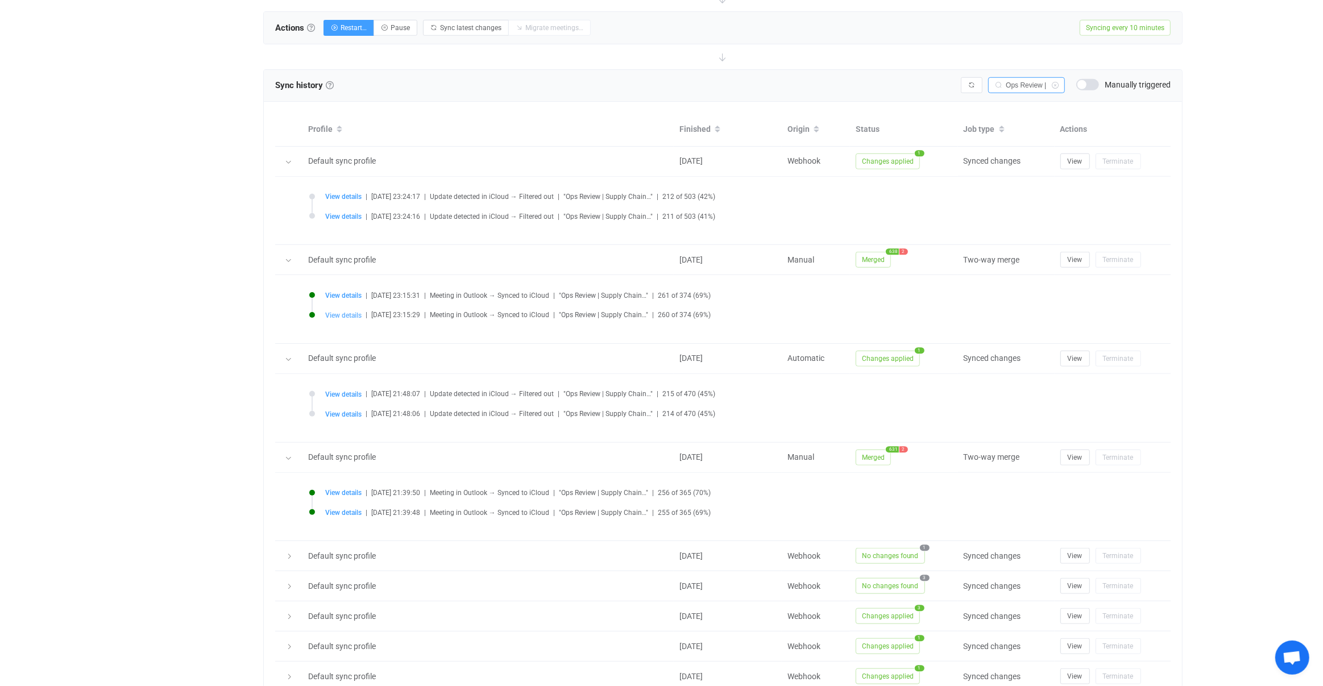
type input "Relative monthly pattern"
type input "2025-07-02 17:30:00"
type input "2025-12-31 19:00:00"
type input "1"
type input "First"
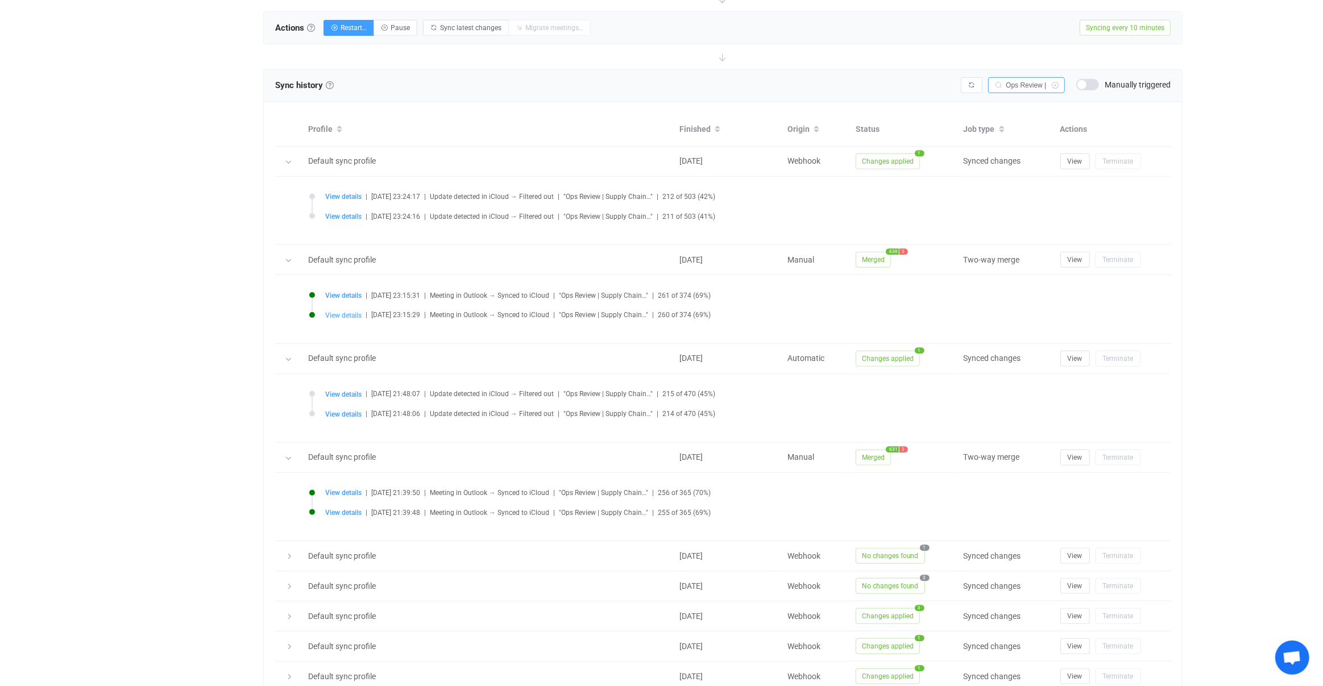
type input "Wednesday"
type input "2025-07-02 17:30:00"
type input "AQMkAGJmZGViMDE2LTE2YWItNDI3NC05YjRiLWQ0MWYyMDJjZjUyOABGAAADBs9Iu-4rHk2xw-MeeW3…"
type input "Ops Review | Supply Chain - Financial Summary"
type input "2025-07-02 17:30:00"
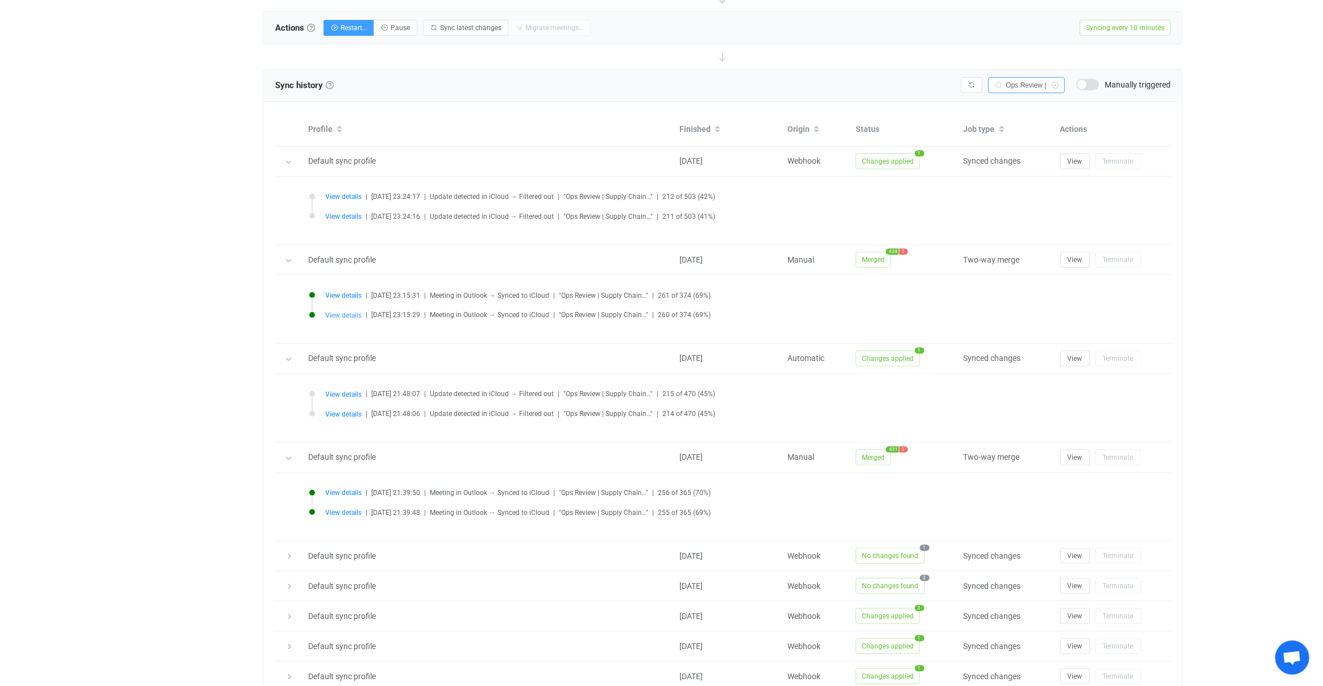
type input "2025-07-02 18:00:00"
type input "America/New_York"
type input "Relative monthly pattern"
type input "2025-07-02 17:30:00"
type input "2025-12-31 19:00:00"
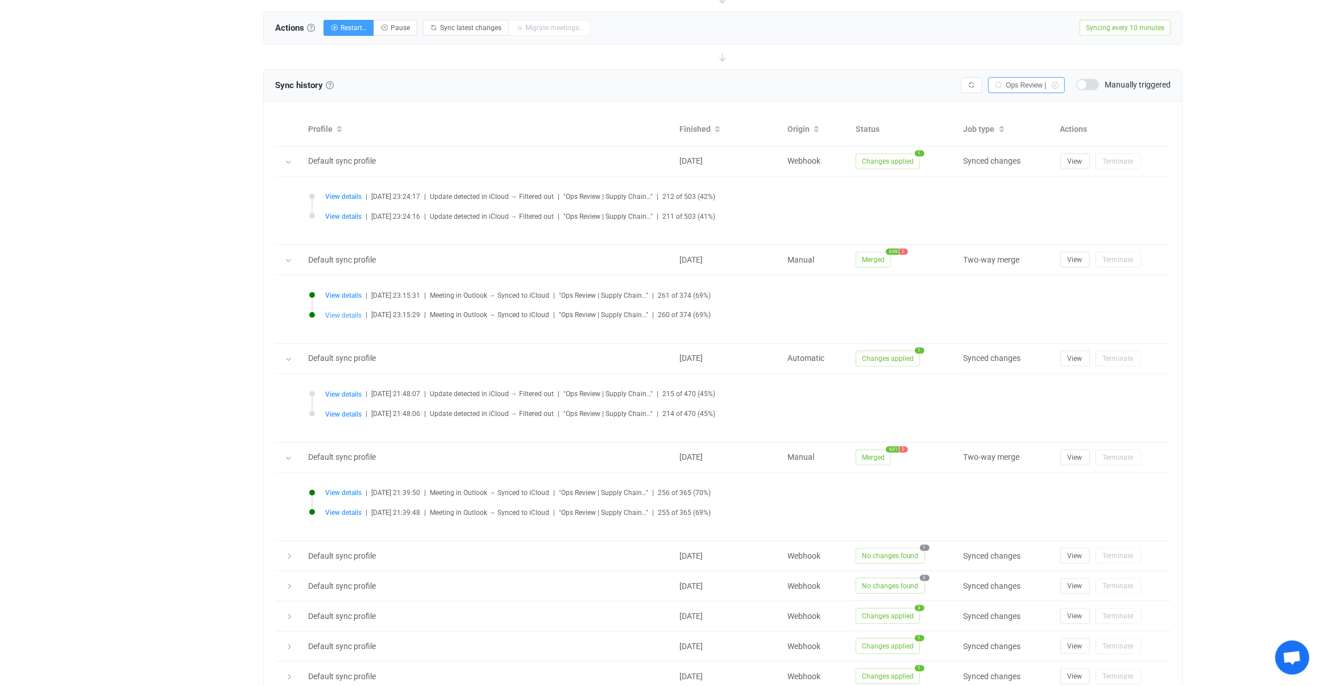
type input "1"
type input "First"
type input "Wednesday"
type input "2025-07-02 17:30:00"
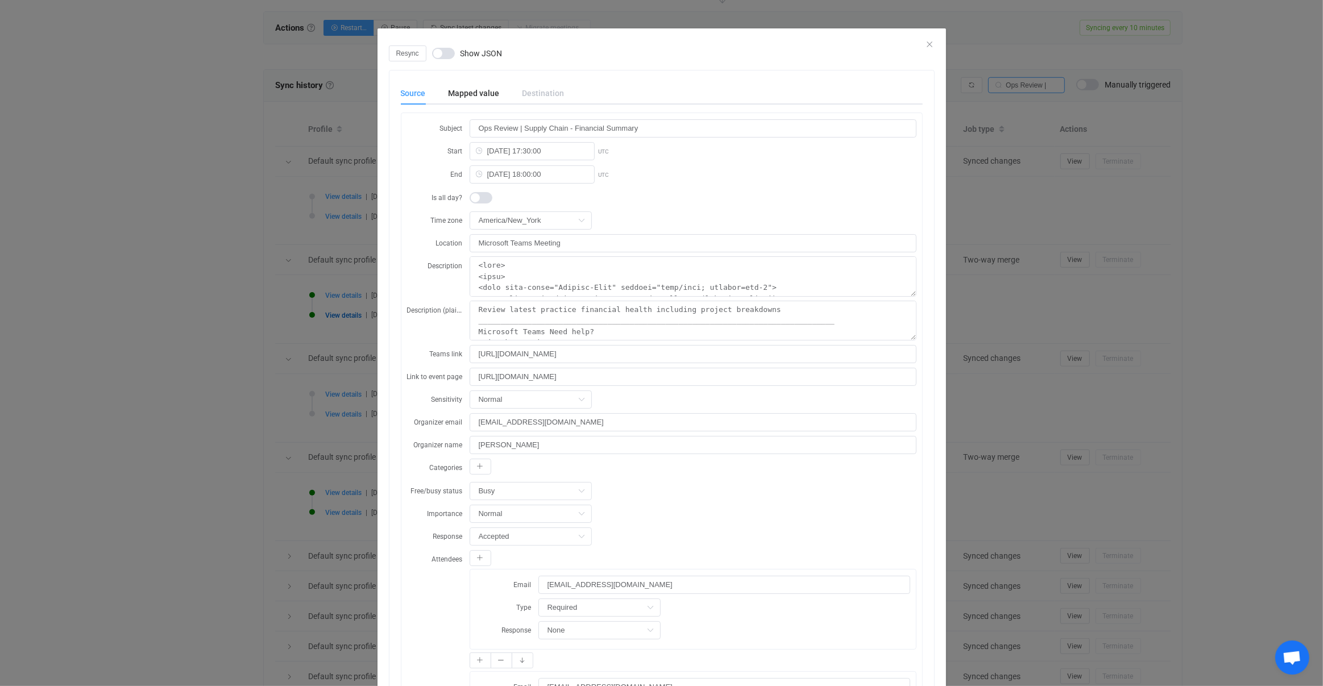
click at [550, 89] on div "Destination" at bounding box center [537, 93] width 53 height 23
click at [504, 101] on div "Mapped value" at bounding box center [474, 93] width 74 height 23
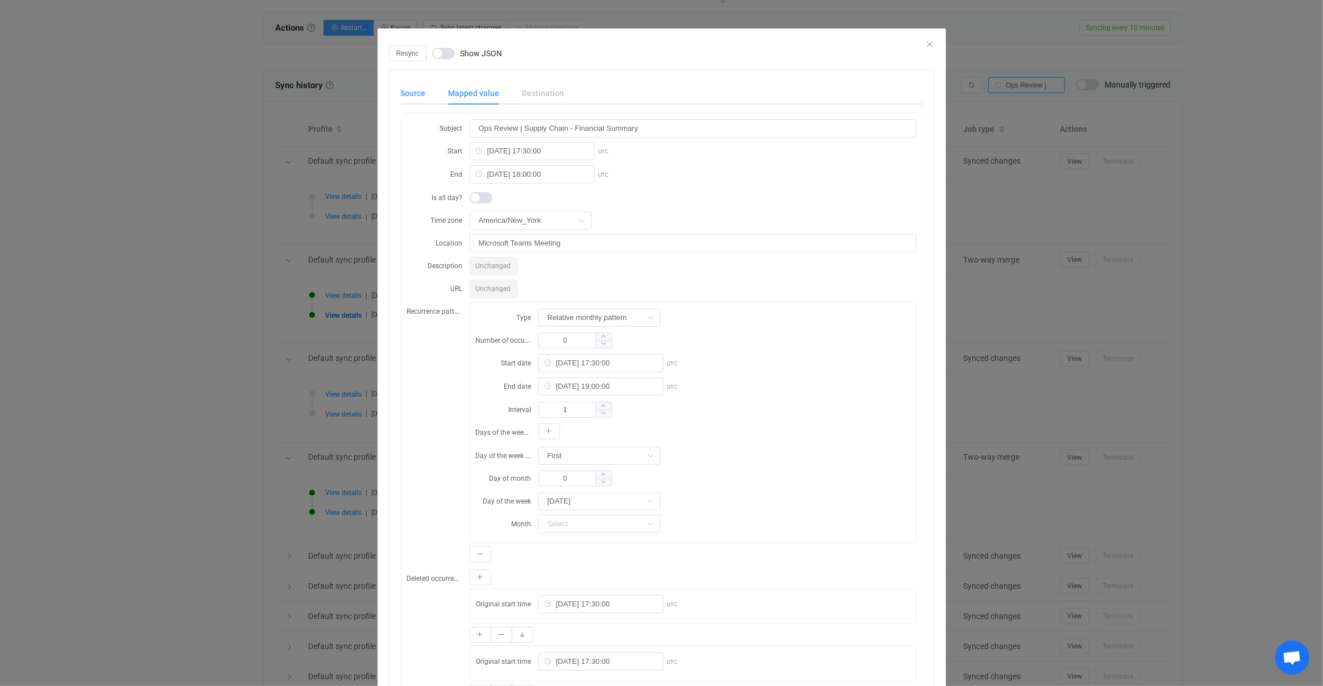
click at [433, 96] on div "Source" at bounding box center [419, 93] width 36 height 23
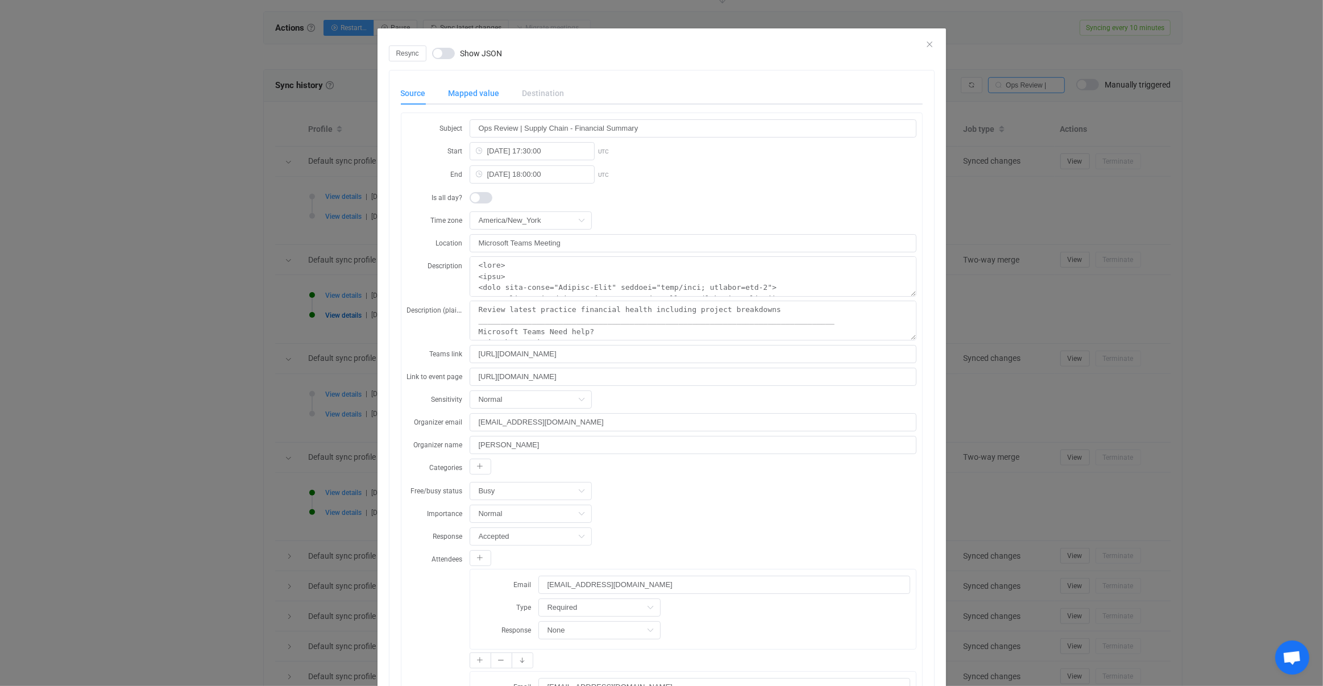
drag, startPoint x: 488, startPoint y: 97, endPoint x: 443, endPoint y: 97, distance: 44.9
click at [487, 97] on div "Mapped value" at bounding box center [474, 93] width 74 height 23
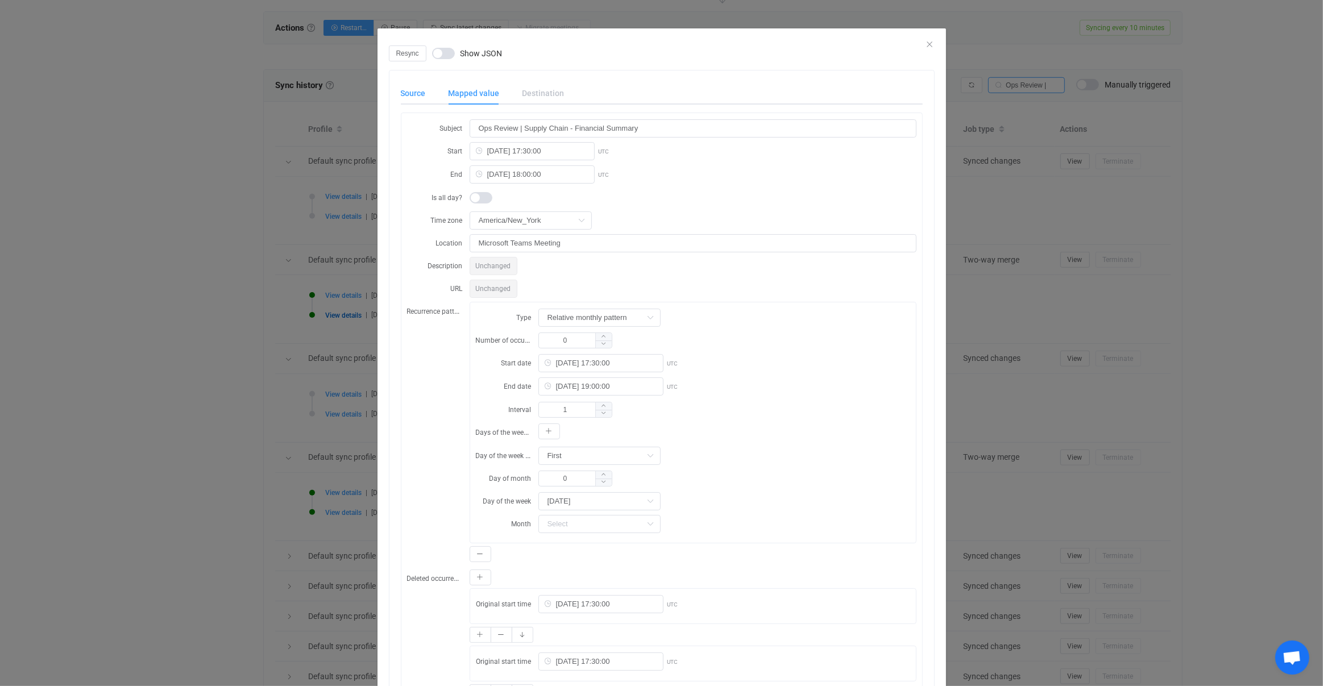
click at [417, 98] on div "Source" at bounding box center [419, 93] width 36 height 23
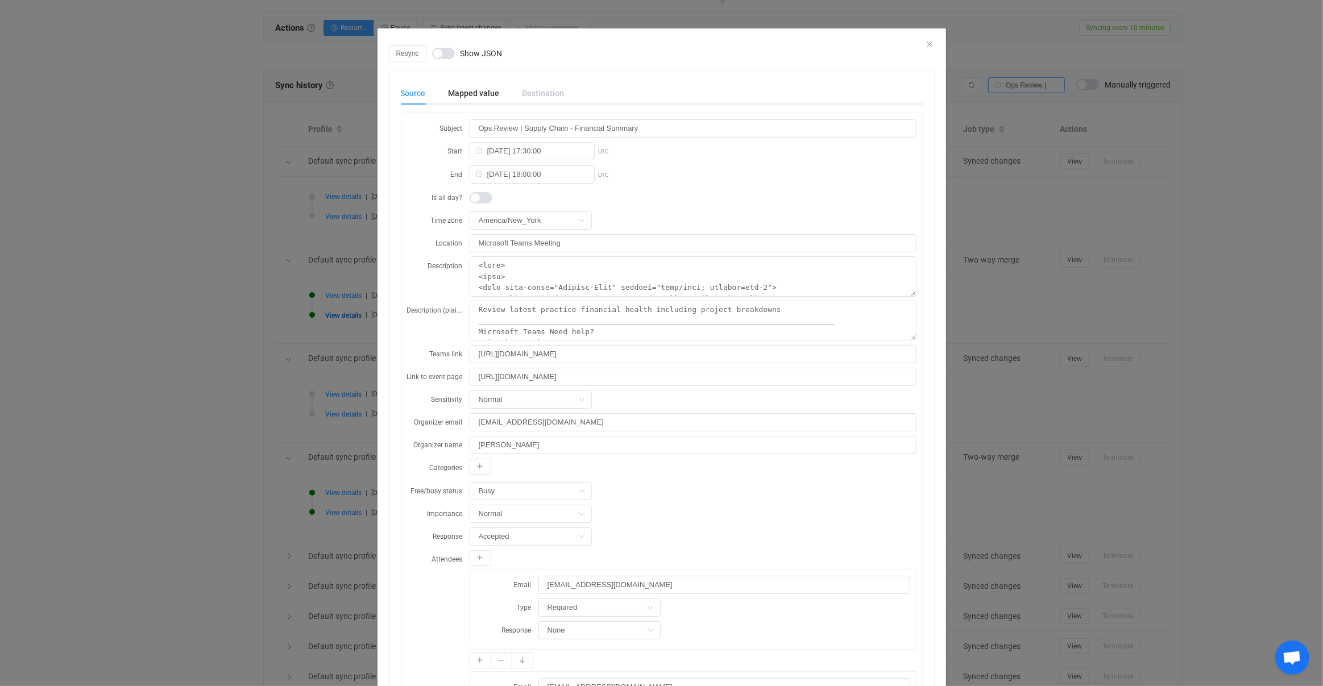
scroll to position [0, 0]
click at [300, 478] on div "Resync Show JSON Source Mapped value Destination Subject Ops Review | Supply Ch…" at bounding box center [661, 343] width 1323 height 686
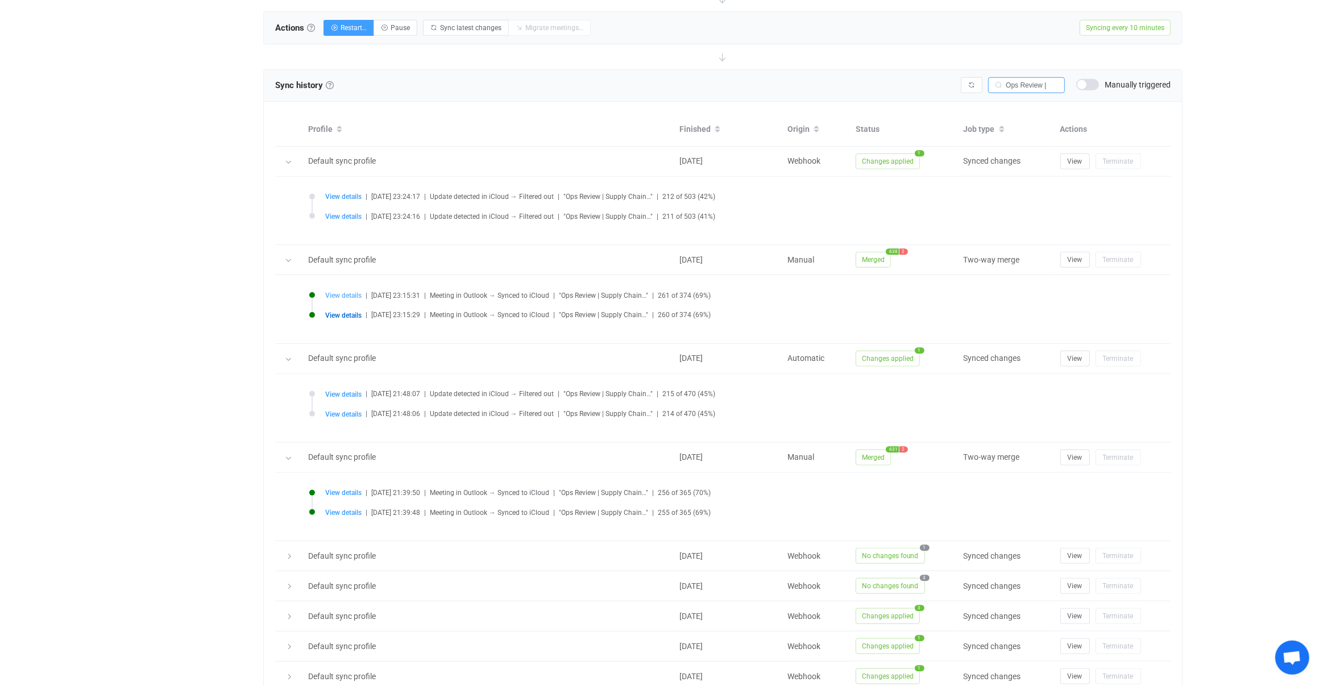
click at [333, 292] on span "View details" at bounding box center [343, 296] width 36 height 8
type input "Ops Review | Supply Chain - Delivery Health"
type input "2025-07-16 17:30:00"
type input "2025-07-16 18:00:00"
type textarea "<html> <head> <meta http-equiv="Content-Type" content="text/html; charset=utf-8…"
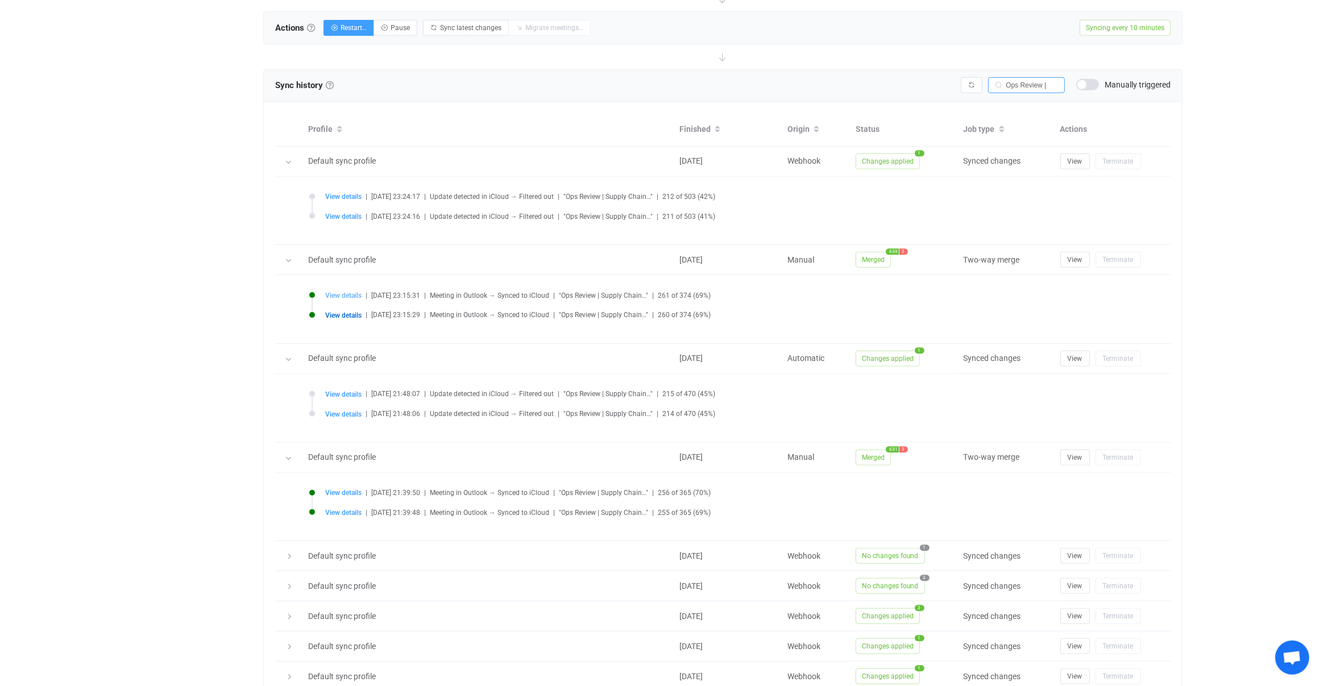
type textarea "Review delivery health including project updates, initiatives, etc. ___________…"
type input "https://teams.microsoft.com/l/meetup-join/19%3ameeting_NjY5ODAxMDQtNTY5My00ZTA1…"
type input "https://outlook.office365.com/owa/?itemid=AQMkAGJmZGViMDE2LTE2YWItNDI3NC05YjRiL…"
type input "None"
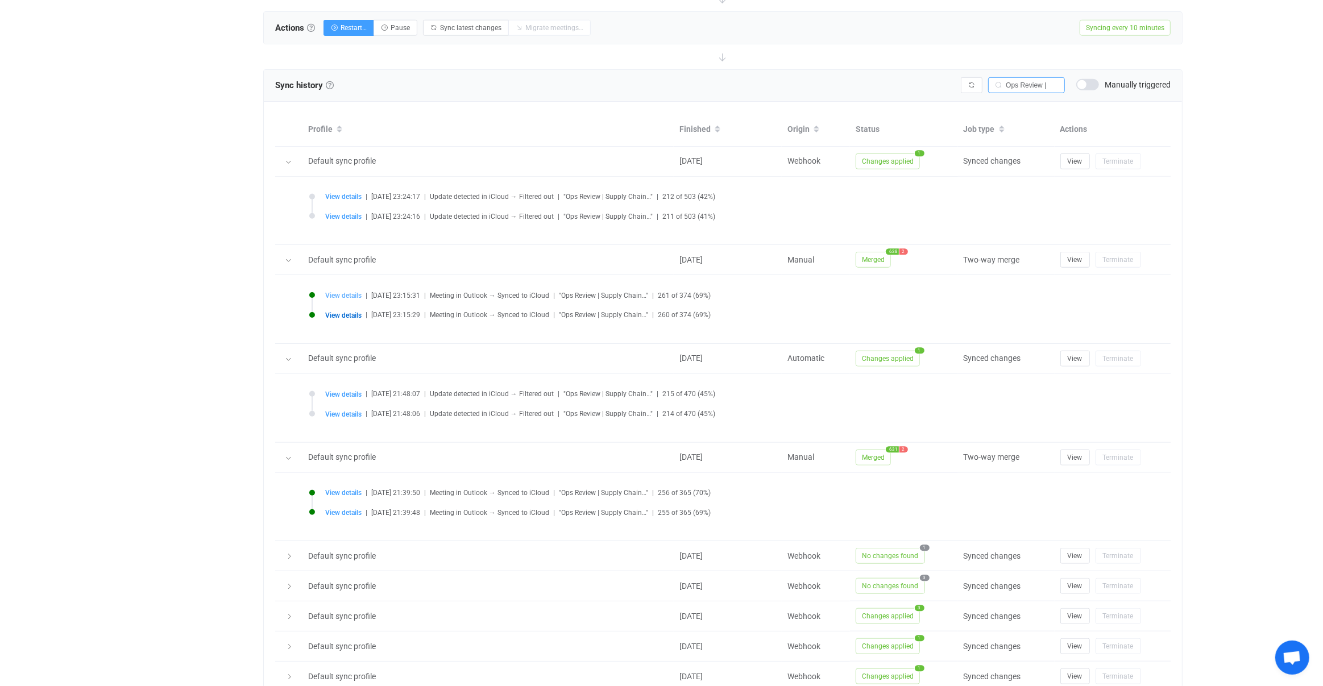
type input "None"
type input "040000008200E00074C5B7101A82E0080000000040ABCCC2C6E5DB0100000000000000001000000…"
type input "2025-07-16 17:30:00"
type input "Third"
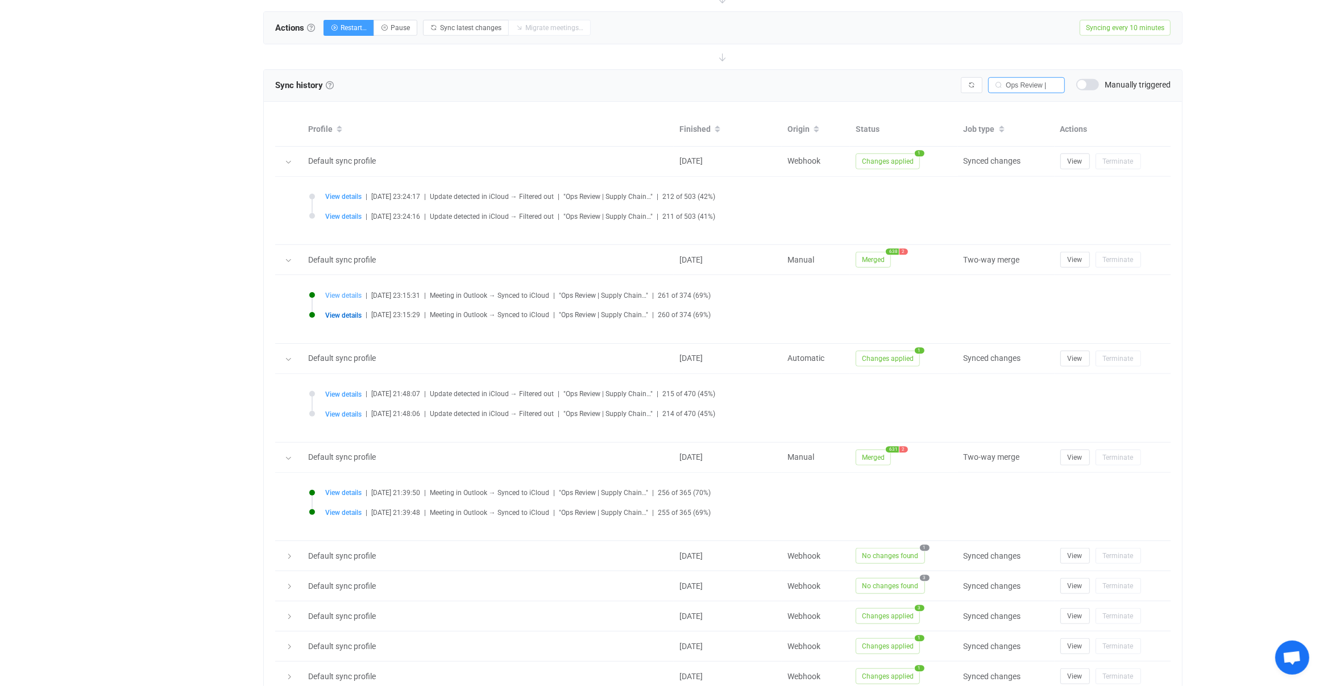
type input "AQMkAGJmZGViMDE2LTE2YWItNDI3NC05YjRiLWQ0MWYyMDJjZjUyOABGAAADBs9Iu-4rHk2xw-MeeW3…"
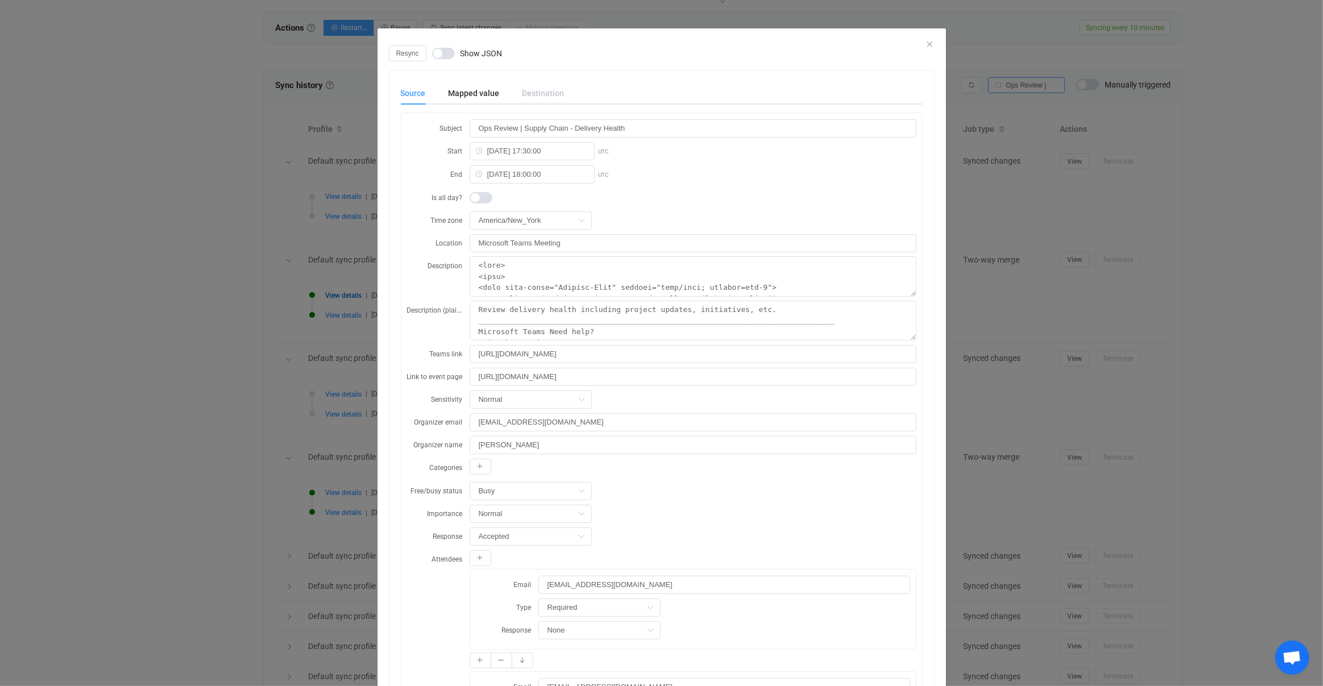
scroll to position [1150, 0]
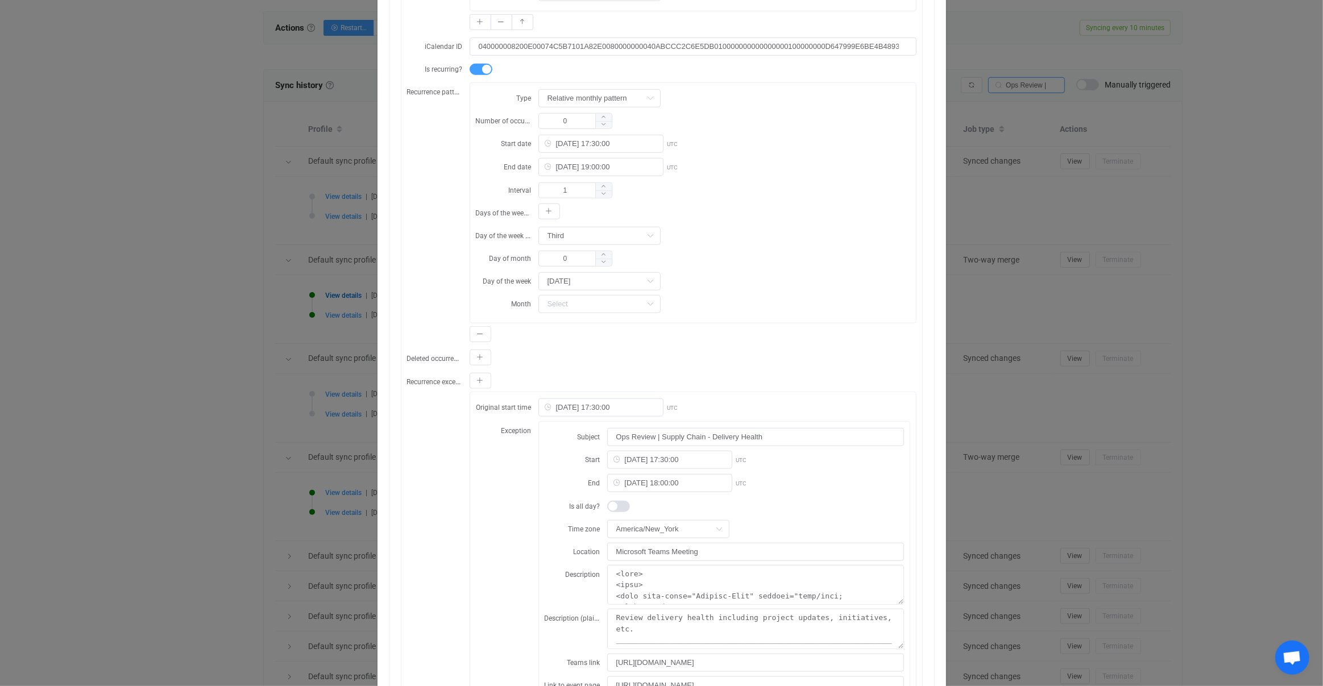
click at [345, 357] on div "Resync Show JSON Source Mapped value Destination Subject Ops Review | Supply Ch…" at bounding box center [661, 343] width 1323 height 686
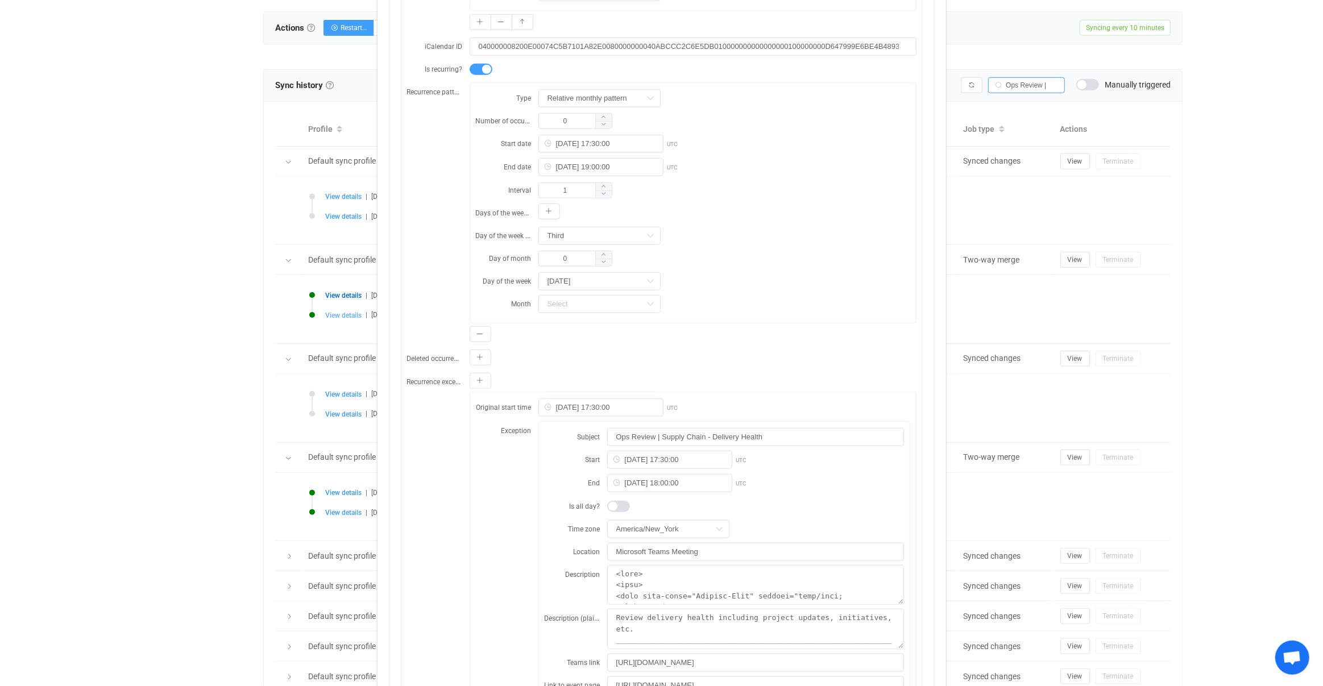
click at [356, 312] on span "View details" at bounding box center [343, 316] width 36 height 8
type input "Ops Review | Supply Chain - Financial Summary"
type input "2025-07-02 17:30:00"
type input "2025-07-02 18:00:00"
type textarea "<html> <head> <meta http-equiv="Content-Type" content="text/html; charset=utf-8…"
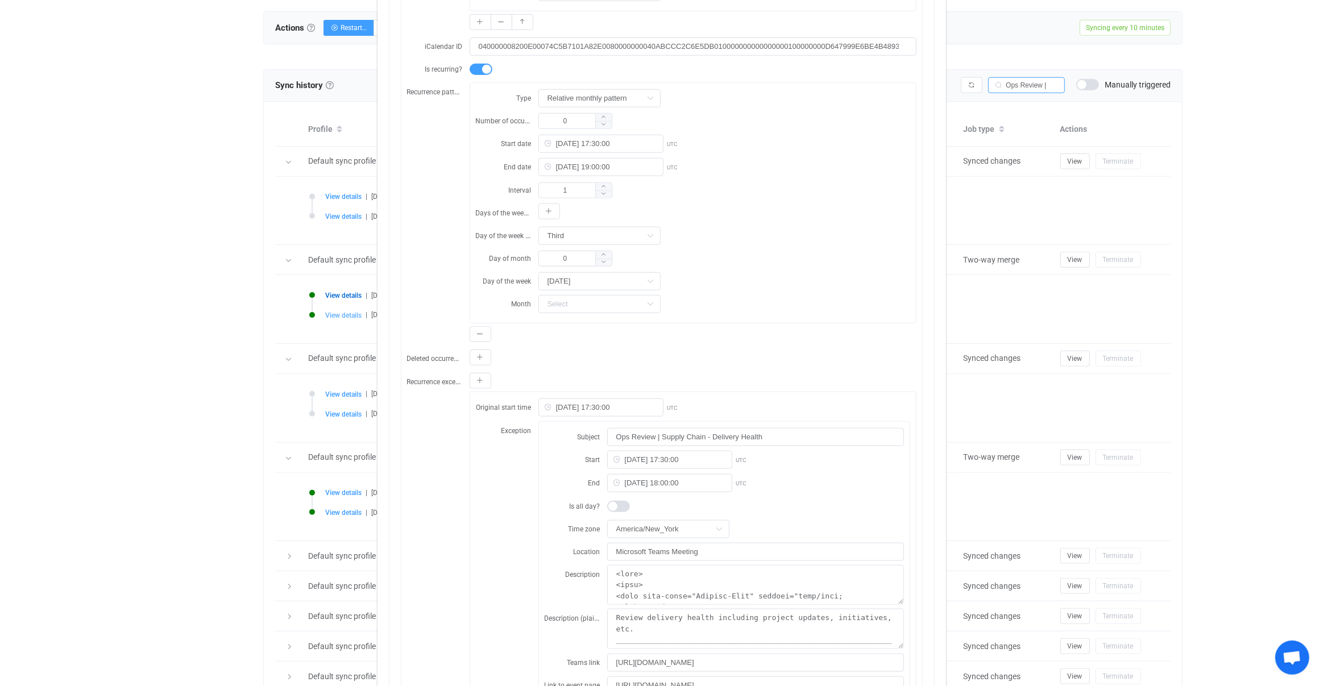
type textarea "Review latest practice financial health including project breakdowns __________…"
type input "https://teams.microsoft.com/l/meetup-join/19%3ameeting_ZmRlNjgwMGYtOWVkYy00NDkz…"
type input "https://outlook.office365.com/owa/?itemid=AQMkAGJmZGViMDE2LTE2YWItNDI3NC05YjRiL…"
type input "Accepted"
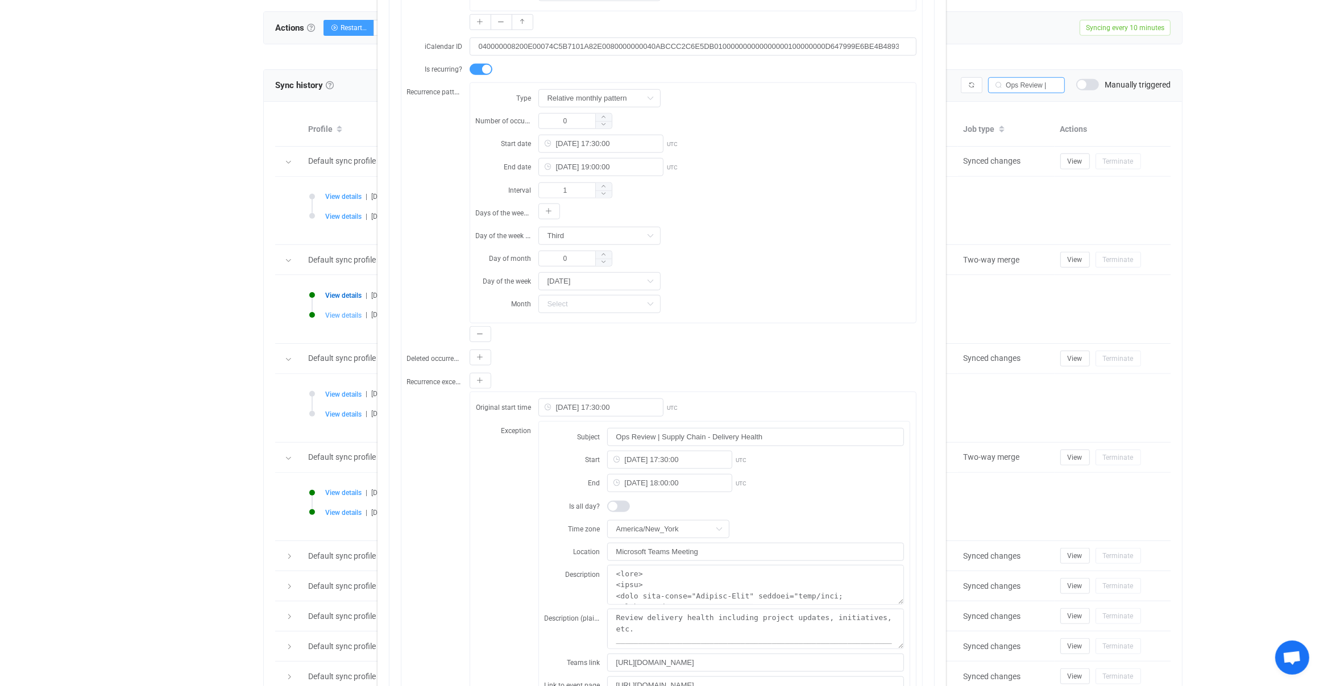
type input "Accepted"
type input "040000008200E00074C5B7101A82E00800000000503CB1A7C5E5DB0100000000000000001000000…"
type input "2025-07-02 17:30:00"
type input "First"
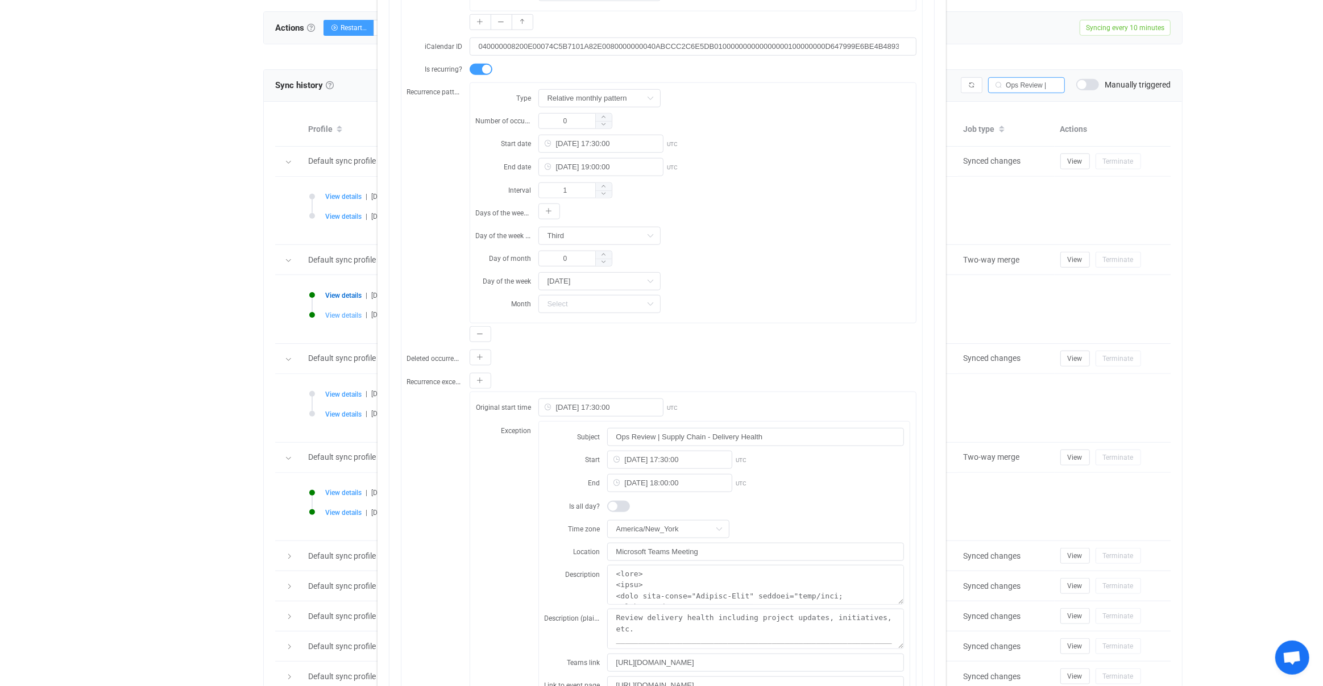
type input "AQMkAGJmZGViMDE2LTE2YWItNDI3NC05YjRiLWQ0MWYyMDJjZjUyOABGAAADBs9Iu-4rHk2xw-MeeW3…"
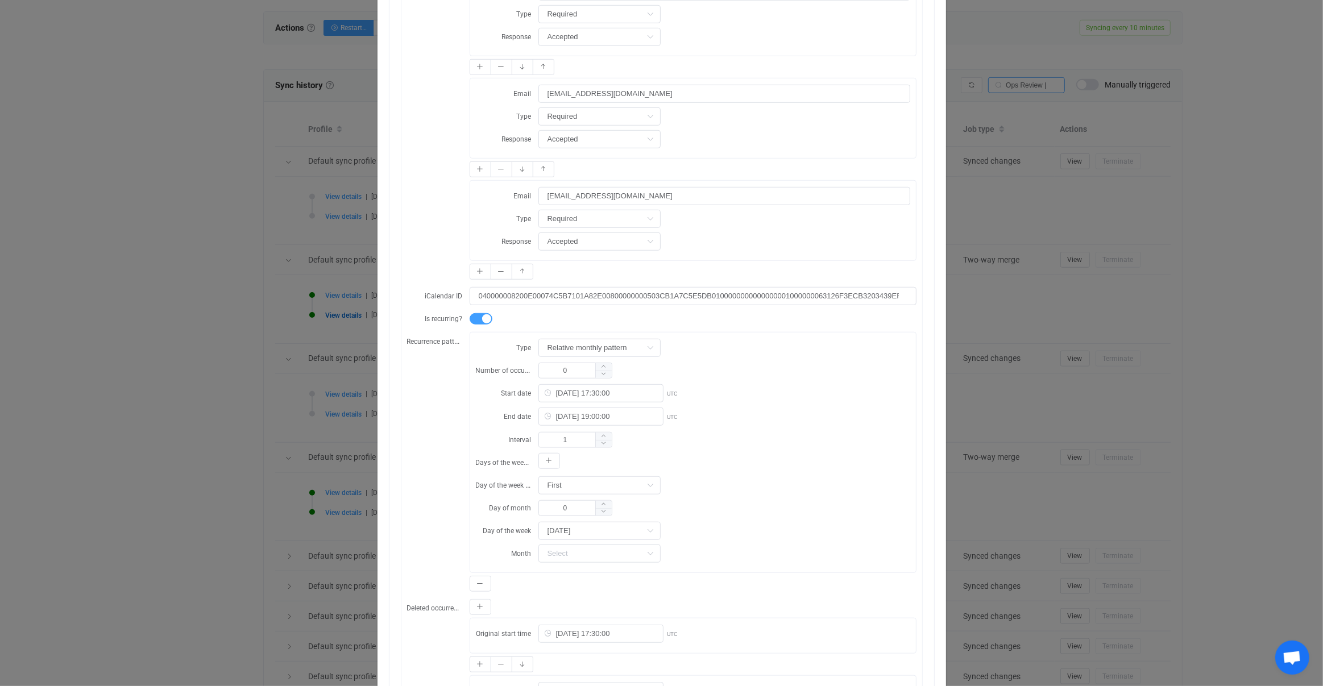
scroll to position [617, 0]
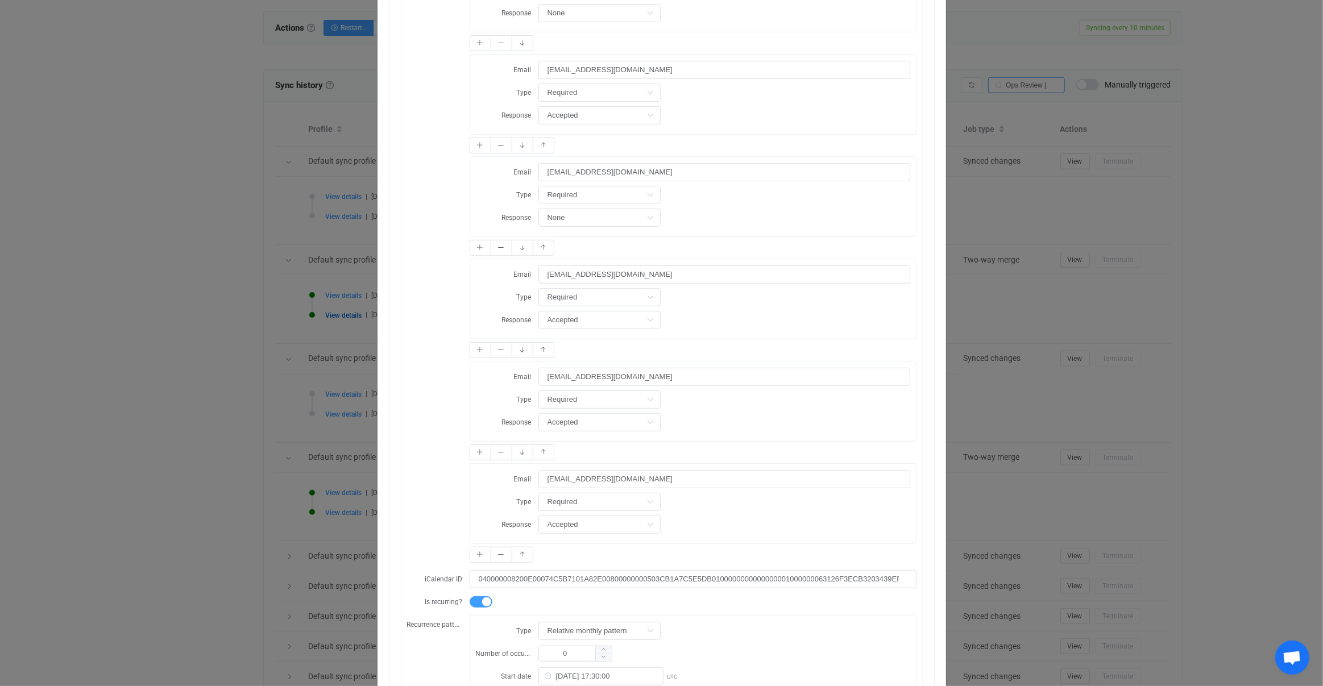
drag, startPoint x: 198, startPoint y: 397, endPoint x: 292, endPoint y: 341, distance: 109.9
click at [198, 397] on div "Resync Show JSON Source Mapped value Destination Subject Ops Review | Supply Ch…" at bounding box center [661, 343] width 1323 height 686
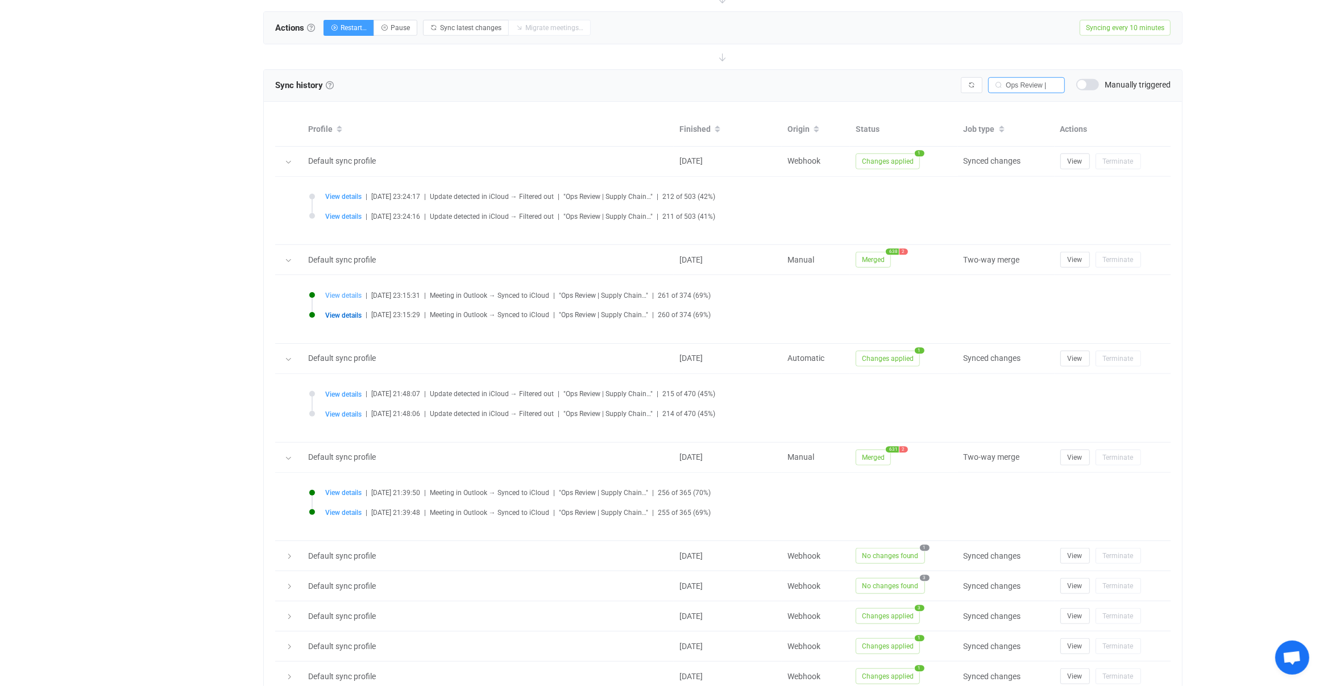
click at [346, 292] on span "View details" at bounding box center [343, 296] width 36 height 8
type input "Ops Review | Supply Chain - Delivery Health"
type input "2025-07-16 17:30:00"
type input "2025-07-16 18:00:00"
type textarea "<html> <head> <meta http-equiv="Content-Type" content="text/html; charset=utf-8…"
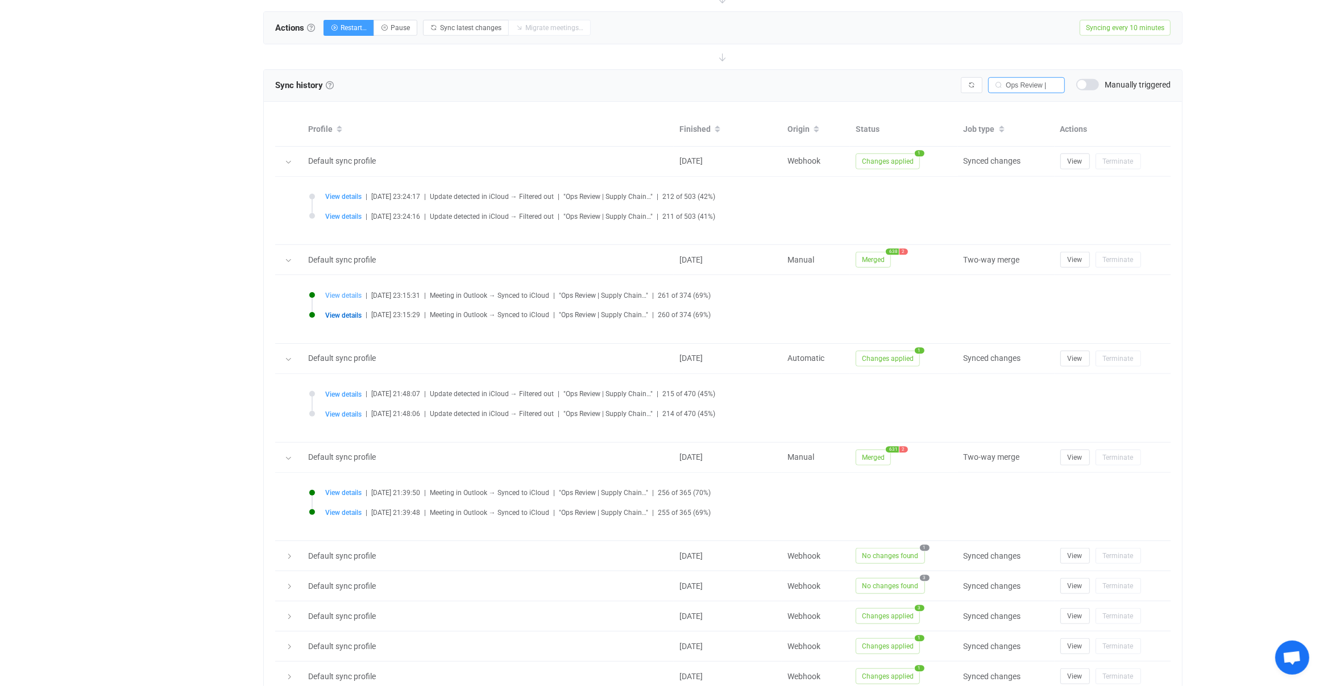
type textarea "Review delivery health including project updates, initiatives, etc. ___________…"
type input "https://teams.microsoft.com/l/meetup-join/19%3ameeting_NjY5ODAxMDQtNTY5My00ZTA1…"
type input "https://outlook.office365.com/owa/?itemid=AQMkAGJmZGViMDE2LTE2YWItNDI3NC05YjRiL…"
type input "None"
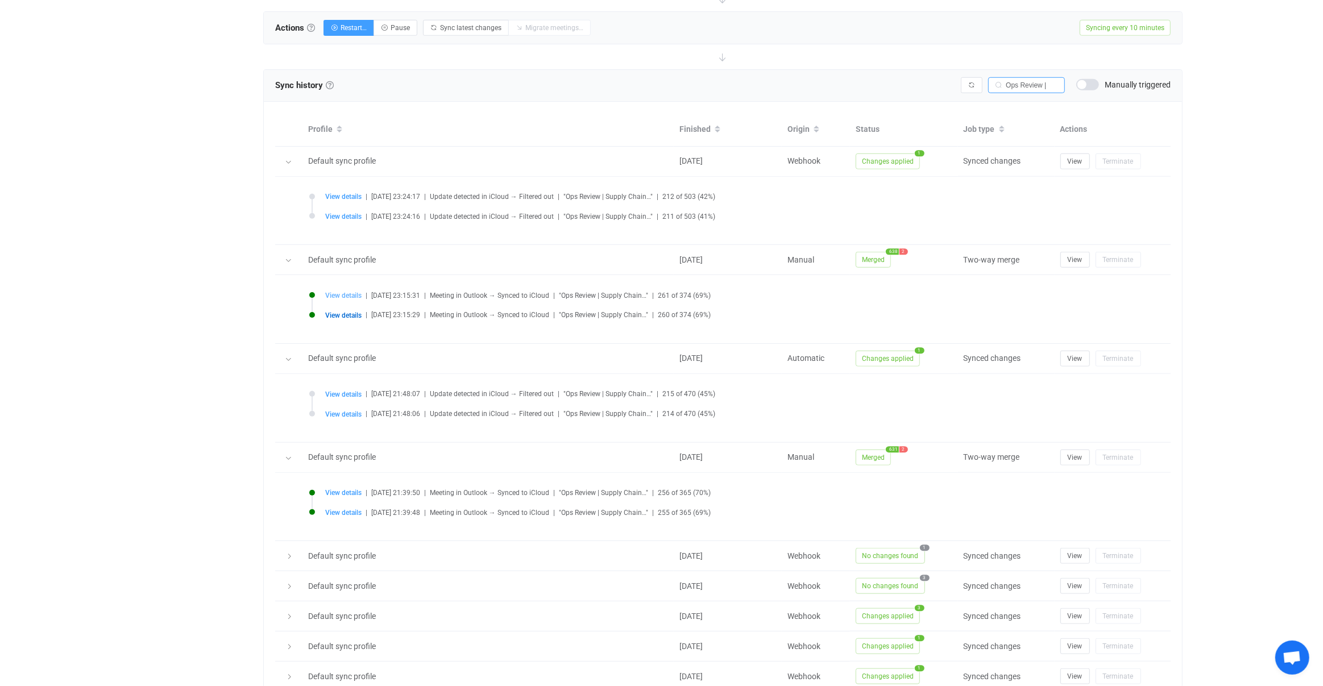
type input "None"
type input "040000008200E00074C5B7101A82E0080000000040ABCCC2C6E5DB0100000000000000001000000…"
type input "2025-07-16 17:30:00"
type input "Third"
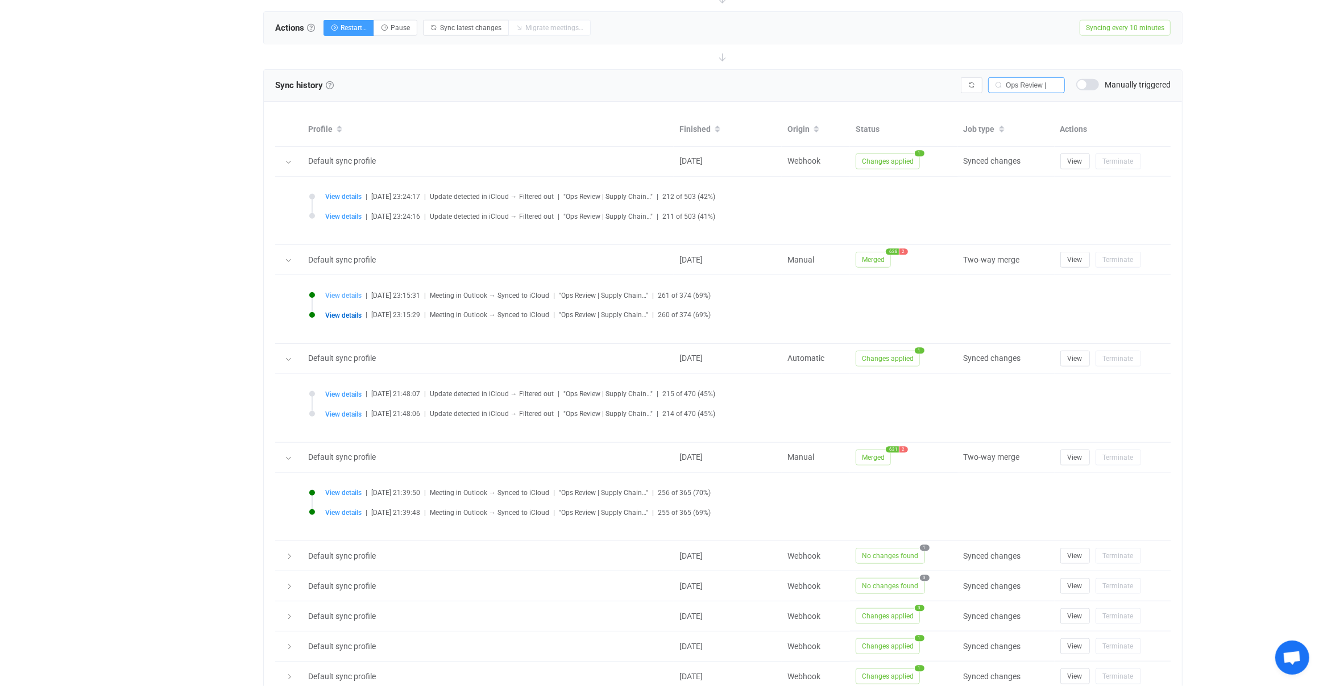
type input "AQMkAGJmZGViMDE2LTE2YWItNDI3NC05YjRiLWQ0MWYyMDJjZjUyOABGAAADBs9Iu-4rHk2xw-MeeW3…"
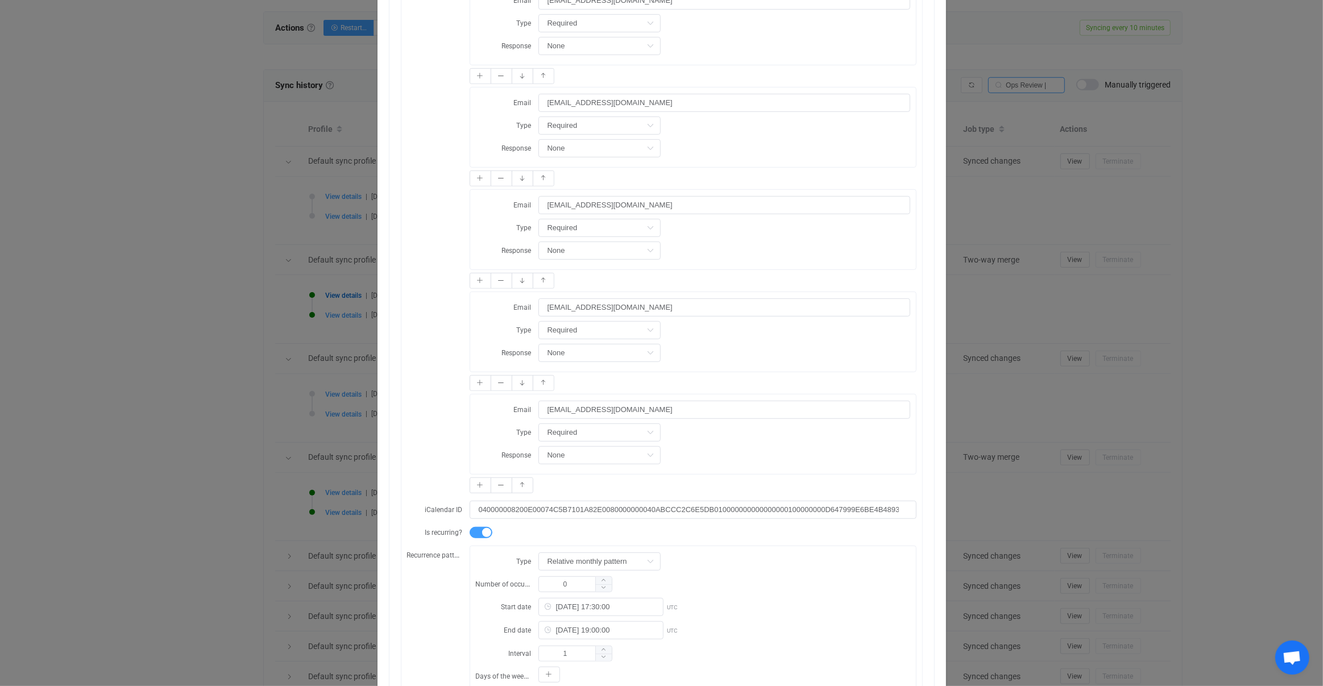
scroll to position [969, 0]
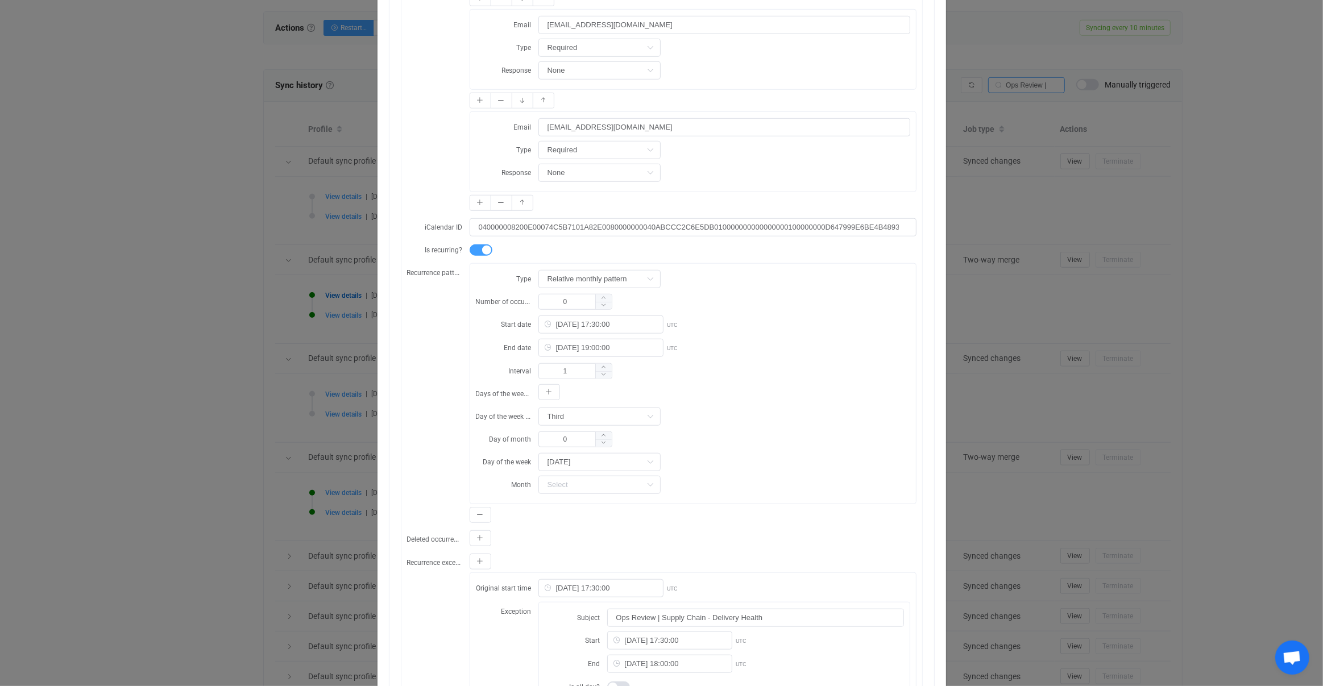
click at [374, 412] on div "Resync Show JSON Source Mapped value Destination Subject Ops Review | Supply Ch…" at bounding box center [661, 343] width 1323 height 686
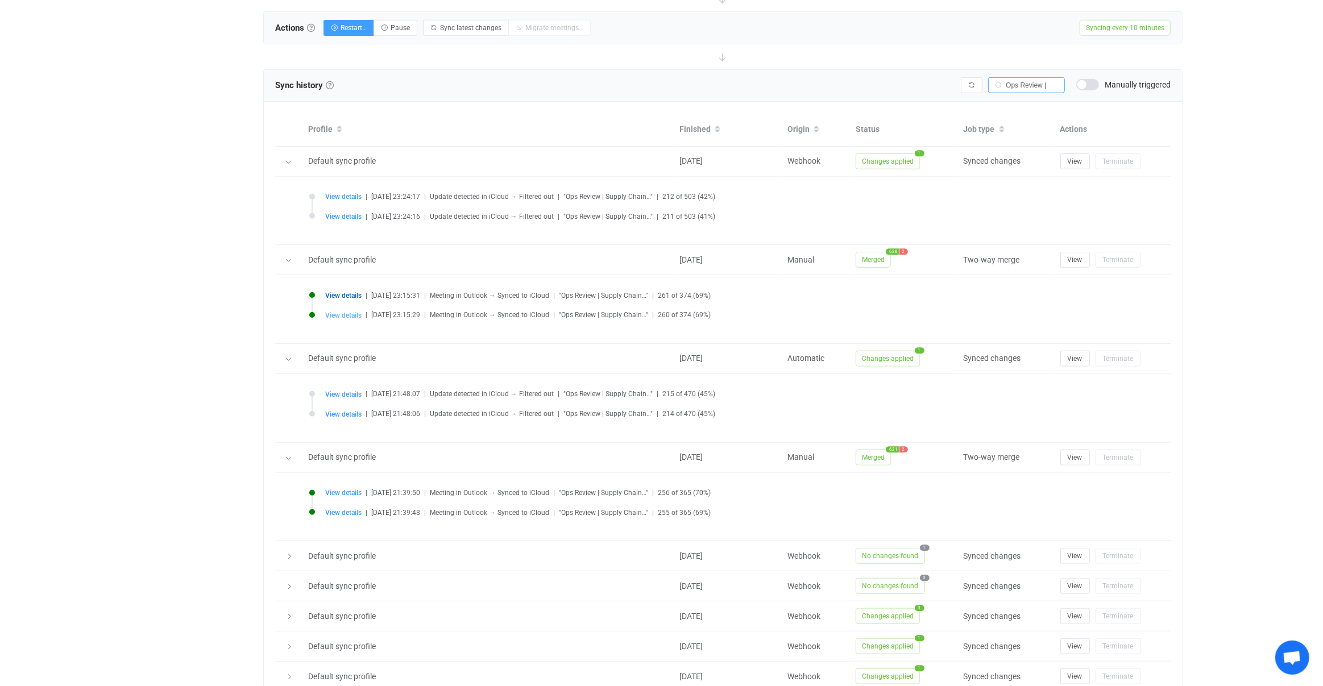
click at [345, 312] on span "View details" at bounding box center [343, 316] width 36 height 8
type input "Ops Review | Supply Chain - Financial Summary"
type input "2025-07-02 17:30:00"
type input "2025-07-02 18:00:00"
type textarea "<html> <head> <meta http-equiv="Content-Type" content="text/html; charset=utf-8…"
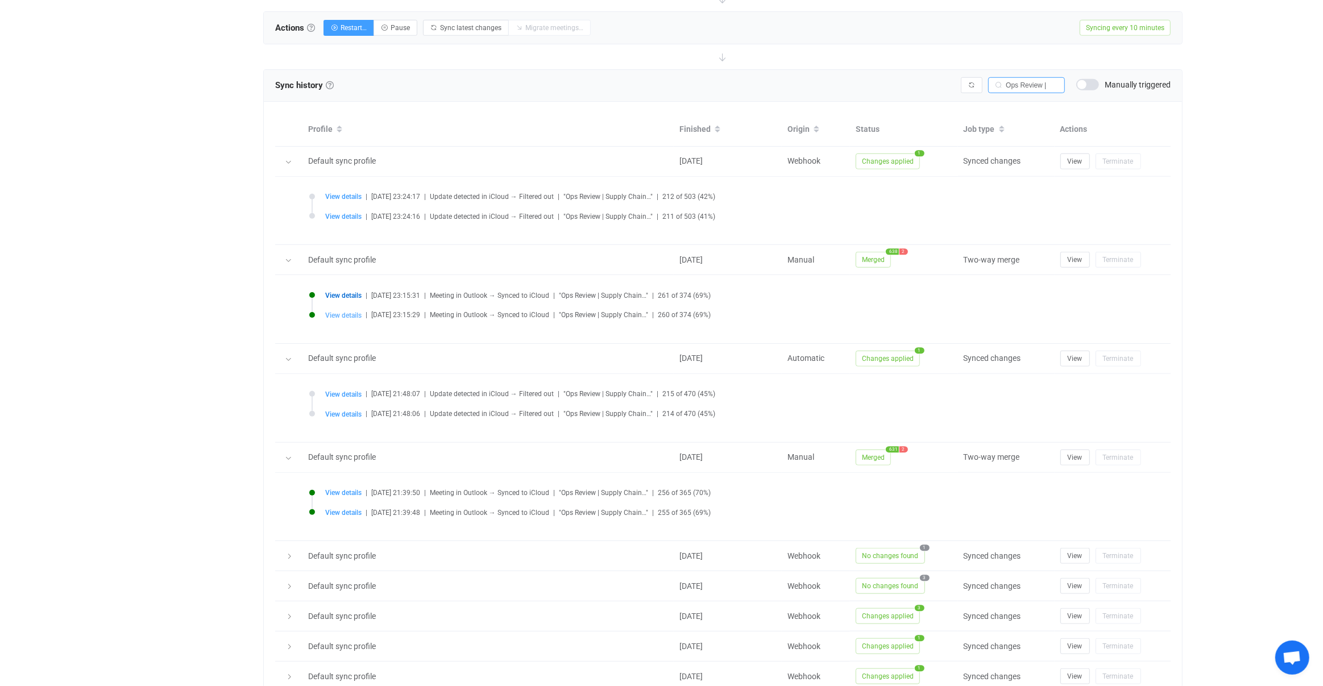
type textarea "Review latest practice financial health including project breakdowns __________…"
type input "https://teams.microsoft.com/l/meetup-join/19%3ameeting_ZmRlNjgwMGYtOWVkYy00NDkz…"
type input "https://outlook.office365.com/owa/?itemid=AQMkAGJmZGViMDE2LTE2YWItNDI3NC05YjRiL…"
type input "Accepted"
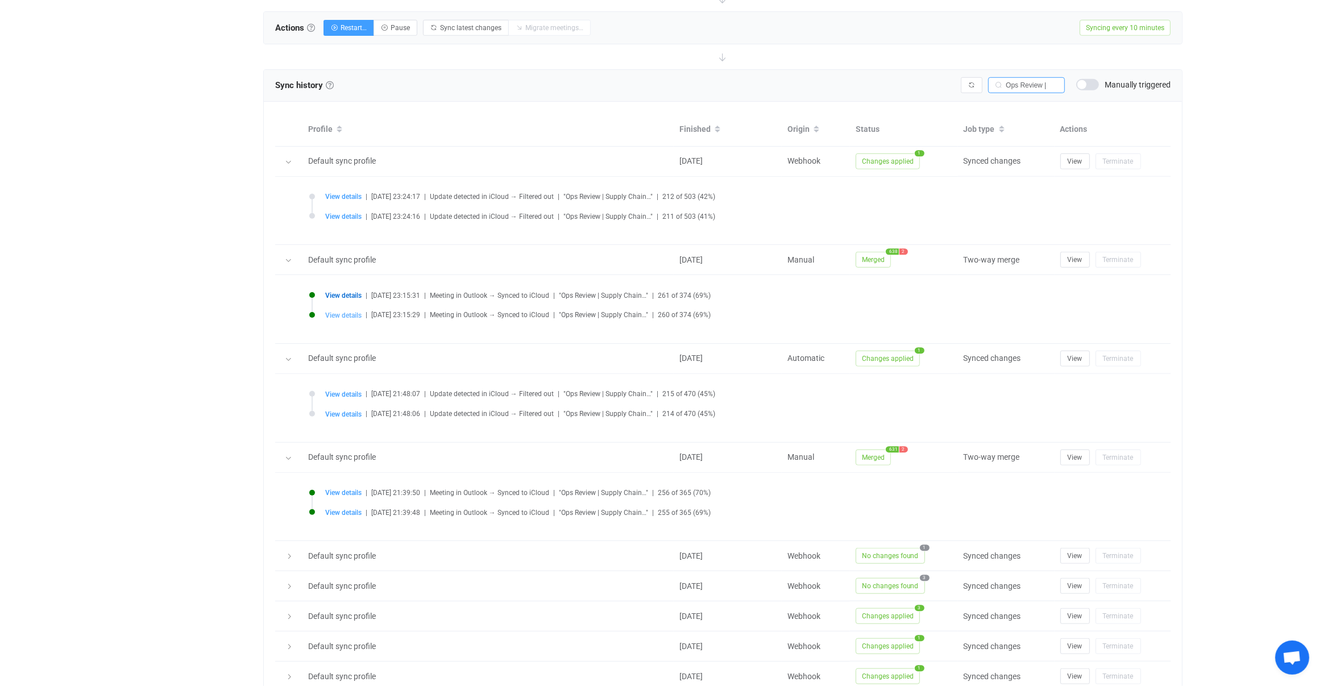
type input "Accepted"
type input "040000008200E00074C5B7101A82E00800000000503CB1A7C5E5DB0100000000000000001000000…"
type input "2025-07-02 17:30:00"
type input "First"
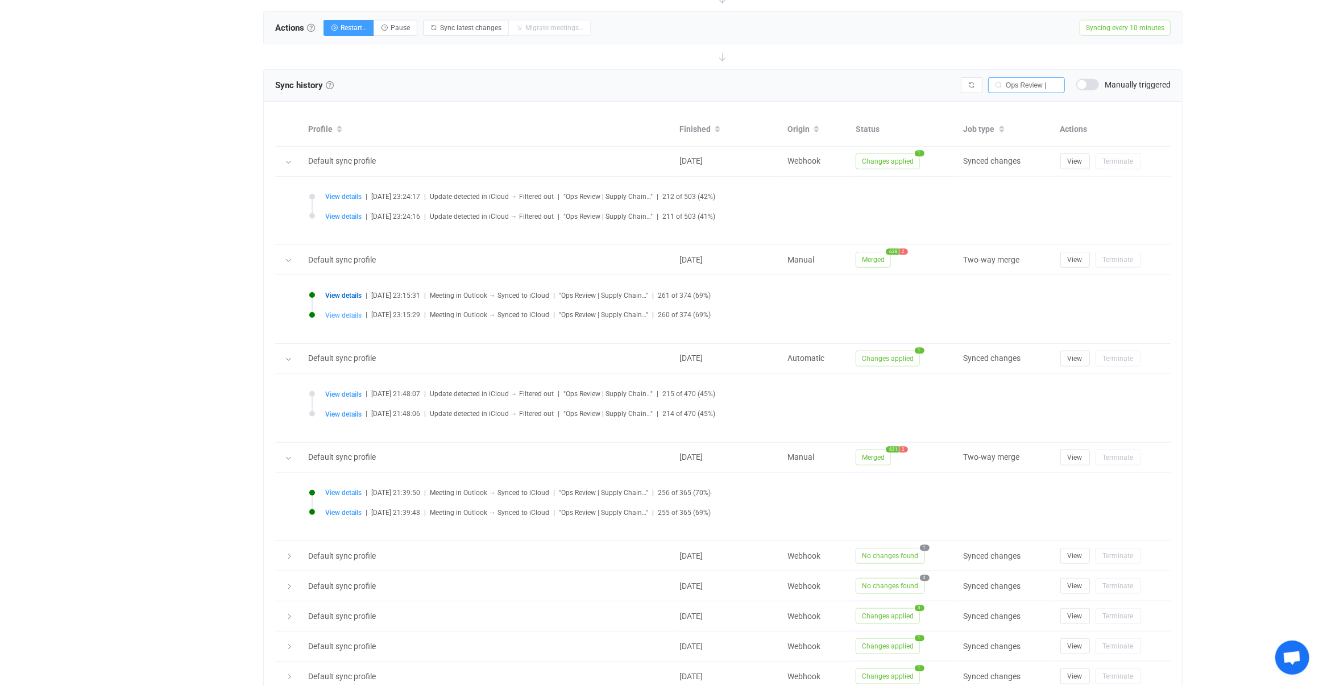
type input "AQMkAGJmZGViMDE2LTE2YWItNDI3NC05YjRiLWQ0MWYyMDJjZjUyOABGAAADBs9Iu-4rHk2xw-MeeW3…"
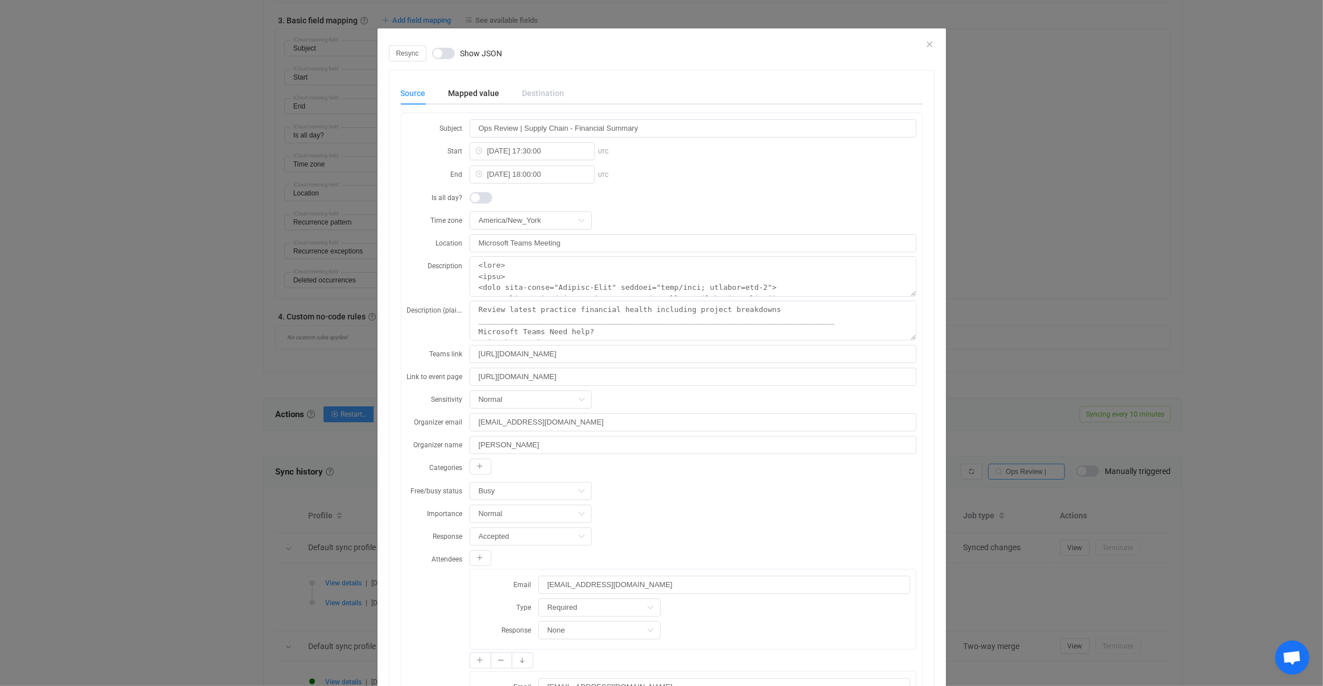
scroll to position [500, 0]
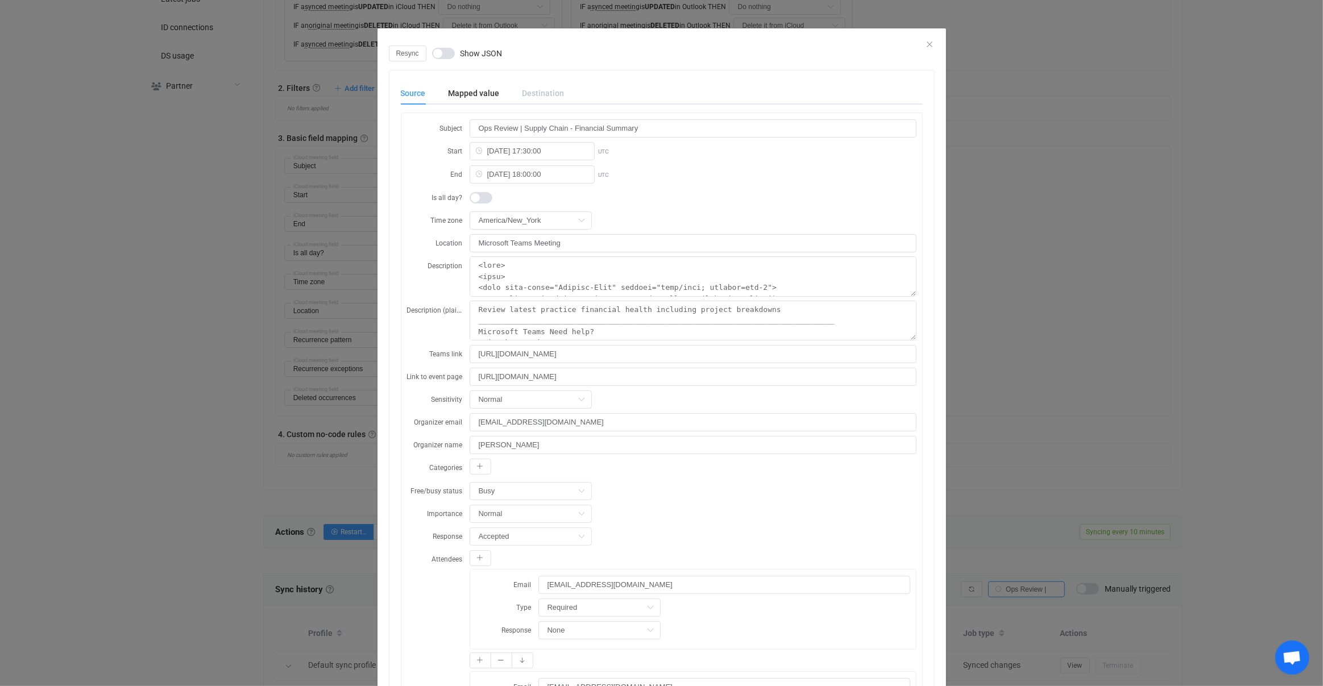
click at [262, 404] on div "Resync Show JSON Source Mapped value Destination Subject Ops Review | Supply Ch…" at bounding box center [661, 343] width 1323 height 686
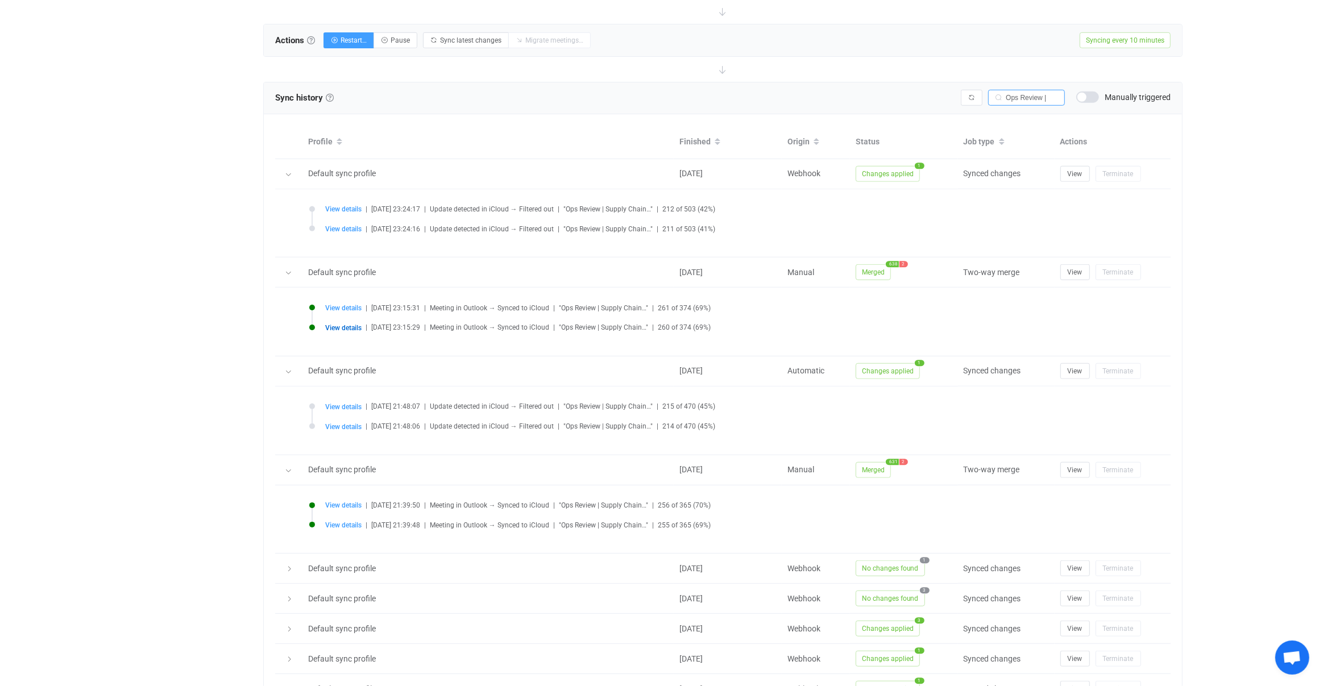
scroll to position [989, 0]
click at [350, 327] on span "View details" at bounding box center [343, 331] width 36 height 8
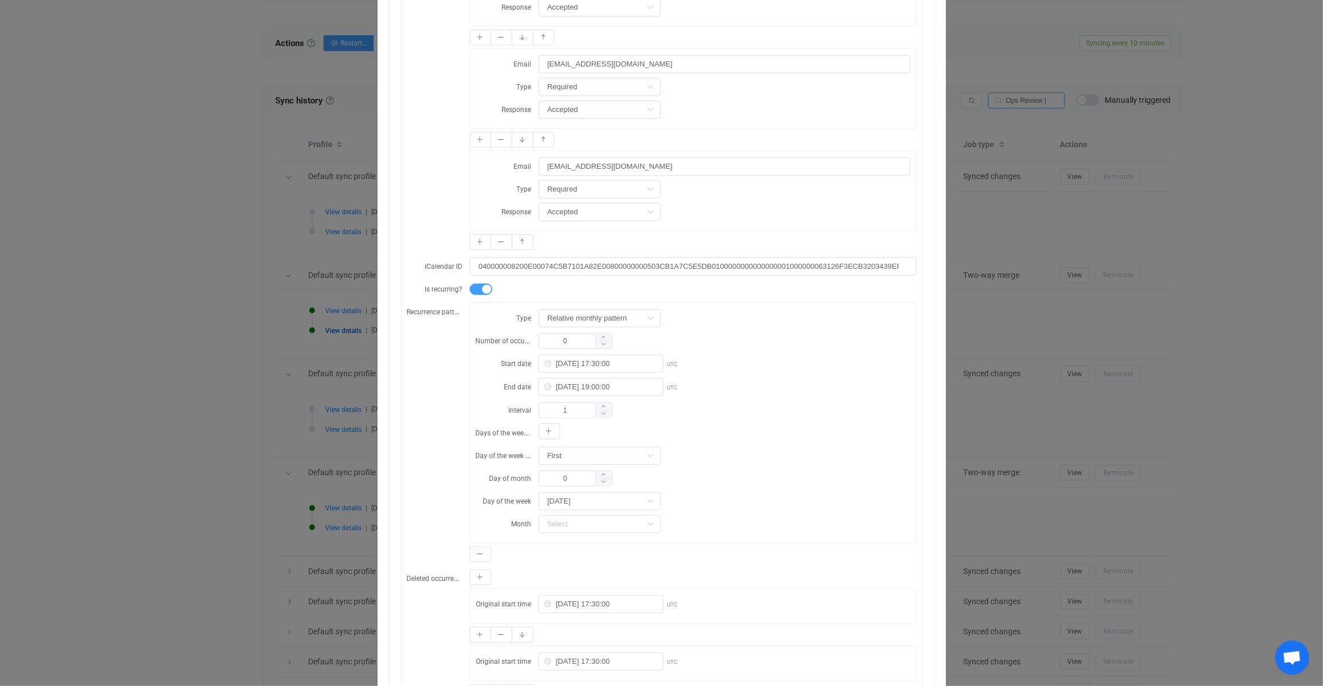
scroll to position [1044, 0]
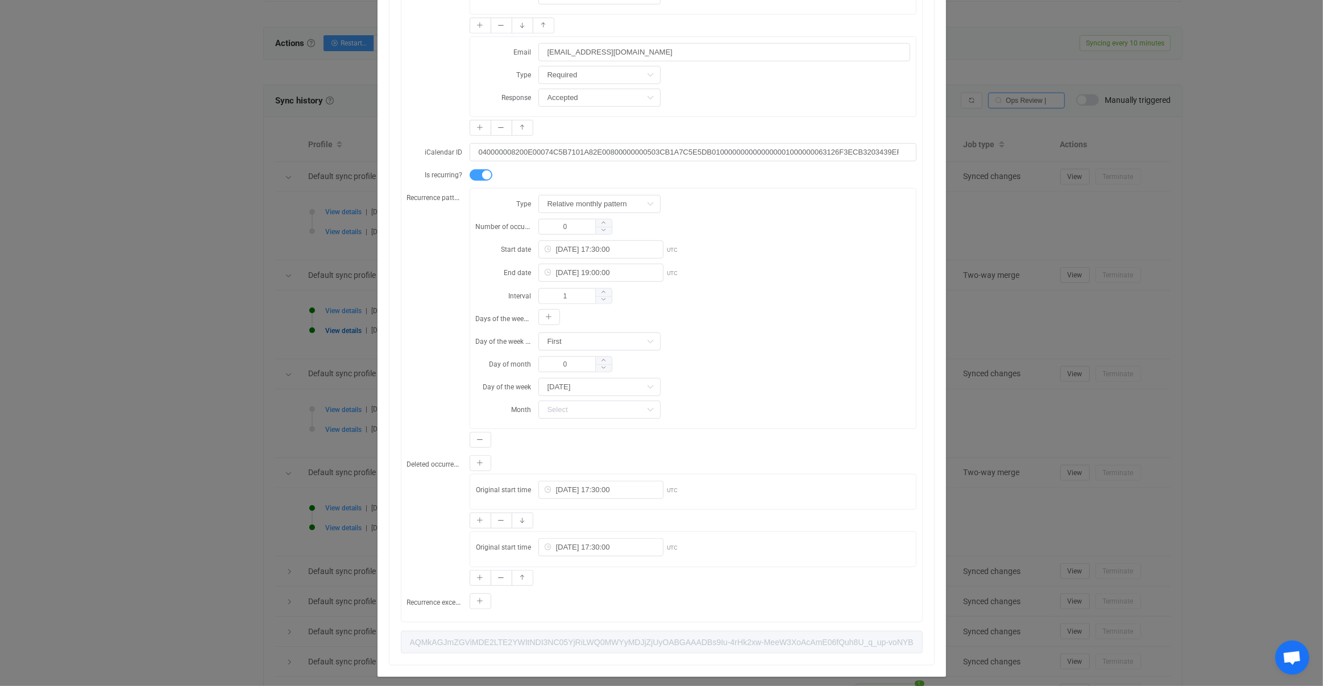
click at [331, 379] on div "Resync Show JSON Source Mapped value Destination Subject Ops Review | Supply Ch…" at bounding box center [661, 343] width 1323 height 686
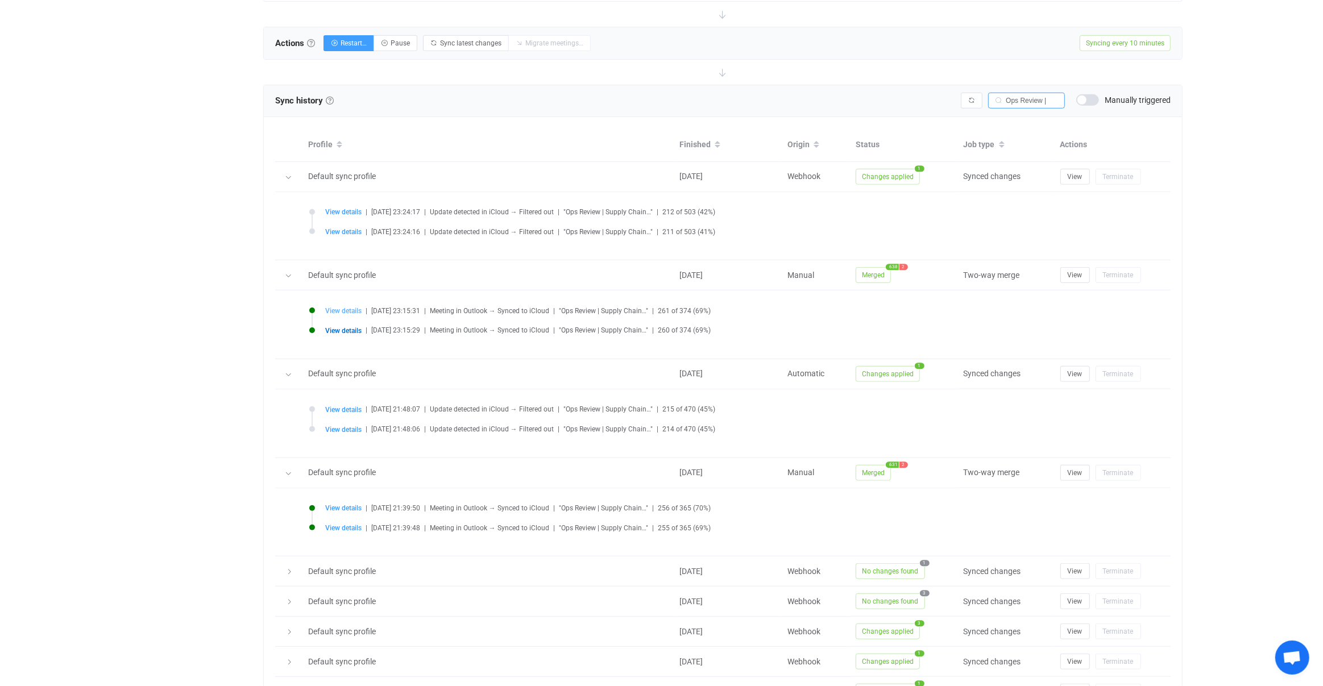
click at [355, 309] on span "View details" at bounding box center [343, 311] width 36 height 8
type input "Ops Review | Supply Chain - Delivery Health"
type input "2025-07-16 17:30:00"
type input "2025-07-16 18:00:00"
type textarea "<html> <head> <meta http-equiv="Content-Type" content="text/html; charset=utf-8…"
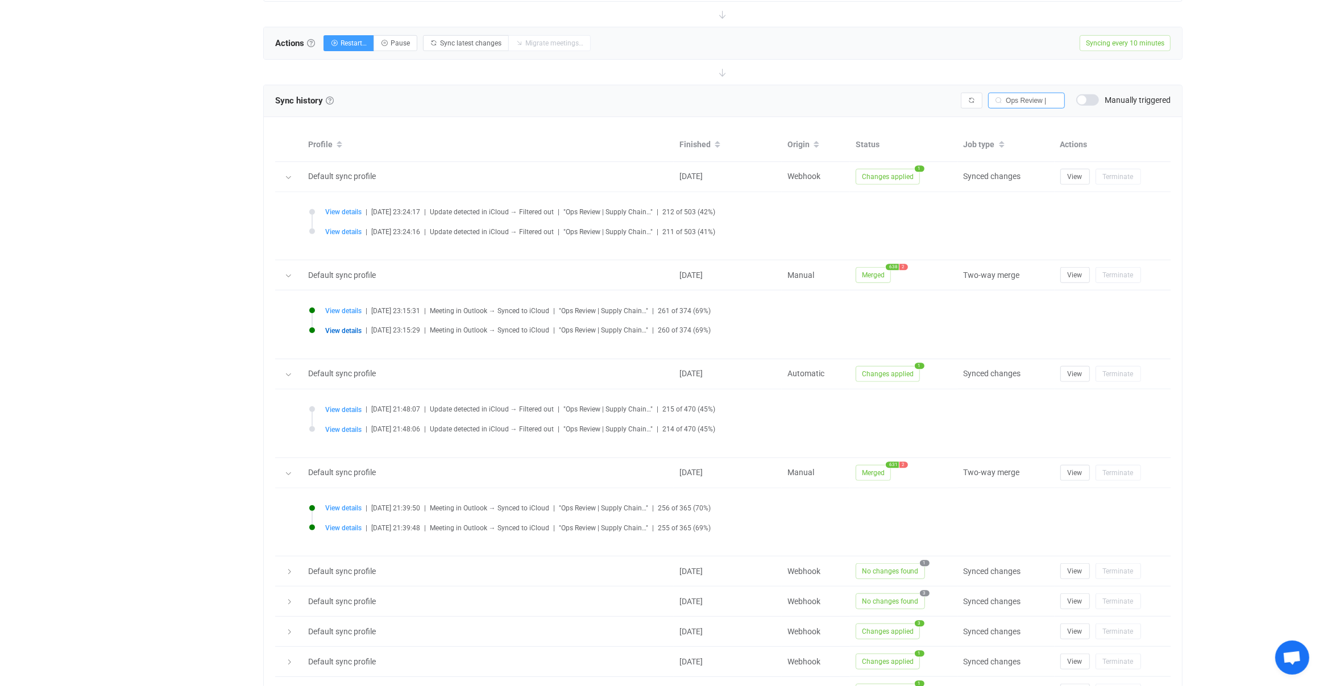
type textarea "Review delivery health including project updates, initiatives, etc. ___________…"
type input "https://teams.microsoft.com/l/meetup-join/19%3ameeting_NjY5ODAxMDQtNTY5My00ZTA1…"
type input "https://outlook.office365.com/owa/?itemid=AQMkAGJmZGViMDE2LTE2YWItNDI3NC05YjRiL…"
type input "None"
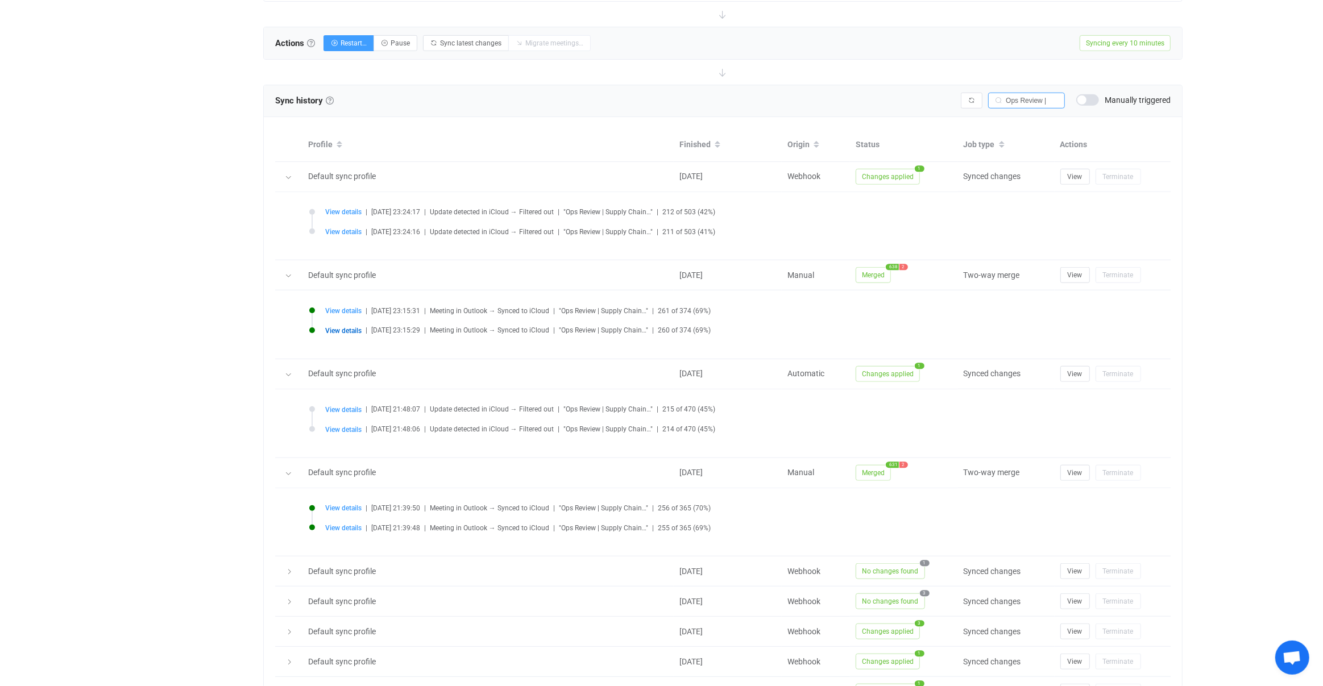
type input "None"
type input "040000008200E00074C5B7101A82E0080000000040ABCCC2C6E5DB0100000000000000001000000…"
type input "2025-07-16 17:30:00"
type input "Third"
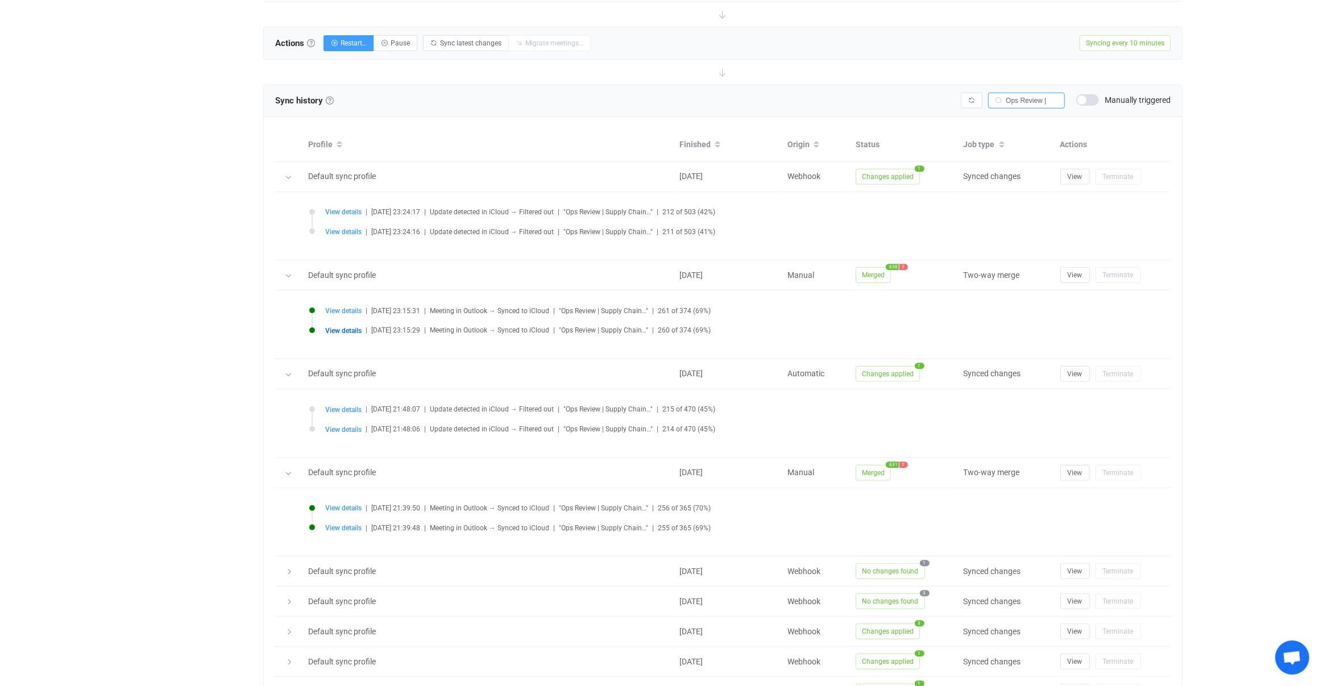
type input "AQMkAGJmZGViMDE2LTE2YWItNDI3NC05YjRiLWQ0MWYyMDJjZjUyOABGAAADBs9Iu-4rHk2xw-MeeW3…"
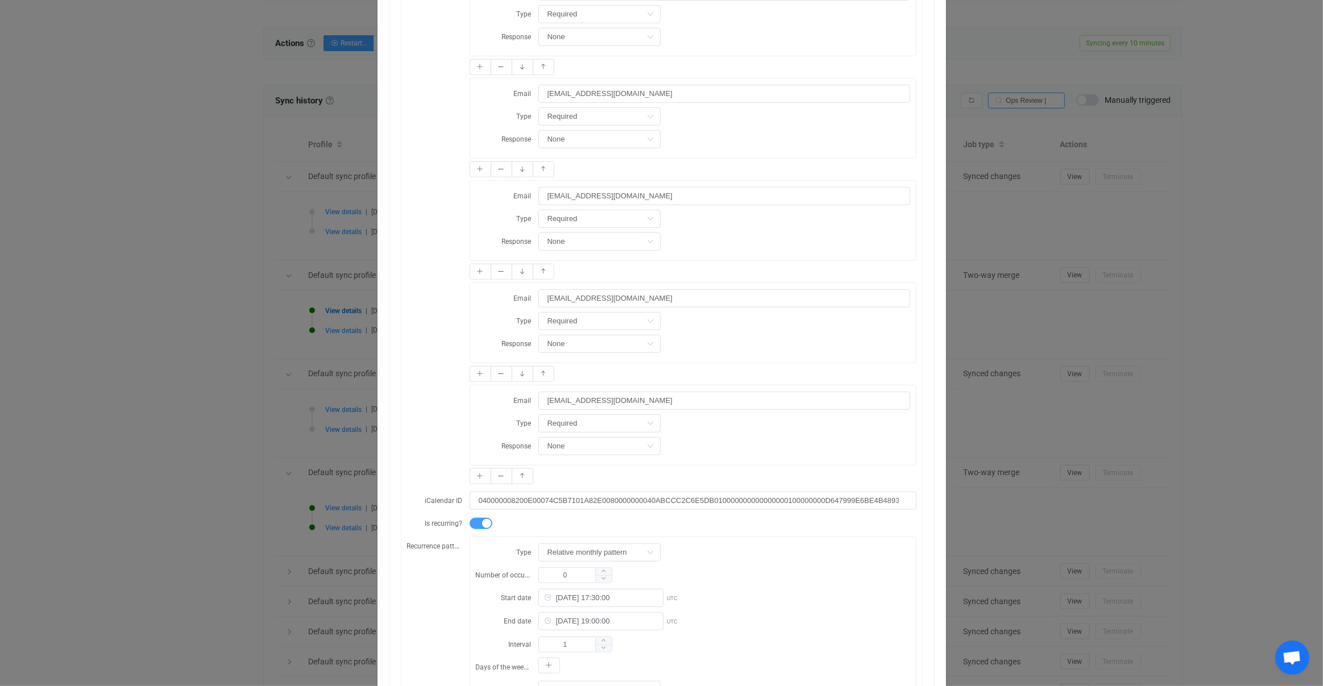
scroll to position [1012, 0]
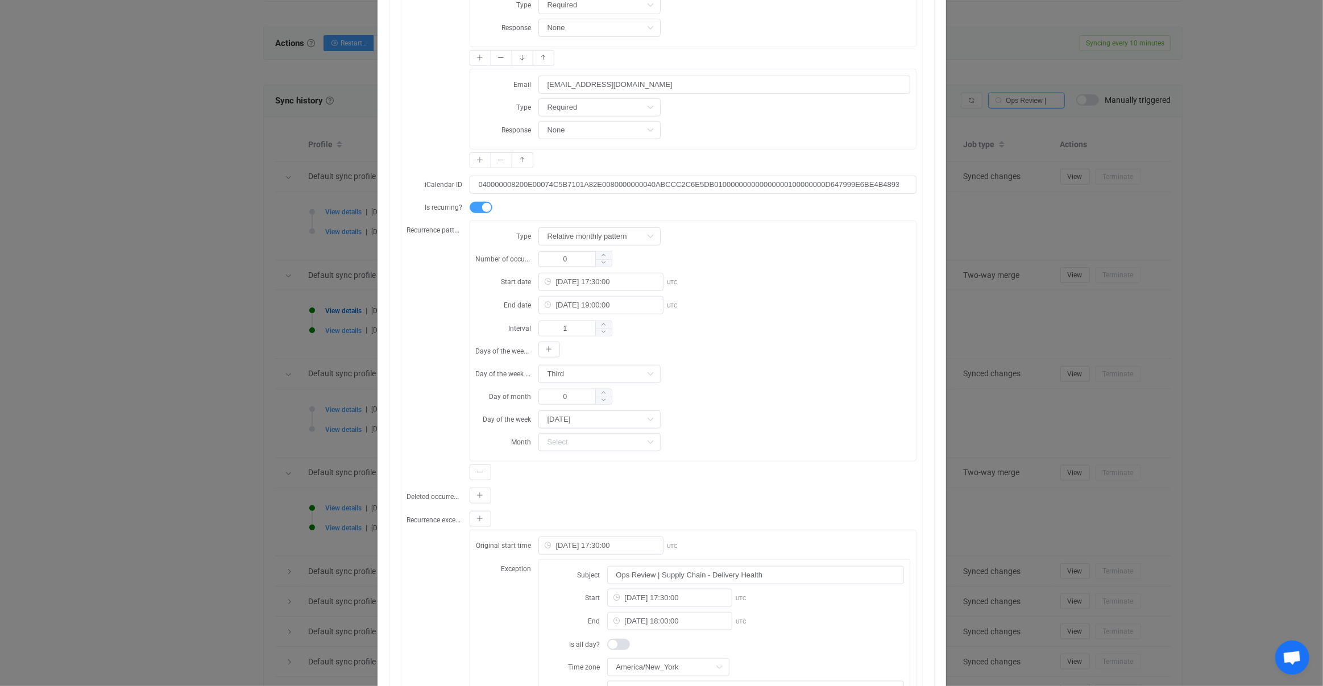
click at [330, 384] on div "Resync Show JSON Source Mapped value Destination Subject Ops Review | Supply Ch…" at bounding box center [661, 343] width 1323 height 686
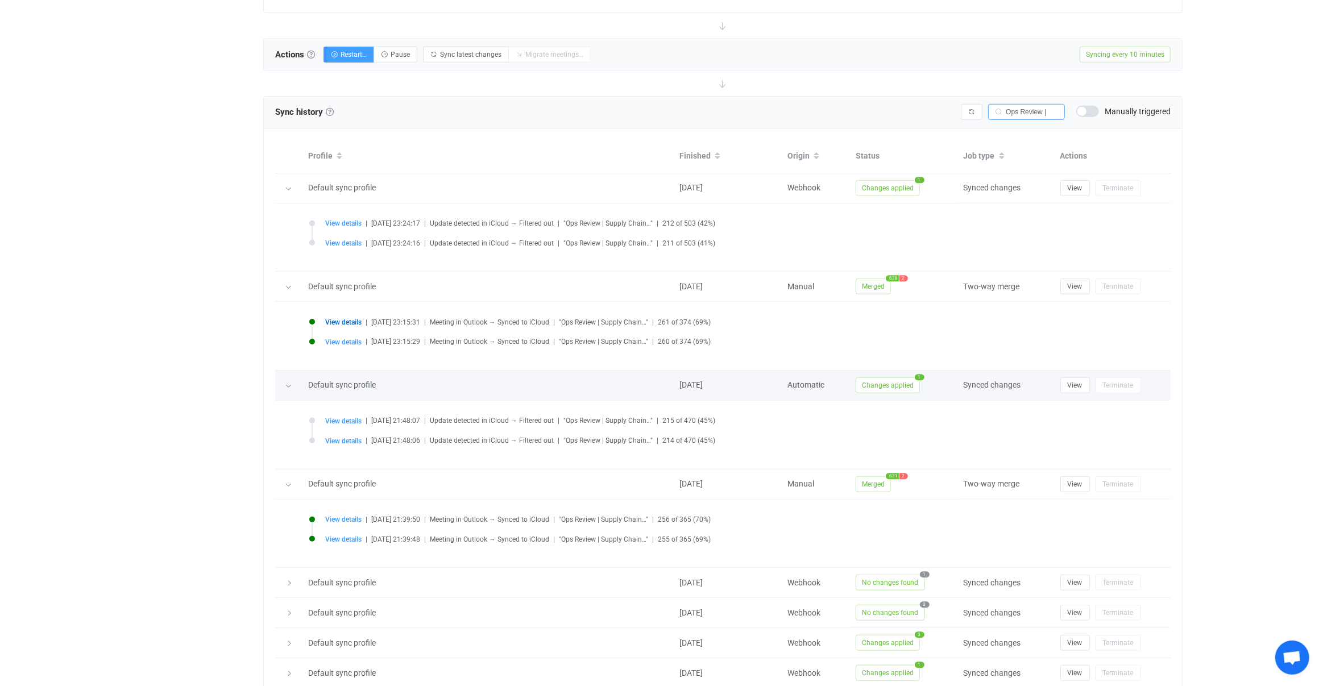
scroll to position [976, 0]
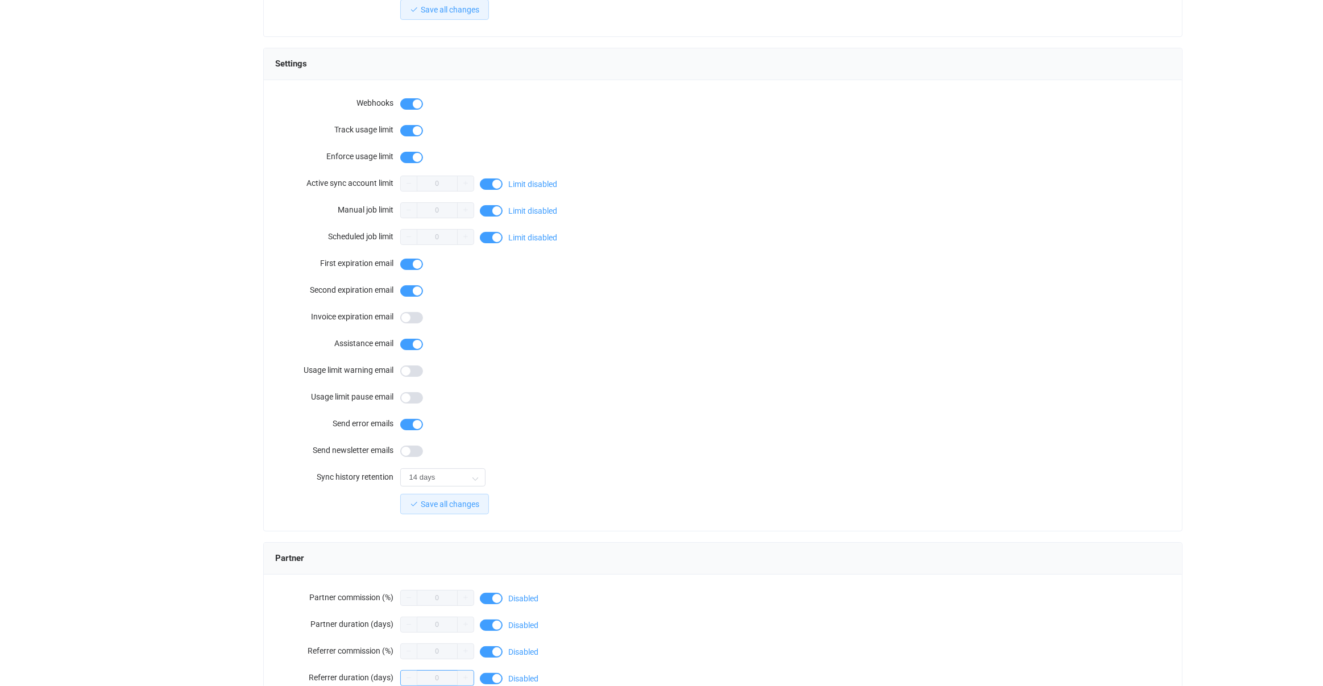
scroll to position [461, 0]
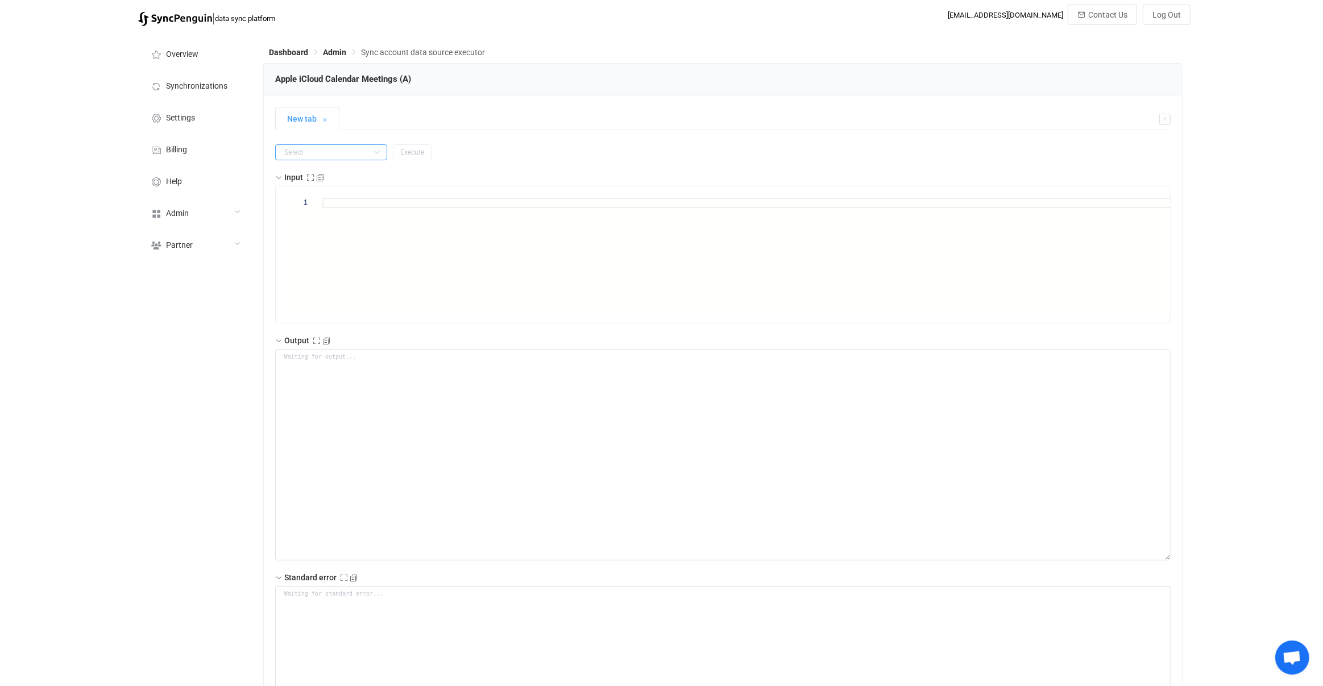
click at [350, 156] on input "text" at bounding box center [331, 152] width 112 height 16
click at [349, 225] on li "getAll" at bounding box center [326, 218] width 101 height 19
type input "getAll"
click at [393, 159] on button "Execute" at bounding box center [412, 152] width 39 height 16
type textarea "{ "nextSync": "HwoQEgwAAIvOewg/DgAAAAAYARgAIhUIgI6R3tmF6IJaEPjxtMu2u/jUjgEoAEgA…"
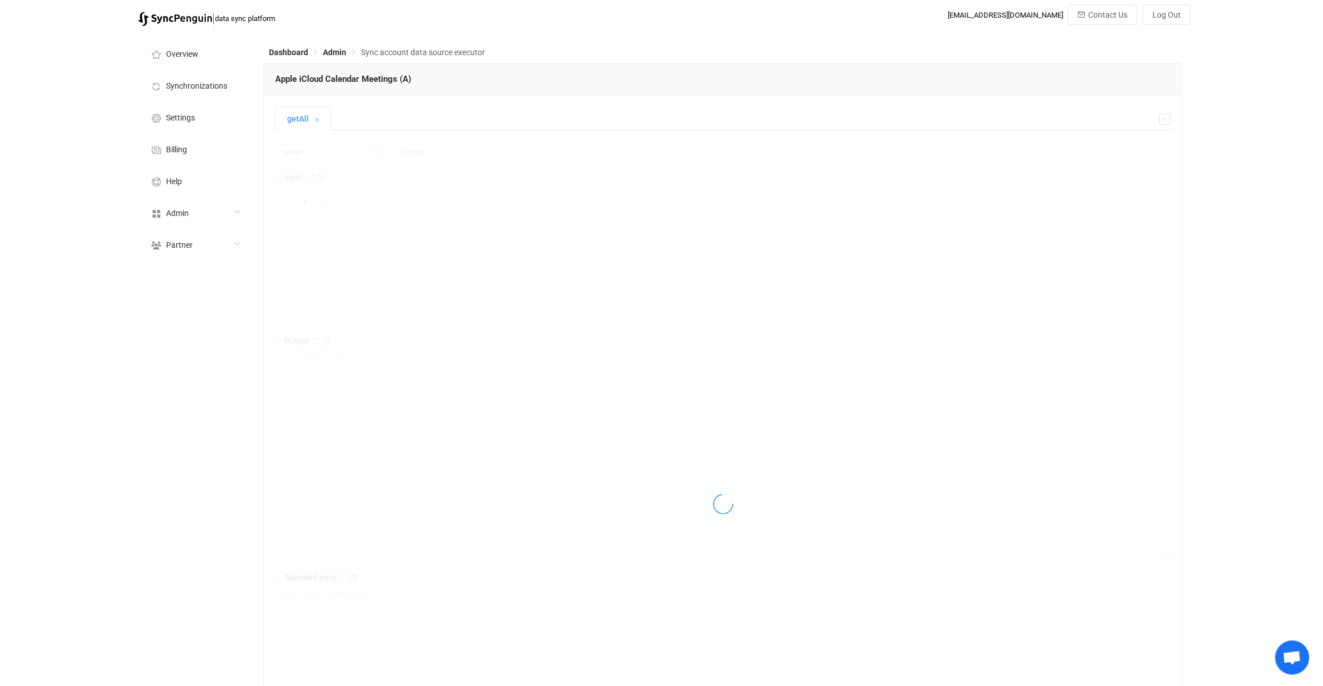
type textarea "Unable to parse meeting @nextcloud/calendar-js app is using version 2.2019c of …"
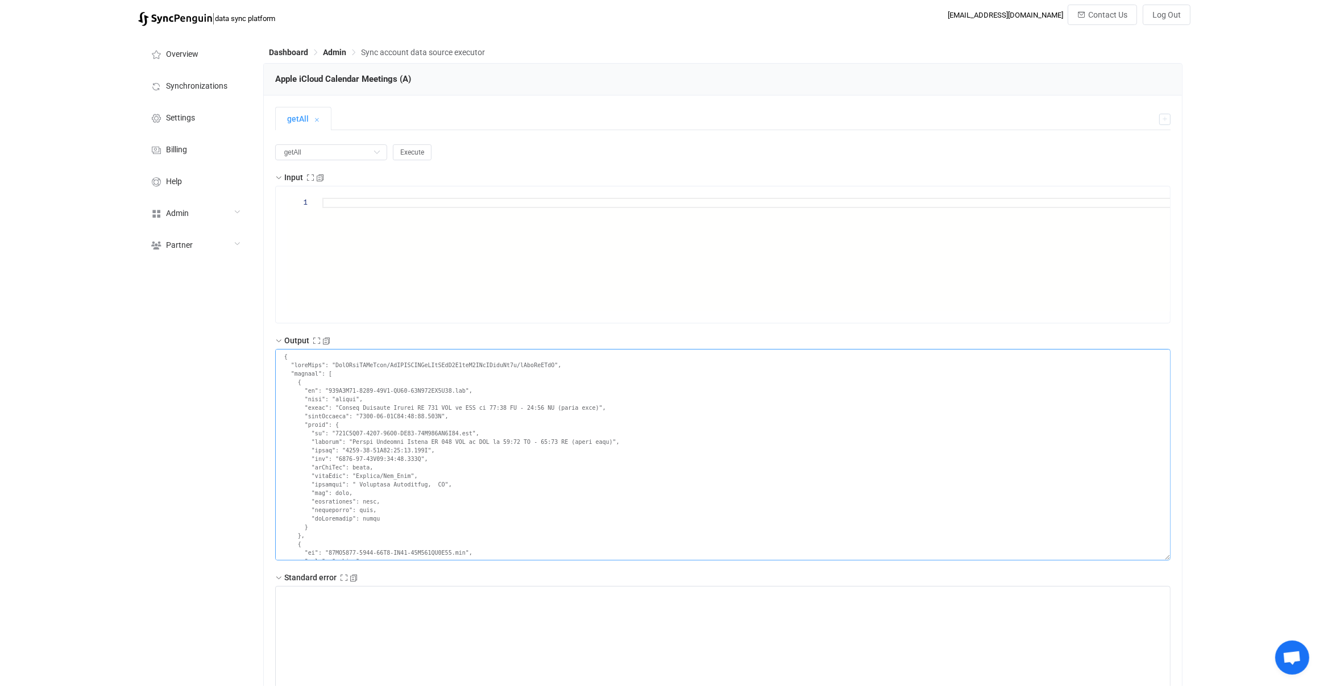
click at [533, 482] on textarea at bounding box center [723, 455] width 896 height 212
click at [387, 296] on div at bounding box center [763, 255] width 883 height 114
type input "UKG Fi"
click at [1206, 317] on div "| data sync platform vitaliyherasymiv+74@gmail.com Contact Us Log Out Overview …" at bounding box center [661, 459] width 1323 height 909
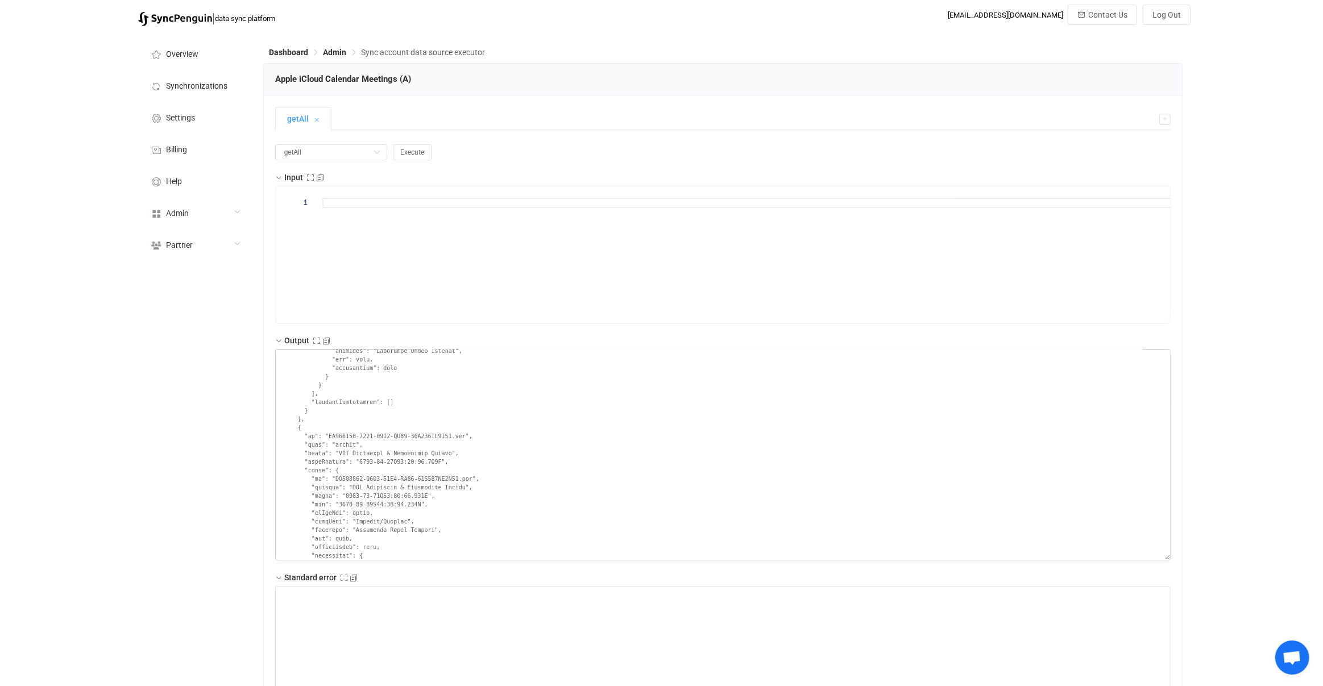
scroll to position [100478, 0]
click at [340, 447] on textarea at bounding box center [723, 455] width 896 height 212
drag, startPoint x: 346, startPoint y: 447, endPoint x: 366, endPoint y: 446, distance: 19.3
click at [365, 446] on textarea at bounding box center [723, 455] width 896 height 212
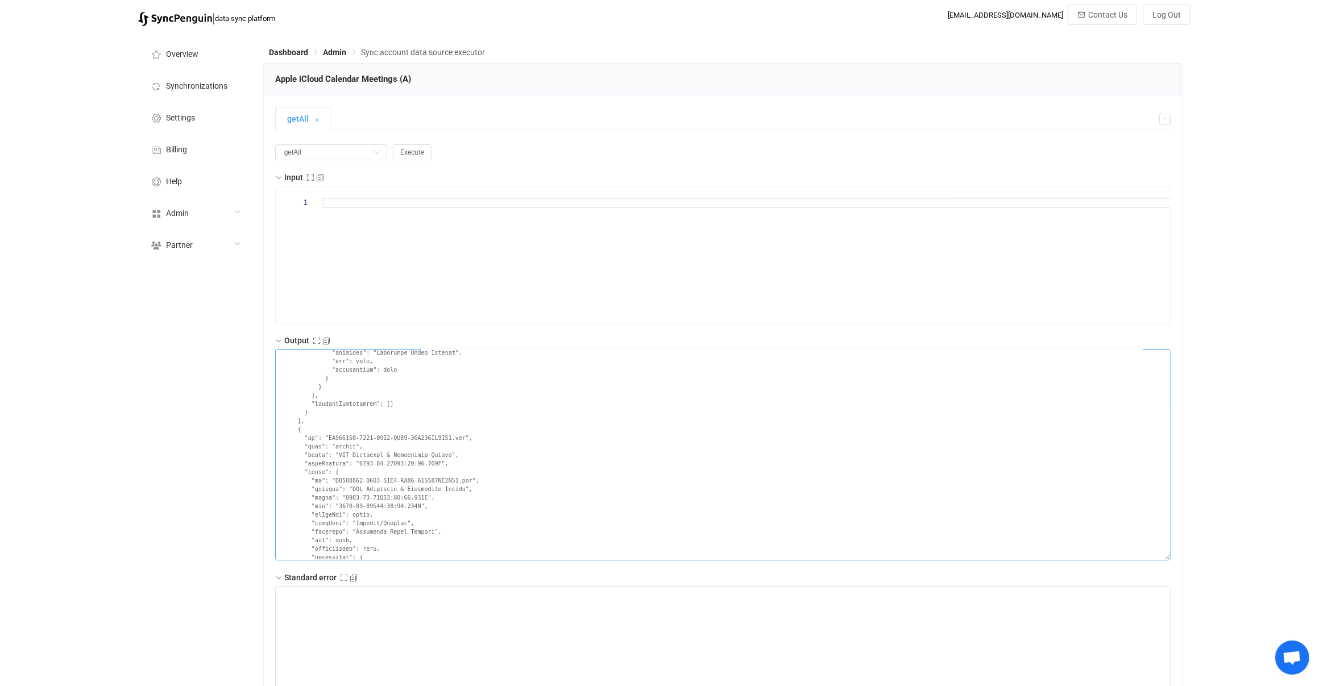
click at [428, 490] on textarea at bounding box center [723, 455] width 896 height 212
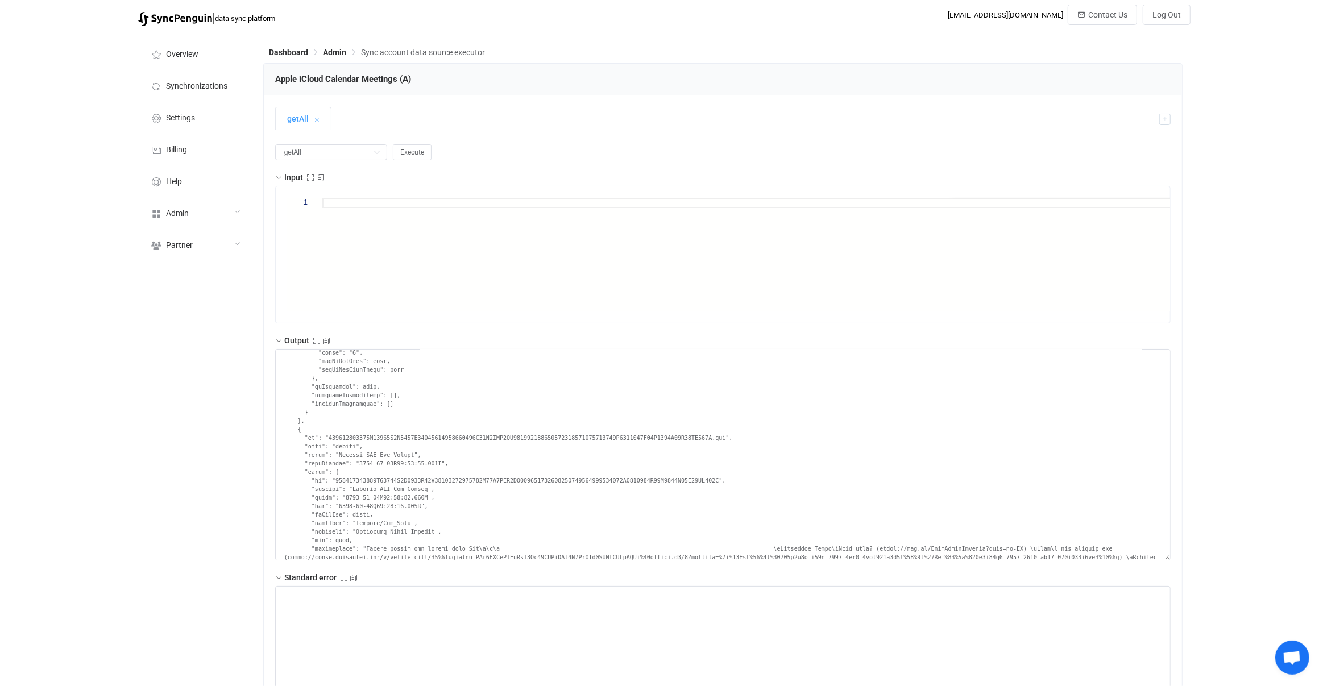
scroll to position [99959, 0]
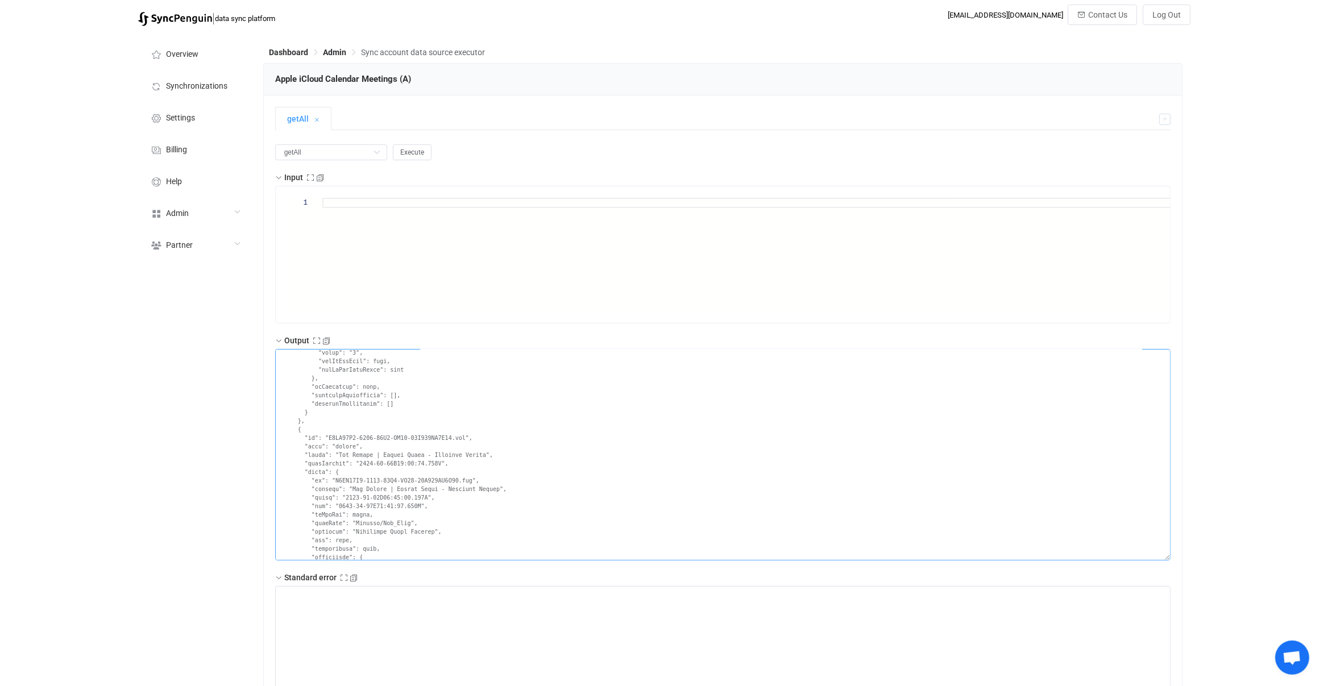
click at [363, 457] on textarea at bounding box center [723, 455] width 896 height 212
drag, startPoint x: 363, startPoint y: 457, endPoint x: 418, endPoint y: 456, distance: 54.6
click at [418, 456] on textarea at bounding box center [723, 455] width 896 height 212
drag, startPoint x: 418, startPoint y: 456, endPoint x: 344, endPoint y: 455, distance: 73.9
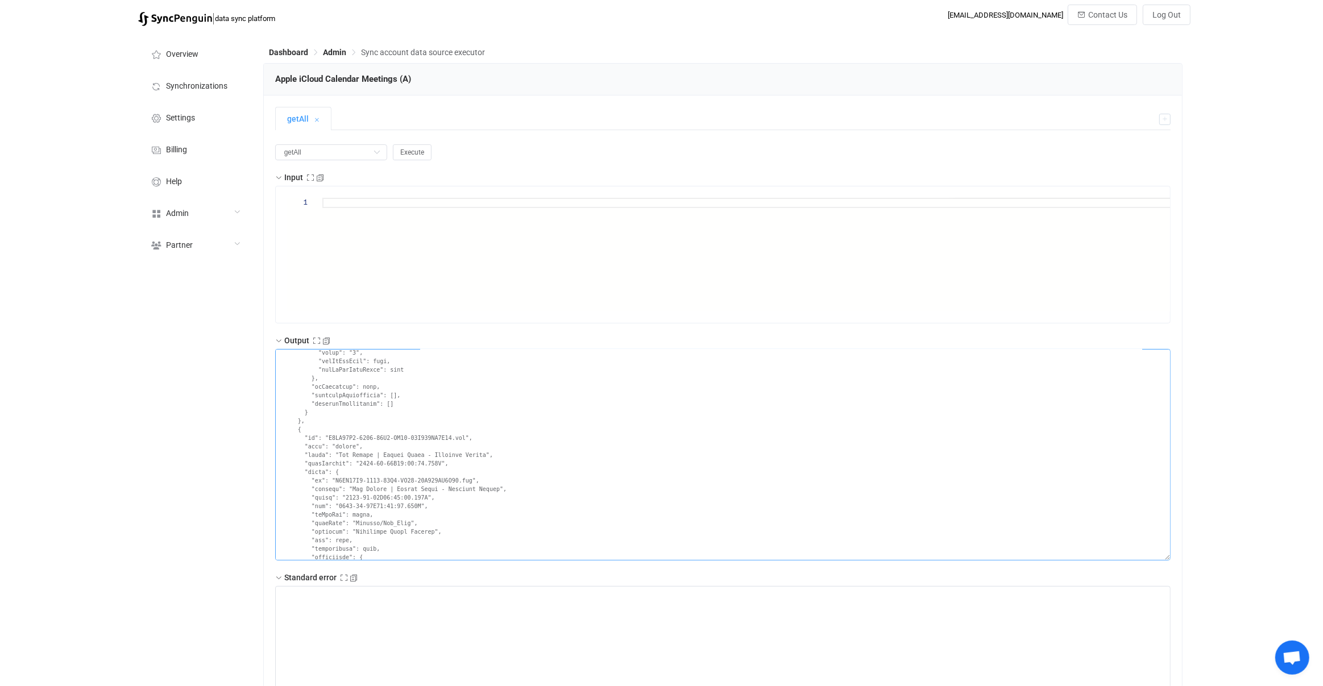
click at [344, 455] on textarea at bounding box center [723, 455] width 896 height 212
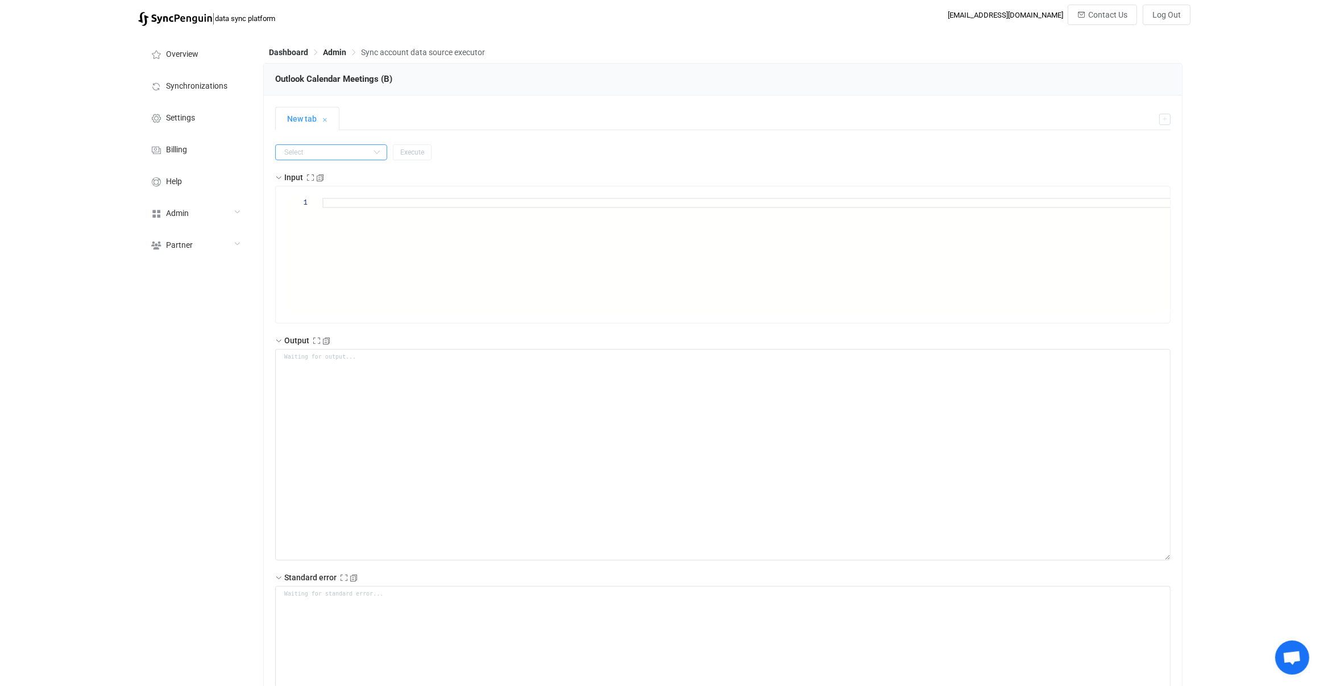
click at [302, 148] on input "text" at bounding box center [331, 152] width 112 height 16
click at [333, 218] on li "getAll" at bounding box center [326, 218] width 101 height 19
type input "getAll"
click at [402, 154] on span "Execute" at bounding box center [412, 152] width 24 height 8
click at [379, 154] on div "getAll Execute" at bounding box center [723, 152] width 896 height 16
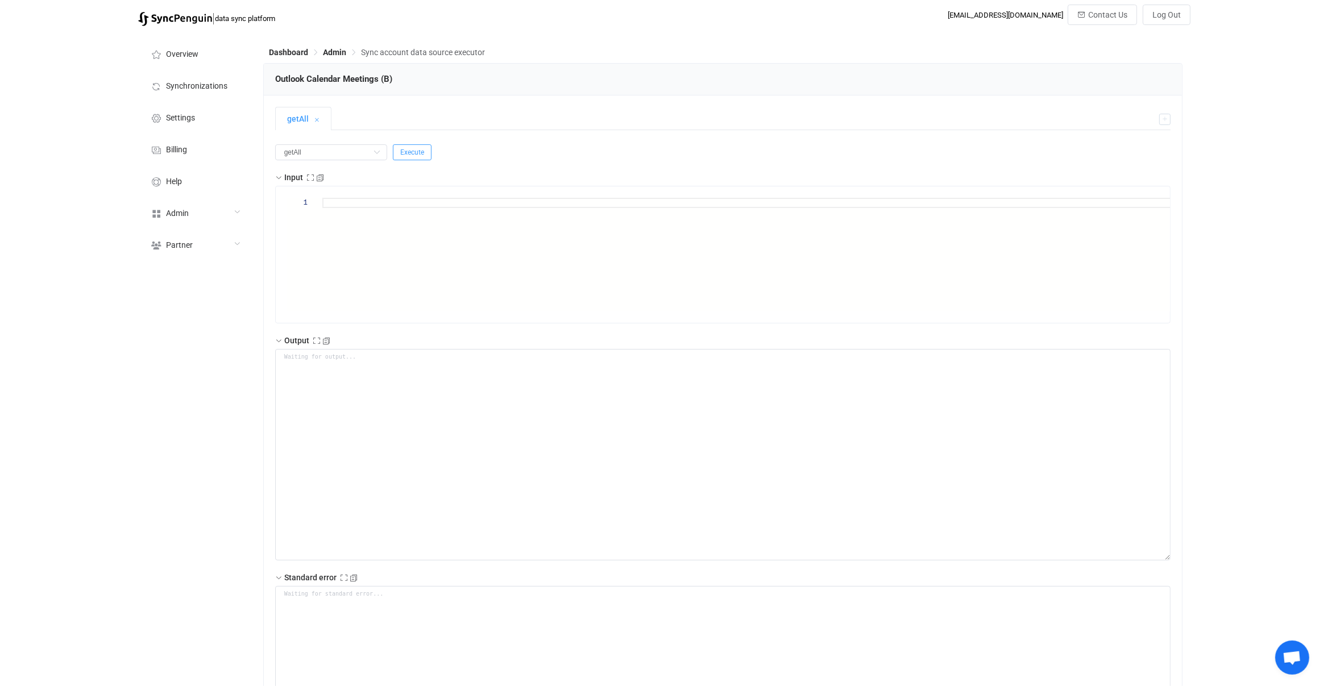
click at [400, 151] on span "Execute" at bounding box center [412, 152] width 24 height 8
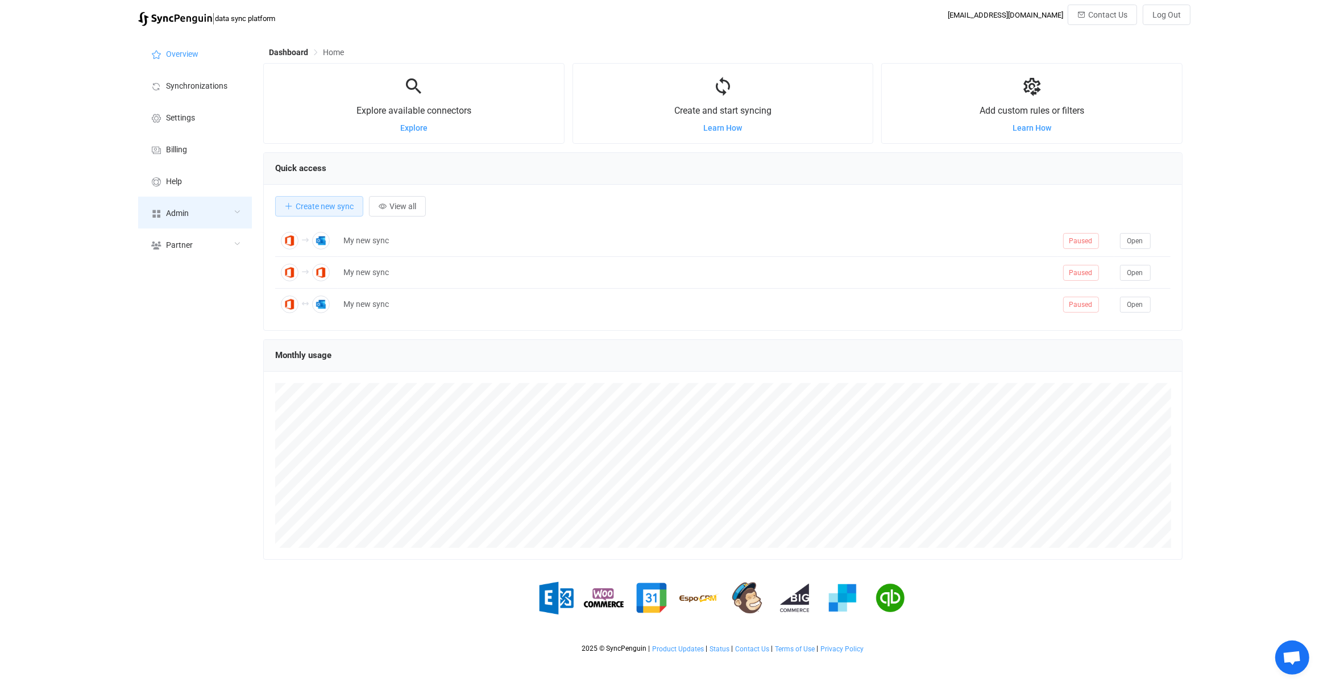
scroll to position [220, 919]
click at [196, 215] on div "Admin" at bounding box center [195, 213] width 114 height 32
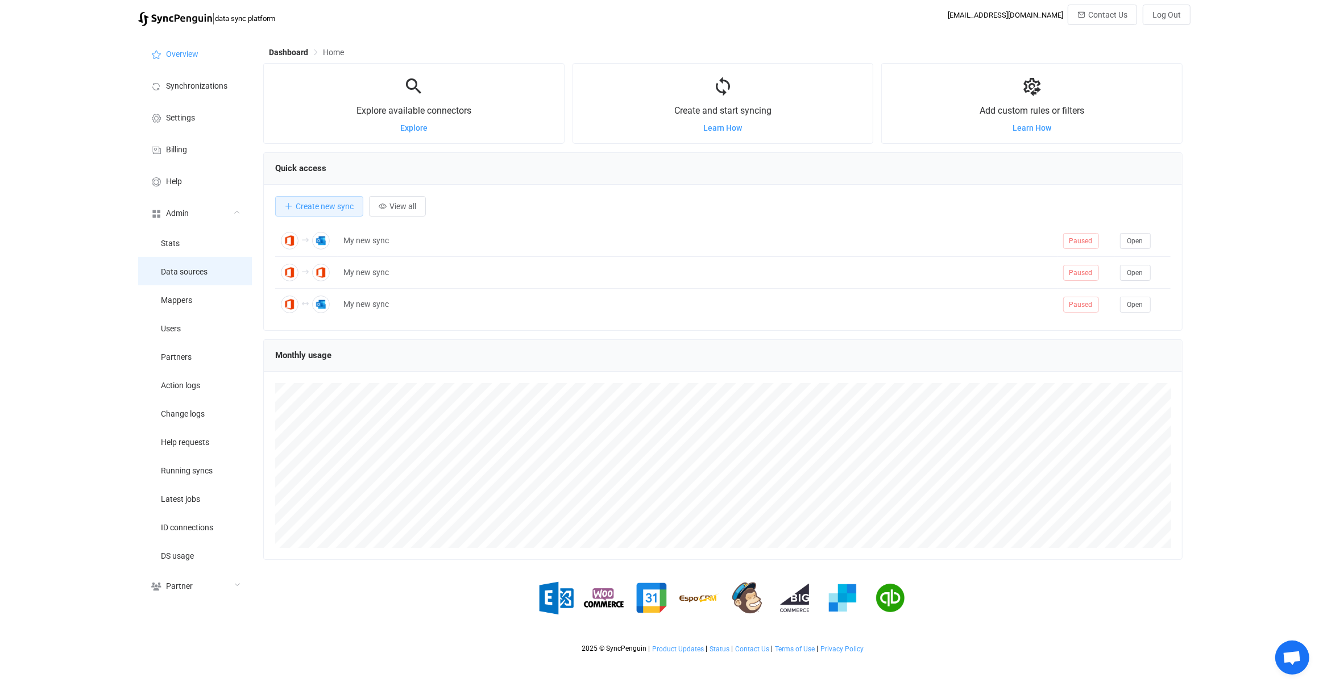
click at [200, 274] on span "Data sources" at bounding box center [184, 272] width 47 height 9
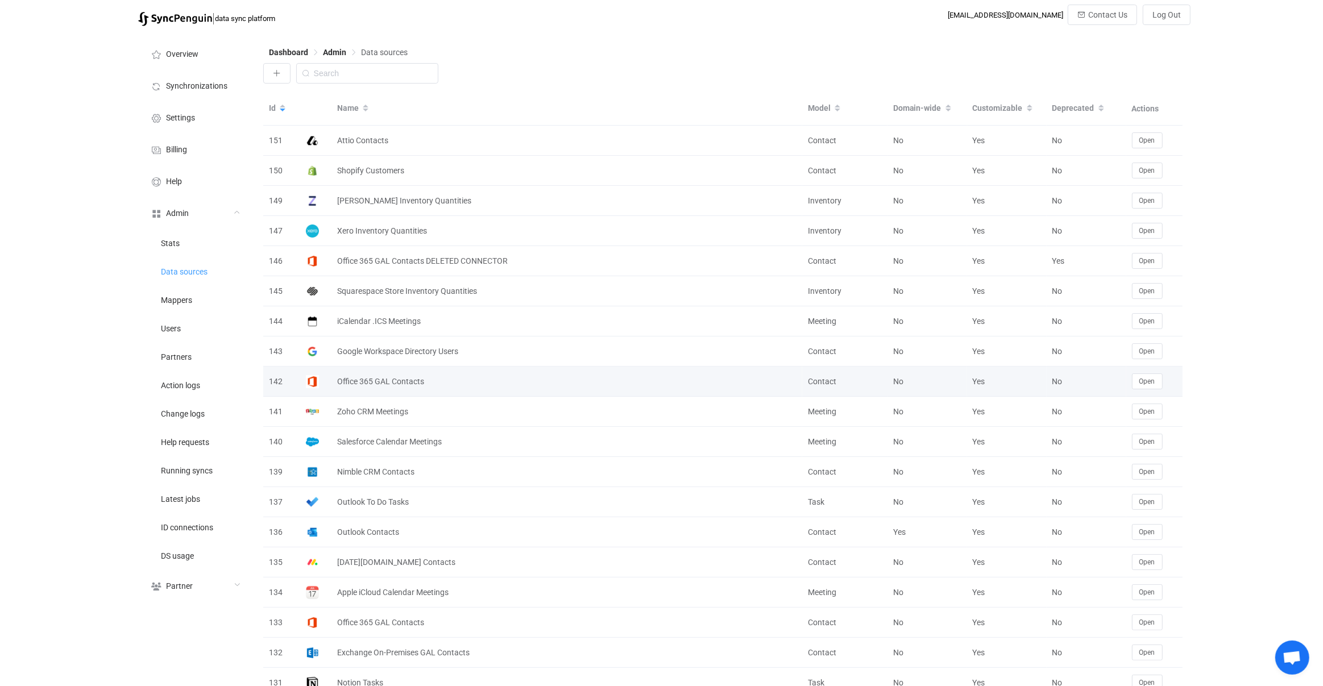
scroll to position [726, 0]
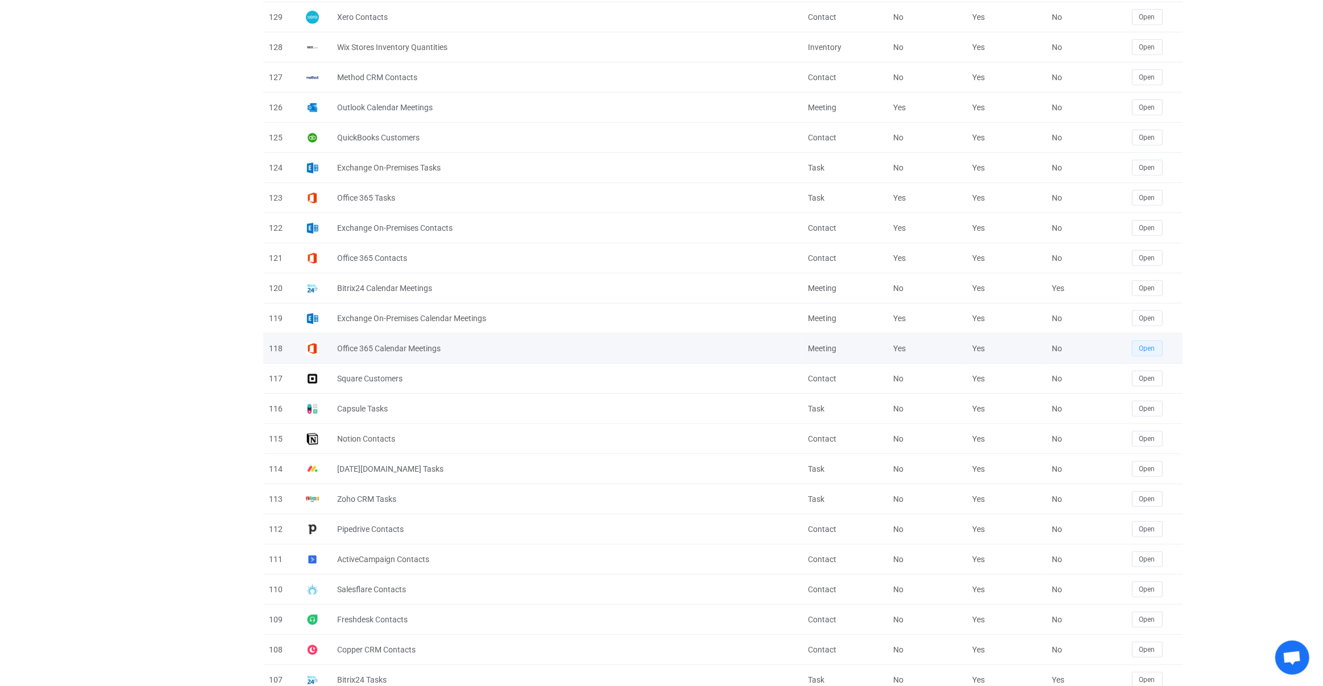
click at [1154, 345] on span "Open" at bounding box center [1147, 349] width 16 height 8
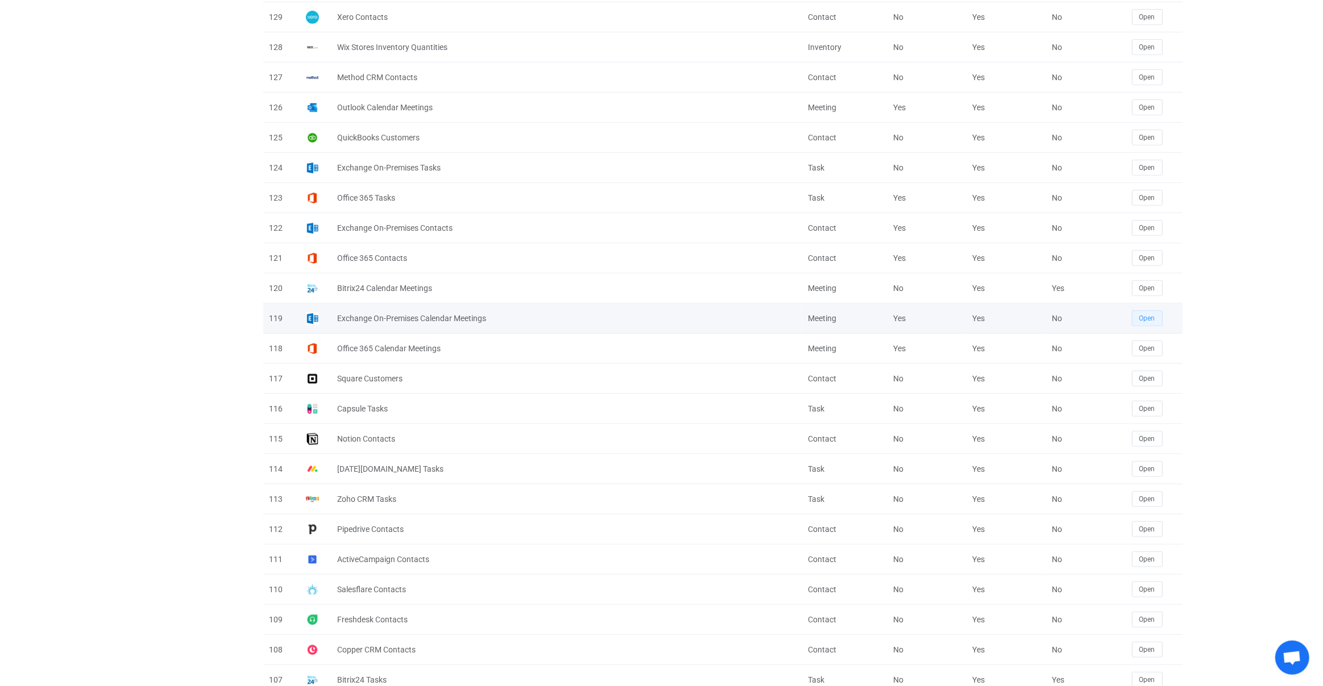
click at [1145, 318] on button "Open" at bounding box center [1147, 318] width 31 height 16
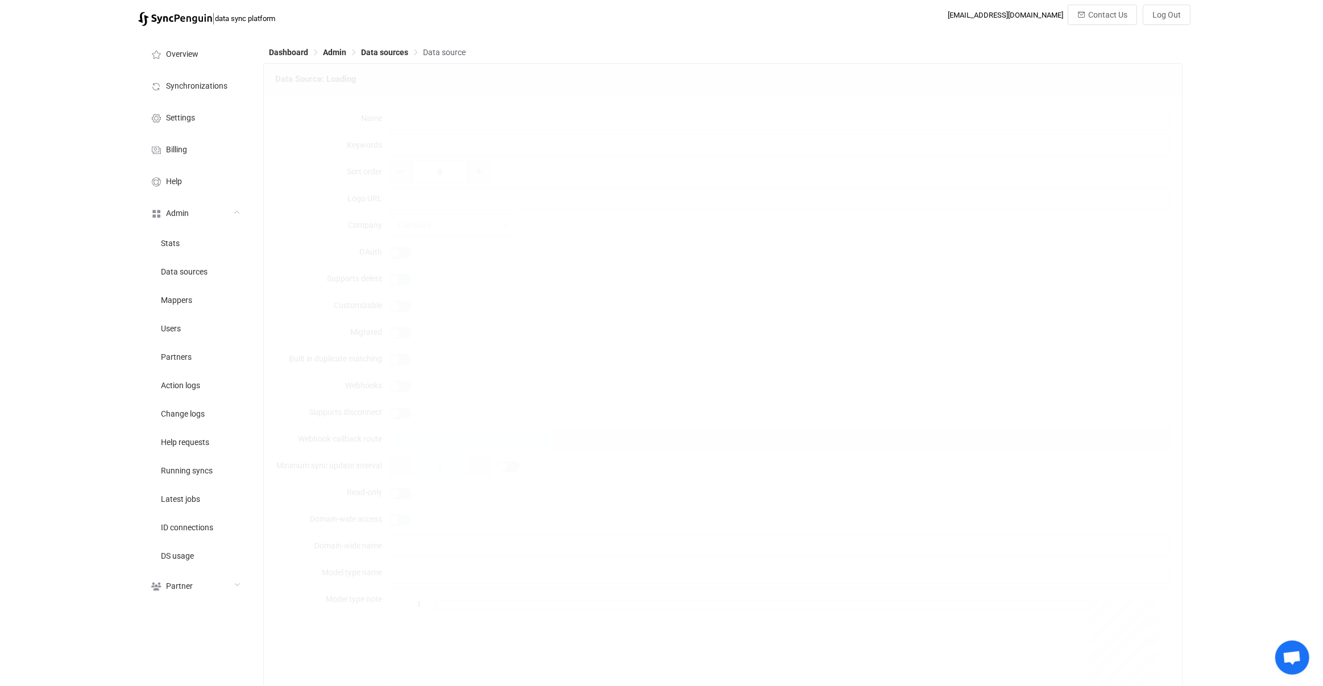
type input "Exchange On-Premises Calendar Meetings"
type input "onpremises outlook microsoft"
type input "2"
type input "https://api.syncpenguin.com/images/exchange.png"
type input "43"
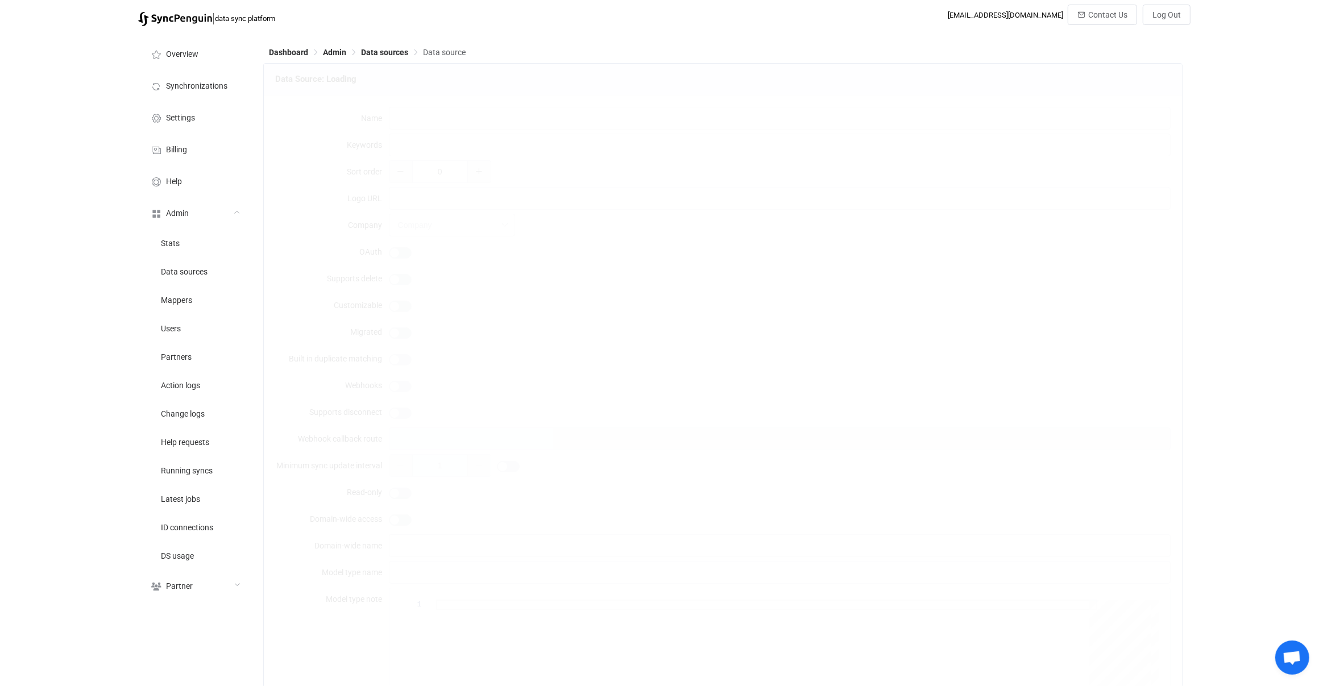
type input "Impersonation account"
type textarea "Can be used to sync: <br/> <br/> • Personal user calendars (primary or addition…"
type input "Meeting"
type input "Calendar meetings"
type textarea "{ "type": "object", "additionalProperties": false, "required": [ "username", "p…"
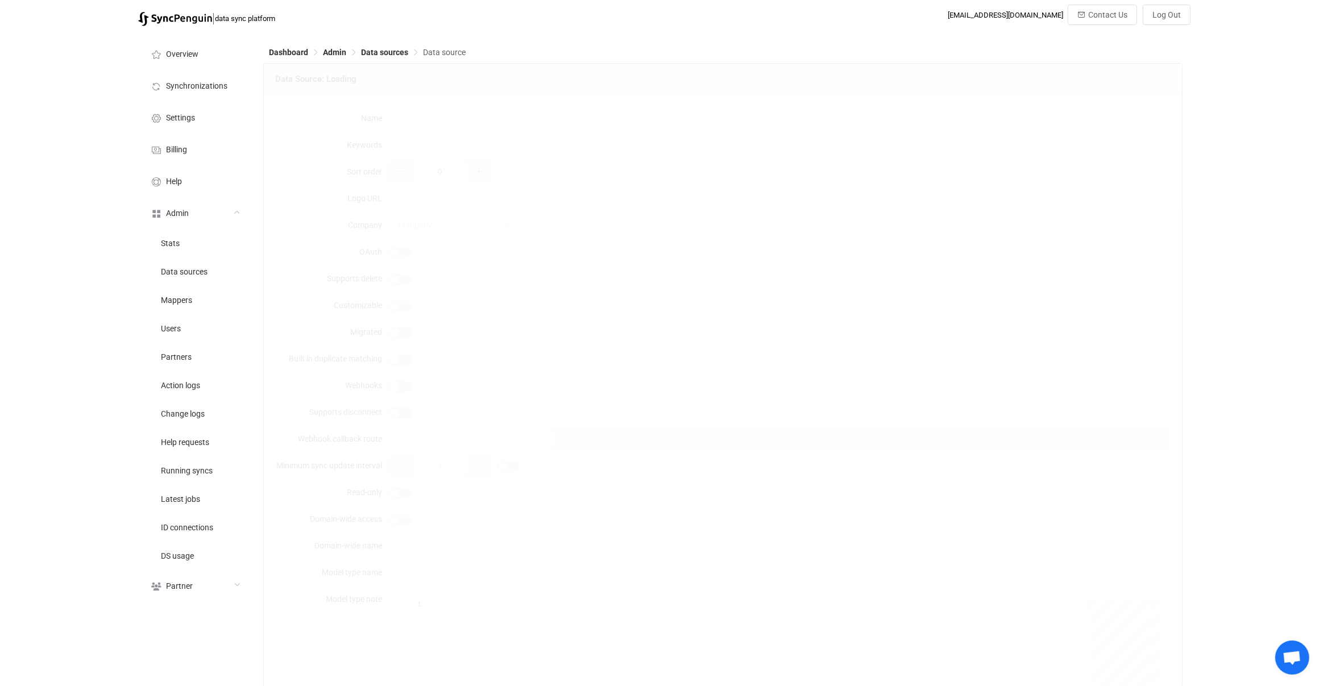
type textarea "To connect an Exchange on-premises server account you need to provide server En…"
type textarea "You need to connect any Exchange user (usually admin) who has the impersonation…"
type textarea "This connector syncs on-premises <b>Exchange servers</b> that your organization…"
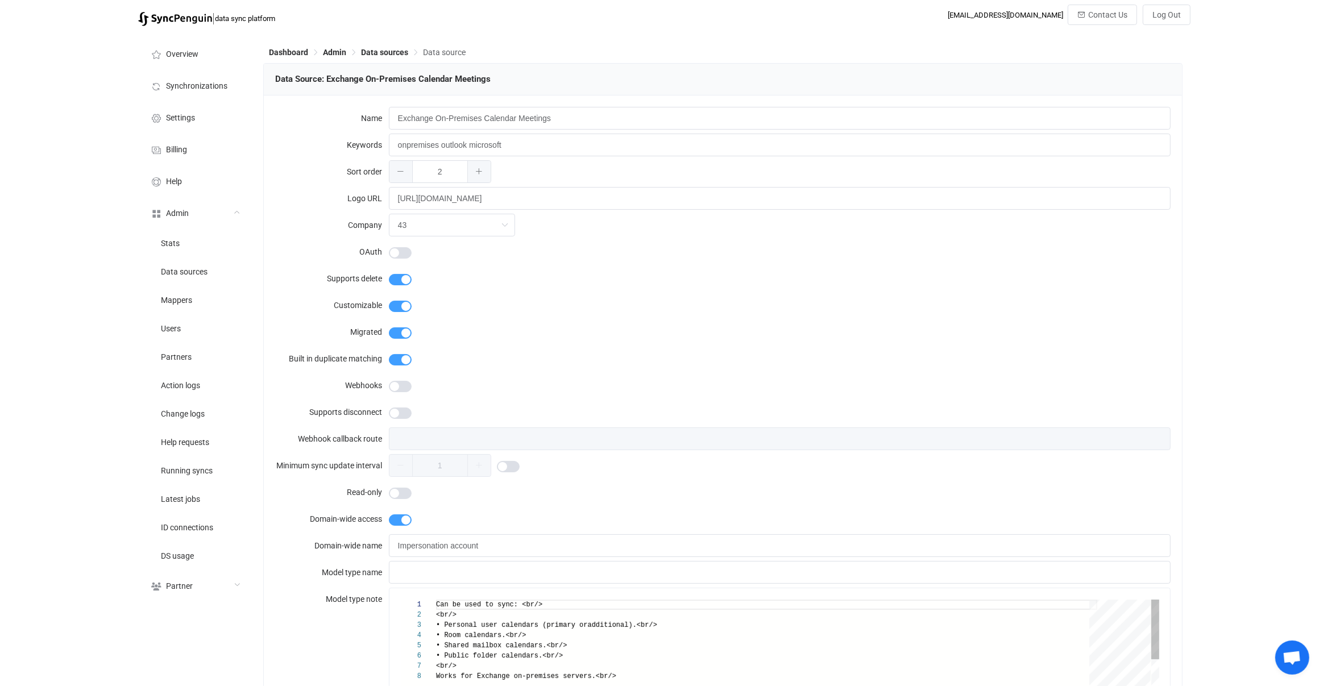
type input "Exchange On-Premises"
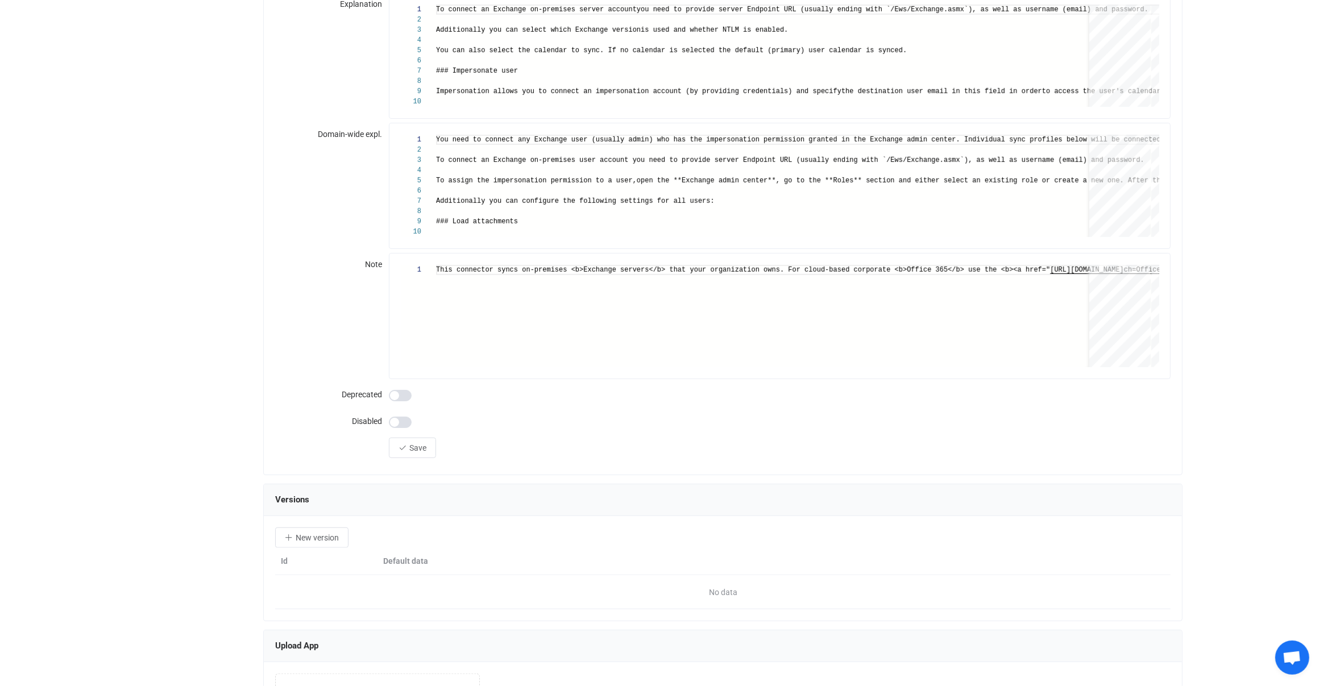
scroll to position [1318, 0]
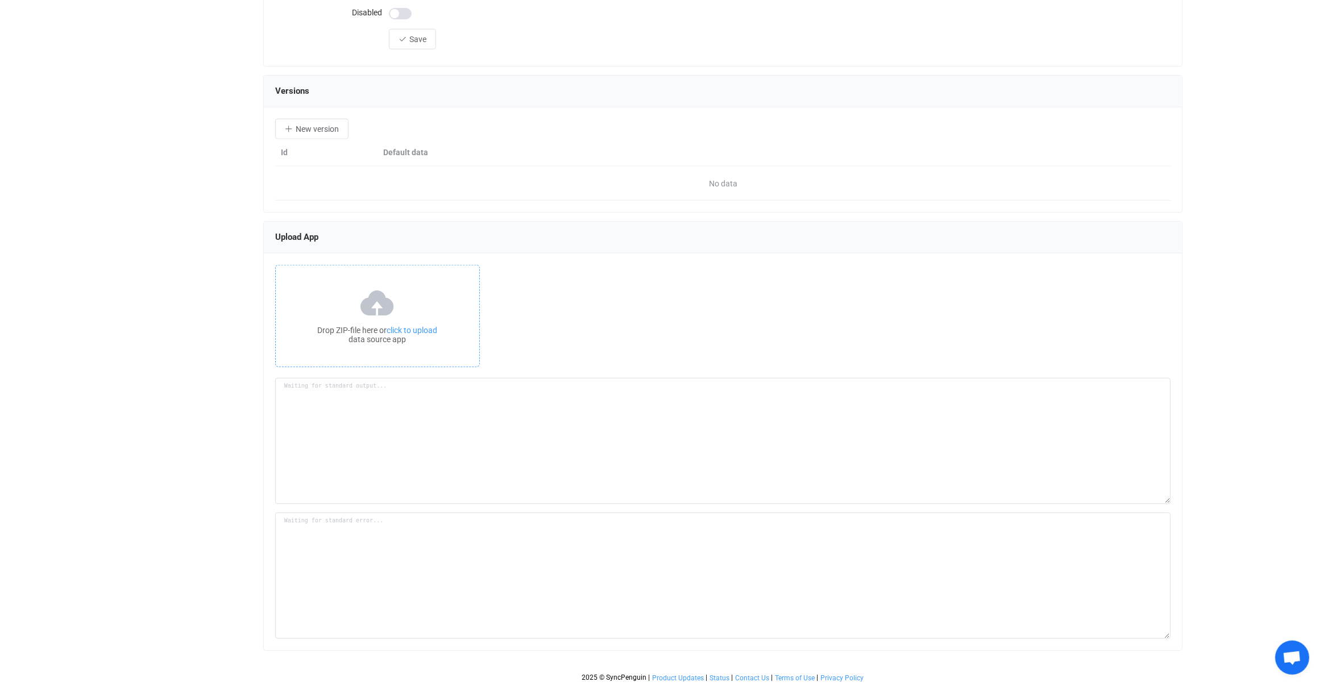
click at [419, 314] on div "Drop ZIP-file here or click to upload data source app" at bounding box center [377, 316] width 205 height 102
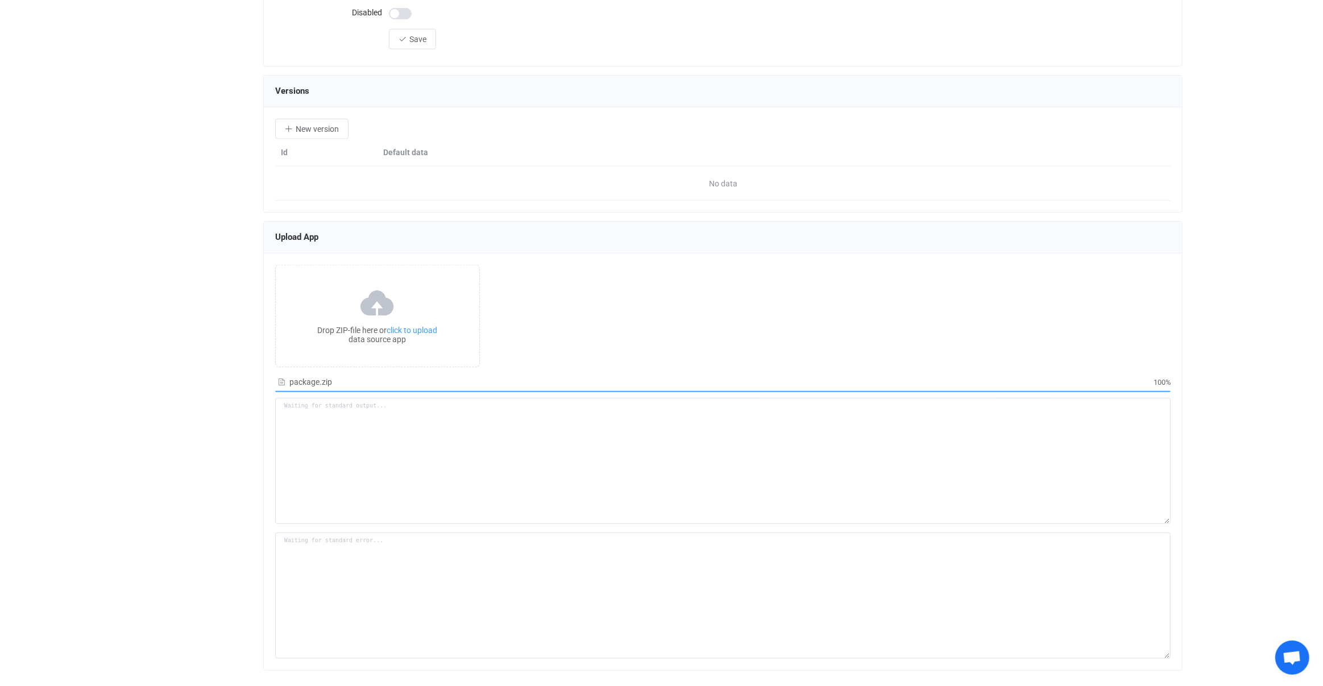
type textarea "Building resource app... /srv/www/syncpenguin-api/Env/Temp/85416def-2f7c-4467-9…"
type textarea "npm WARN deprecated har-validator@5.1.5: this library is no longer supported np…"
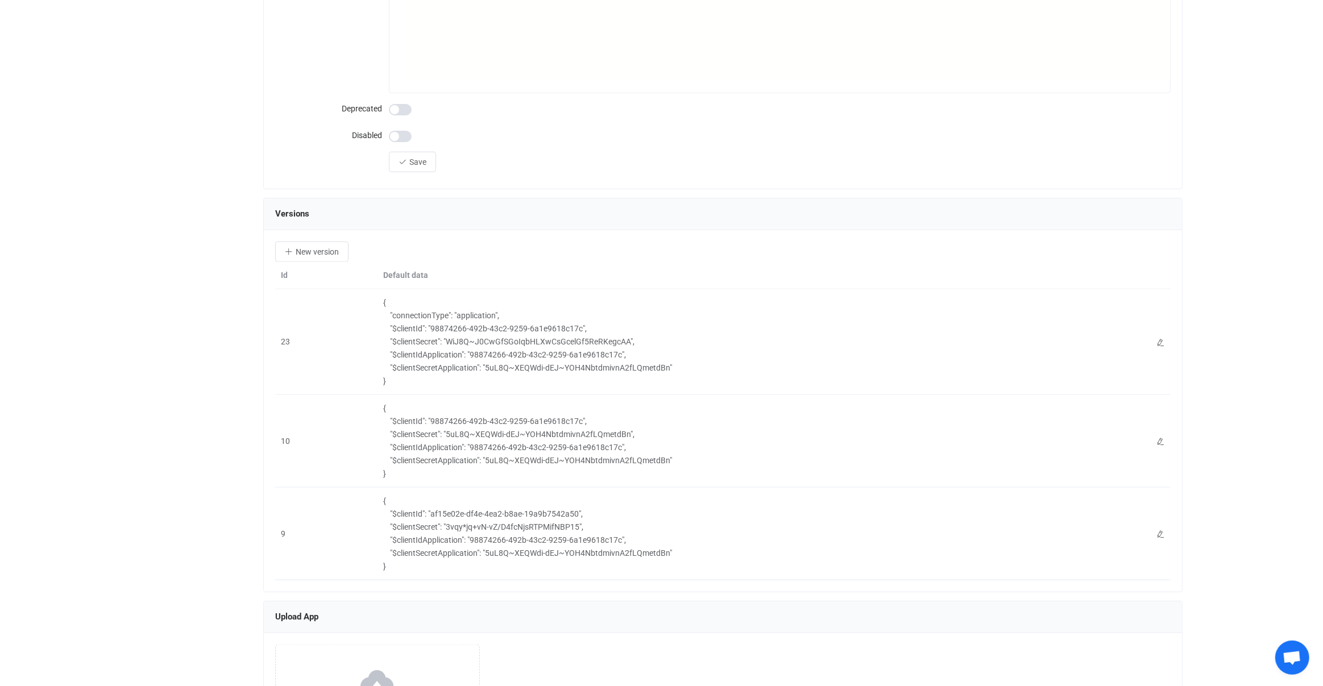
scroll to position [1575, 0]
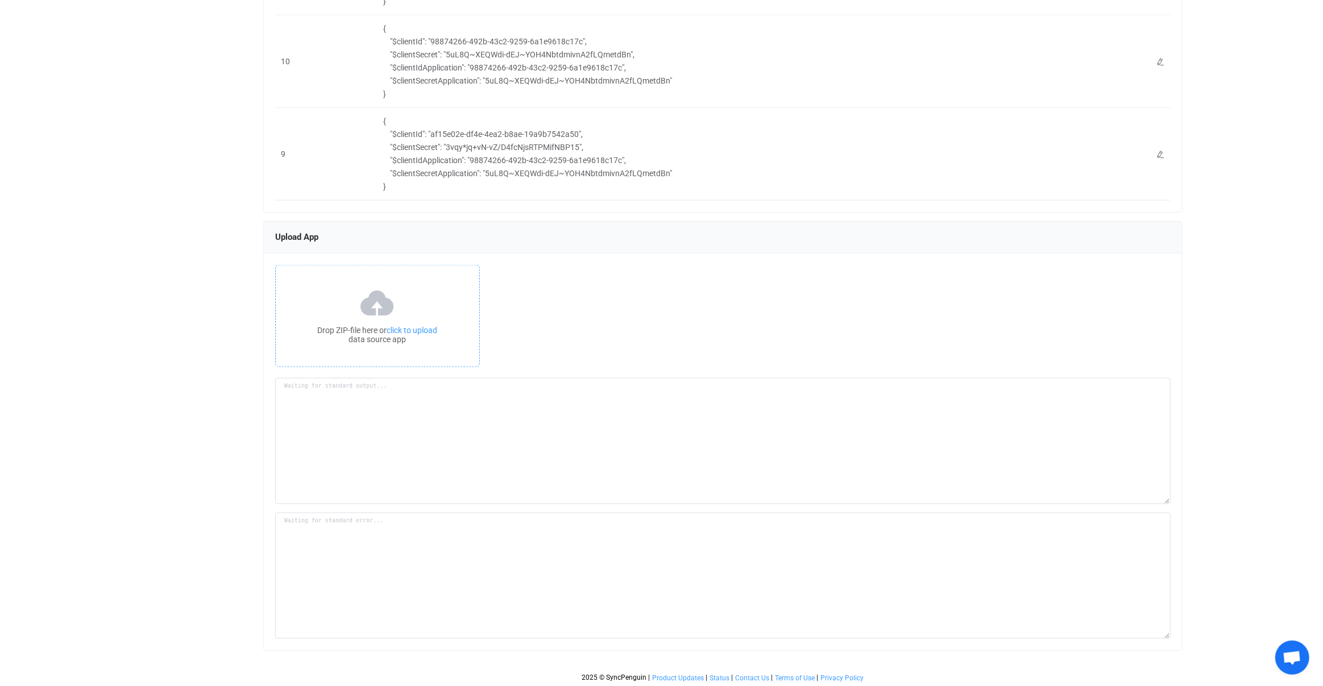
click at [418, 302] on div "Drop ZIP-file here or click to upload data source app" at bounding box center [377, 316] width 205 height 102
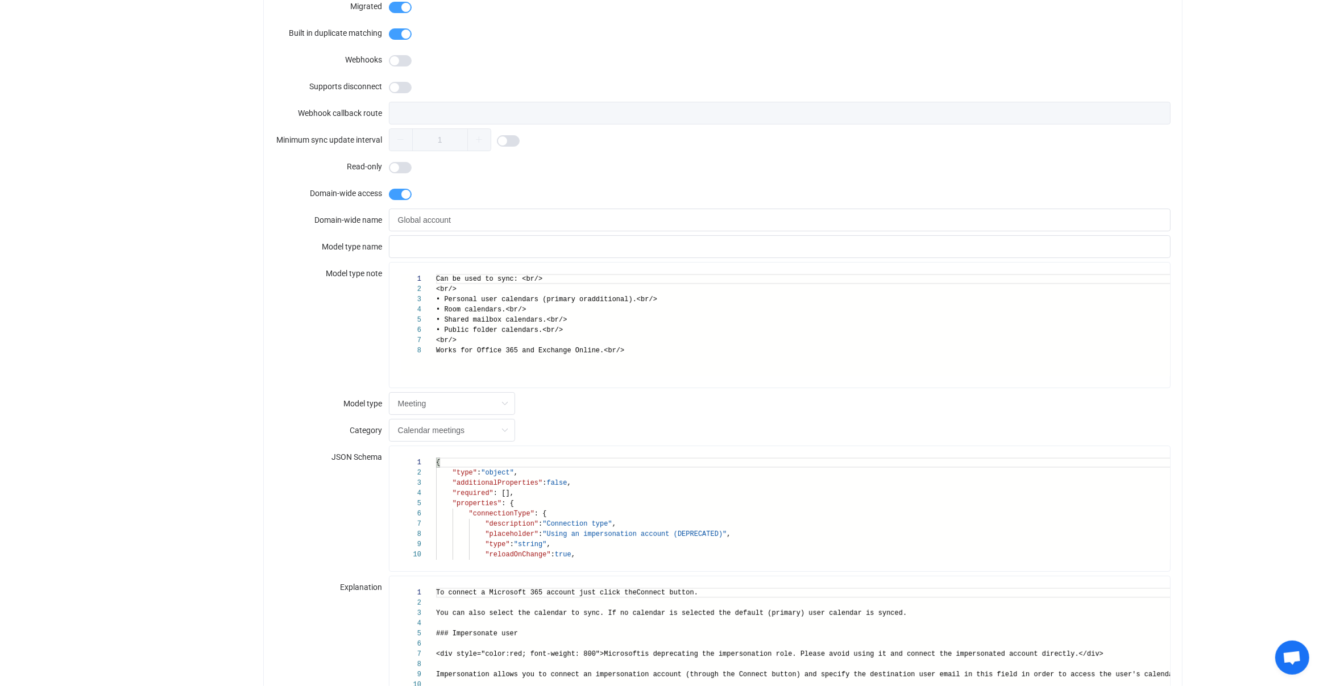
scroll to position [0, 0]
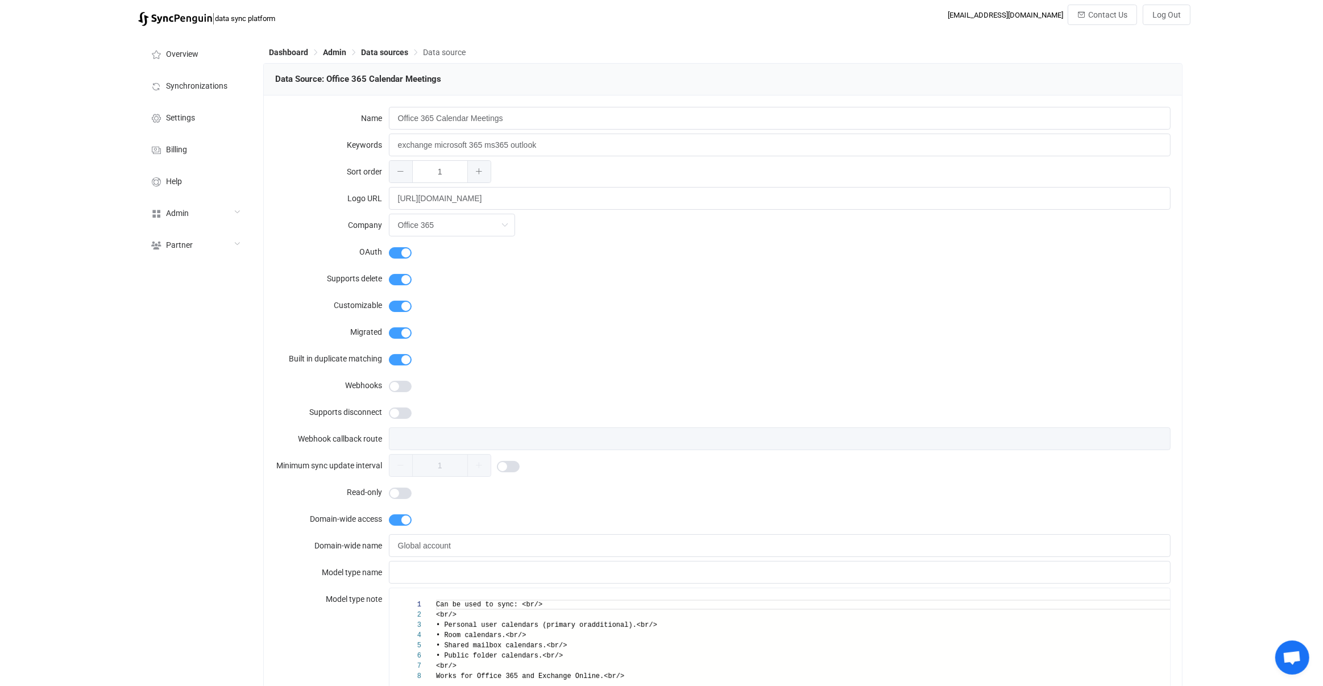
type textarea "Building resource app... /srv/www/syncpenguin-api/Env/Temp/f6b670a8-adec-45f0-9…"
type textarea "npm WARN deprecated har-validator@5.1.5: this library is no longer supported np…"
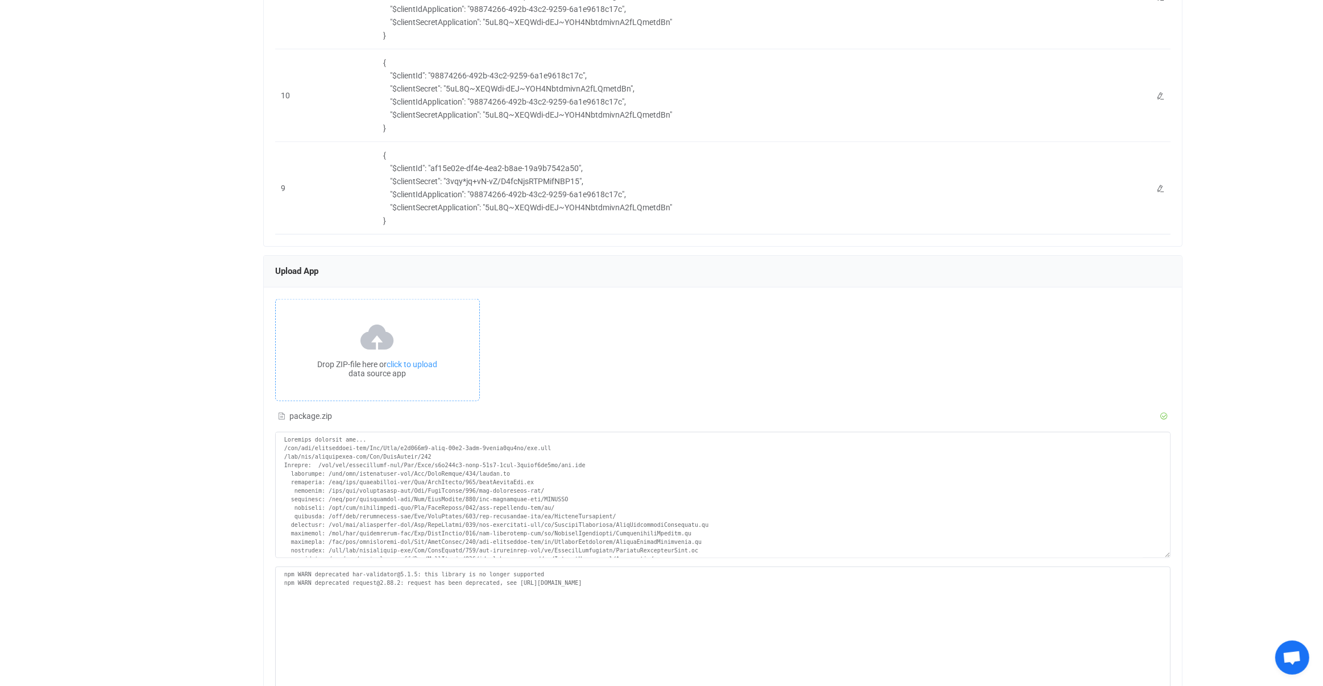
scroll to position [1595, 0]
